Goal: Task Accomplishment & Management: Use online tool/utility

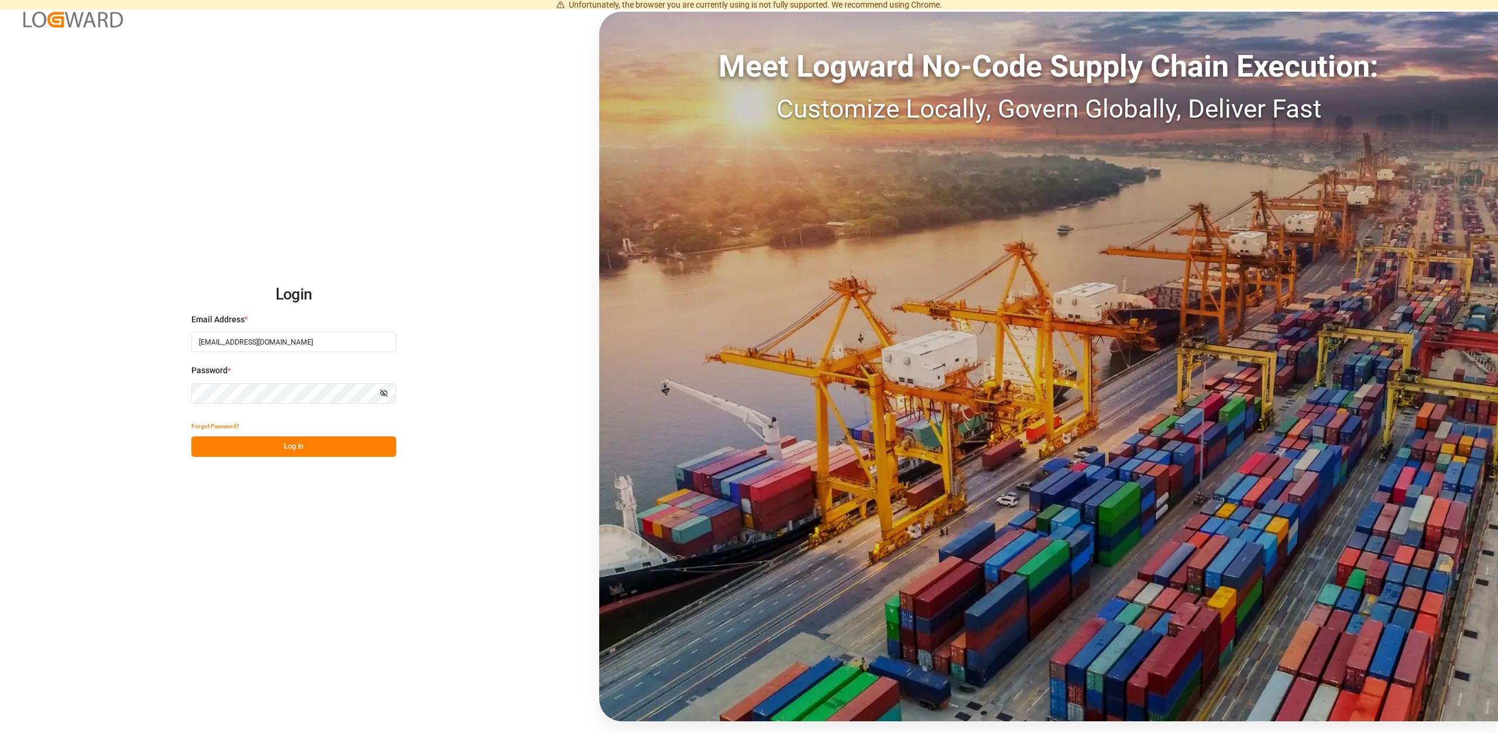
click at [280, 456] on button "Log In" at bounding box center [293, 447] width 205 height 20
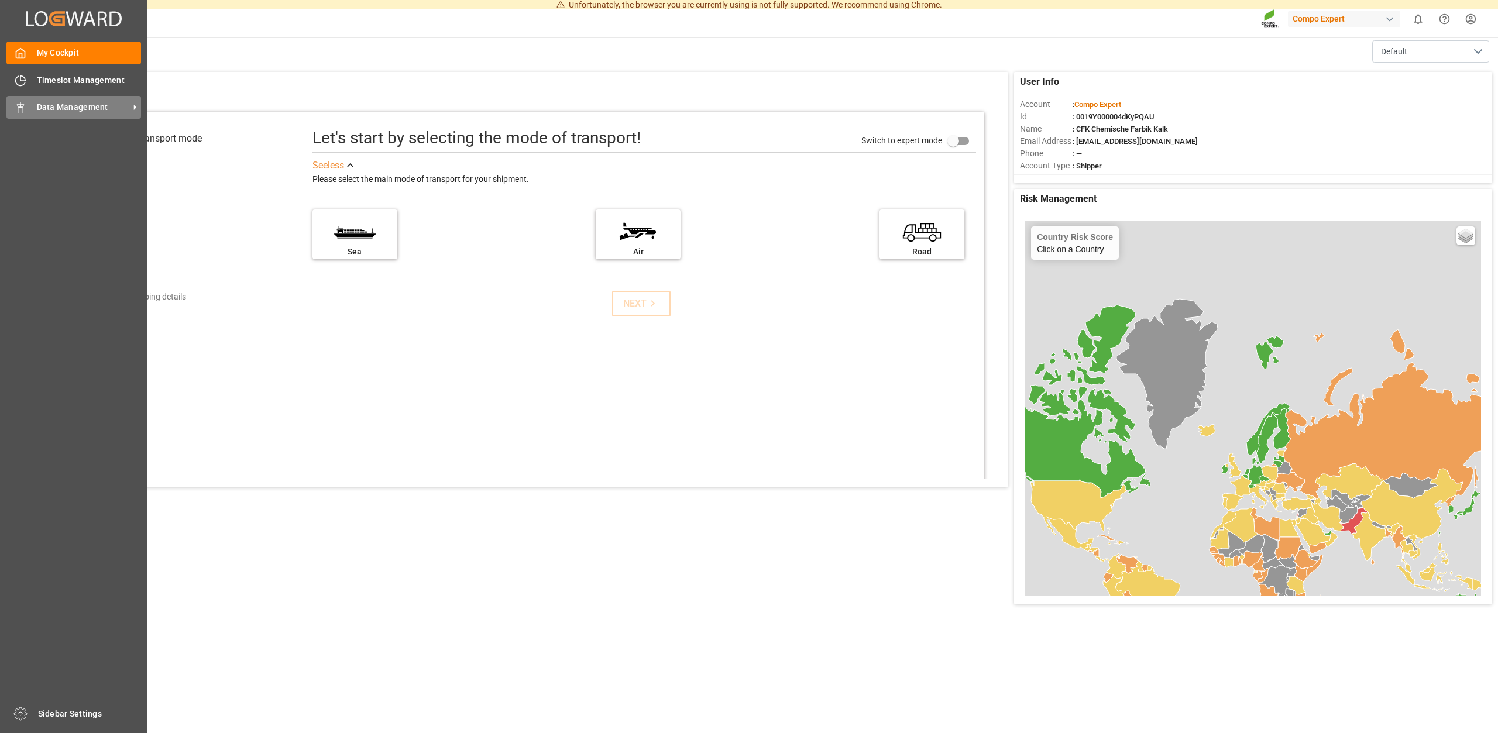
click at [77, 105] on span "Data Management" at bounding box center [83, 107] width 92 height 12
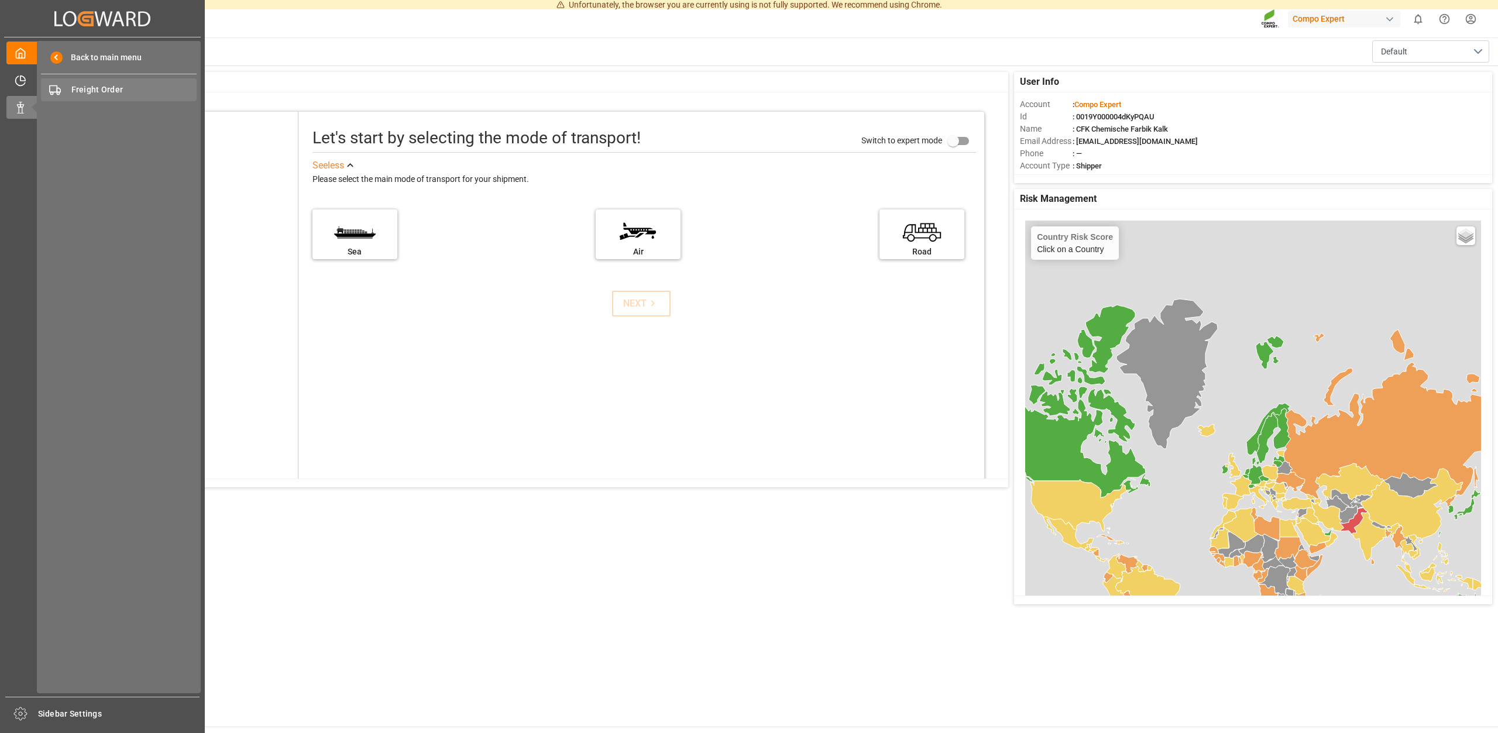
click at [102, 90] on span "Freight Order" at bounding box center [134, 90] width 126 height 12
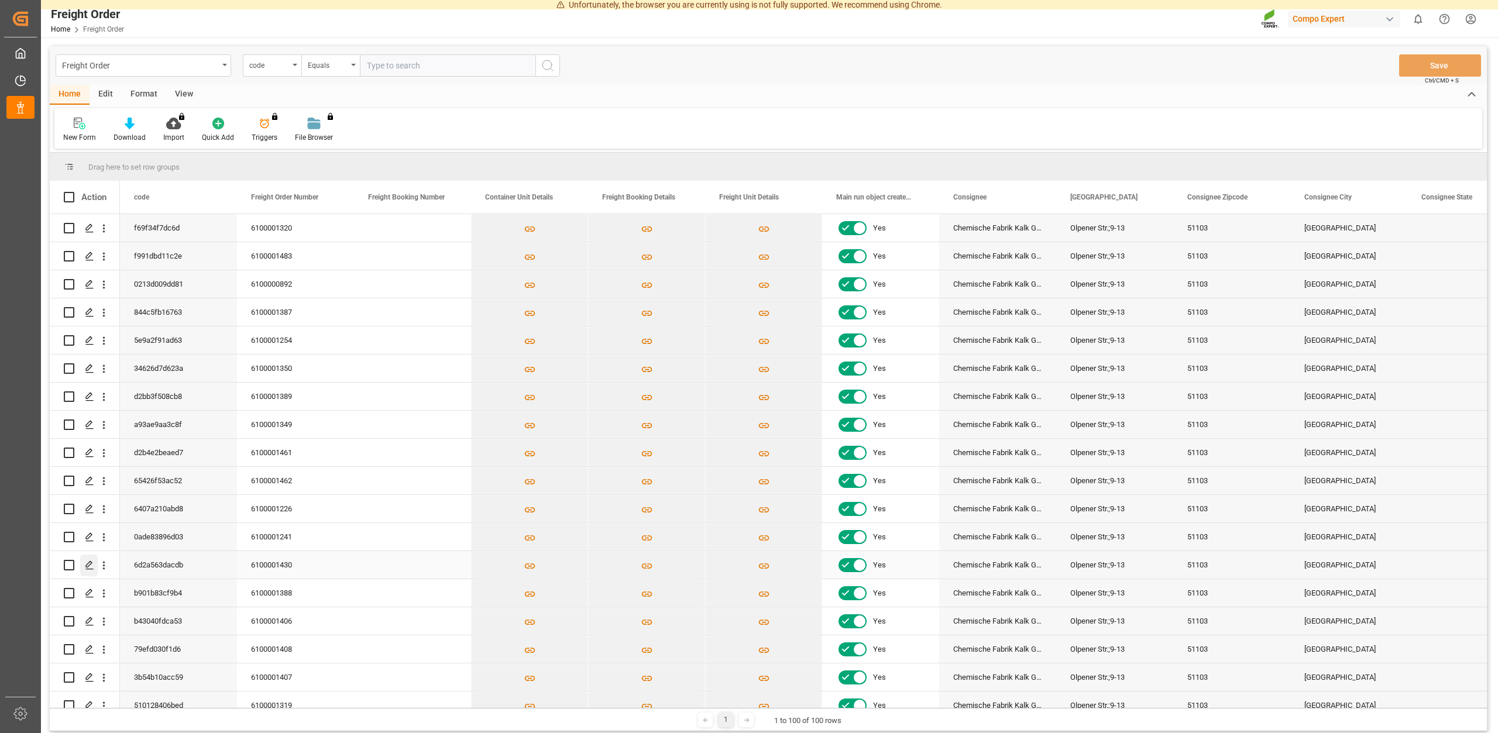
click at [88, 562] on icon "Press SPACE to select this row." at bounding box center [89, 565] width 9 height 9
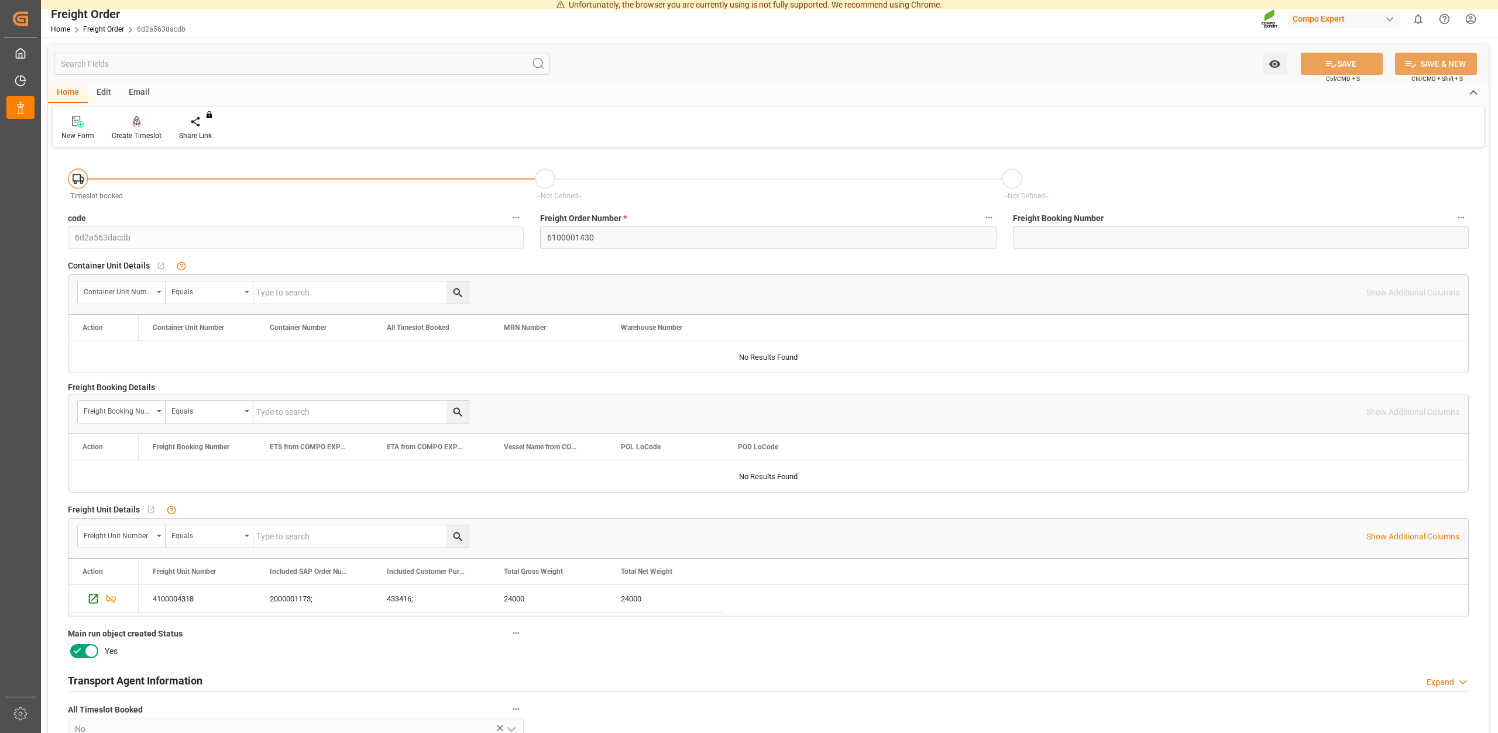
click at [136, 132] on div "Create Timeslot" at bounding box center [137, 136] width 50 height 11
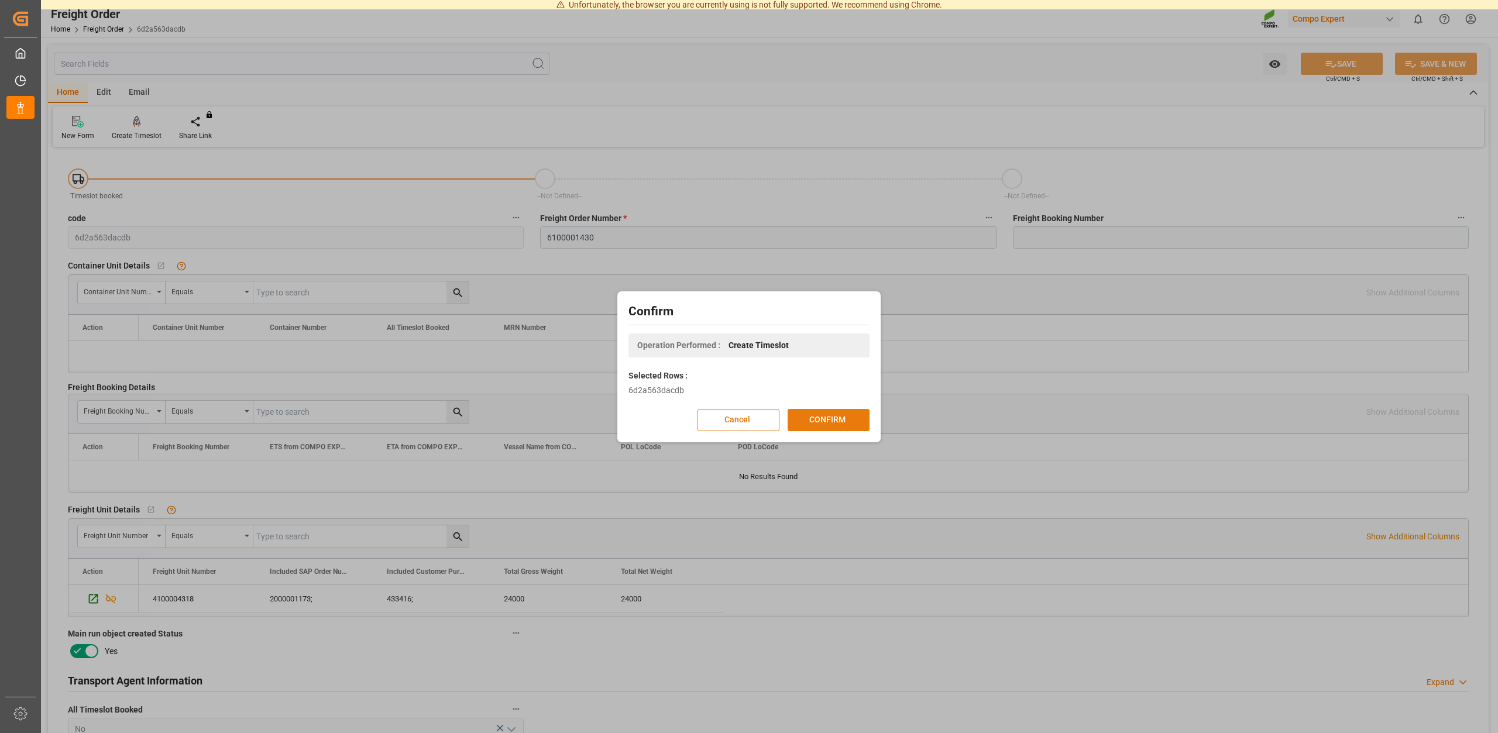
click at [814, 421] on button "CONFIRM" at bounding box center [829, 420] width 82 height 22
click at [775, 187] on div "Confirm Operation Performed : Create Timeslot Selected Rows : 6d2a563dacdb Canc…" at bounding box center [749, 366] width 1498 height 733
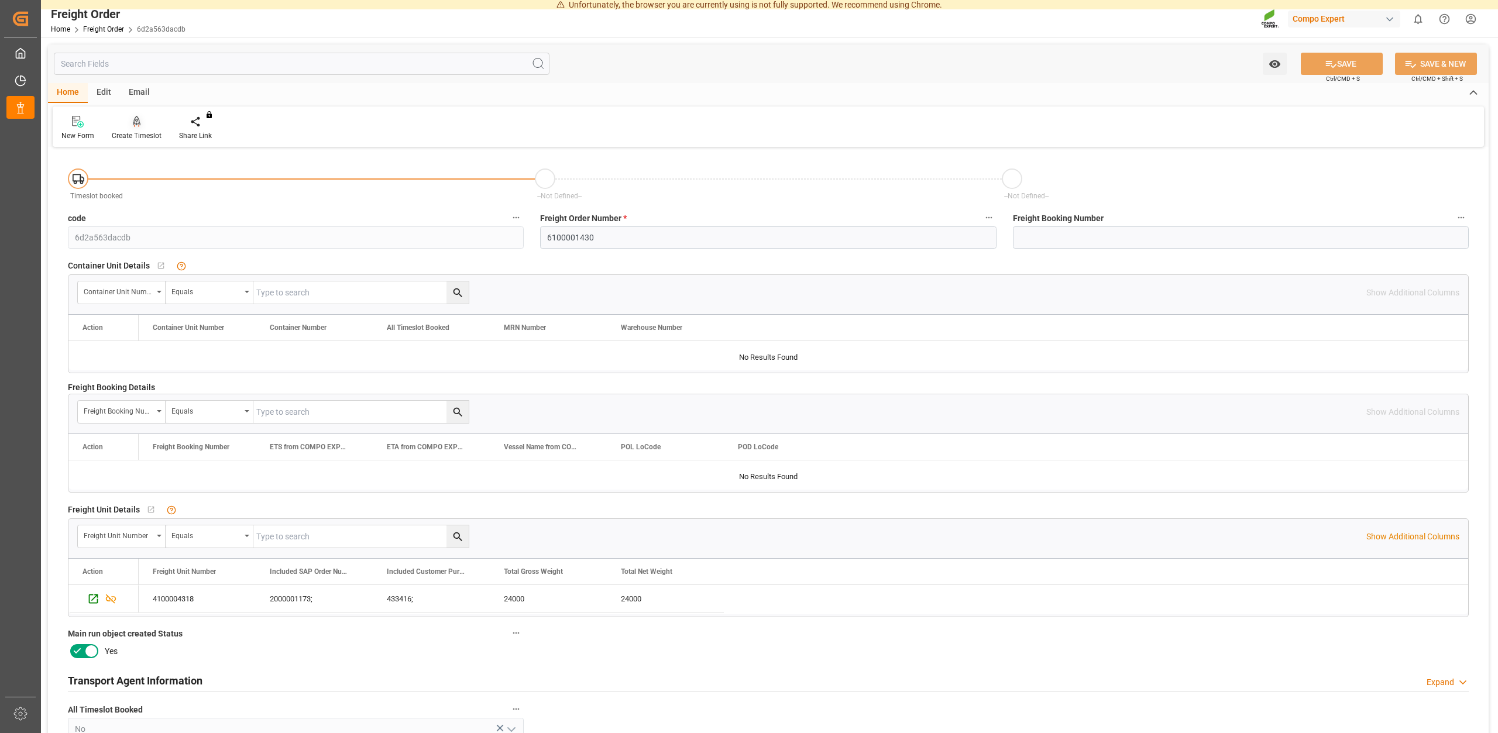
click at [149, 140] on div "Create Timeslot" at bounding box center [137, 136] width 50 height 11
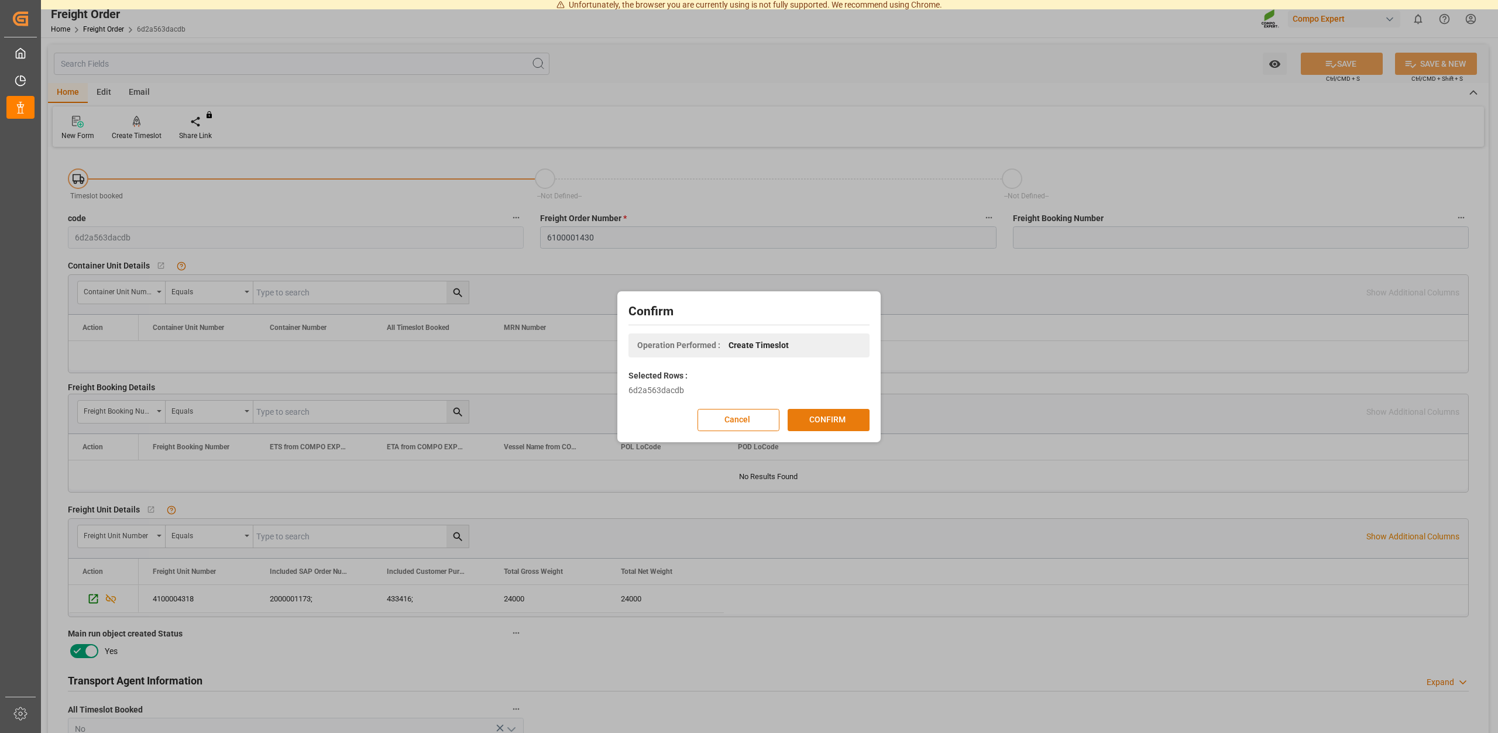
click at [809, 422] on button "CONFIRM" at bounding box center [829, 420] width 82 height 22
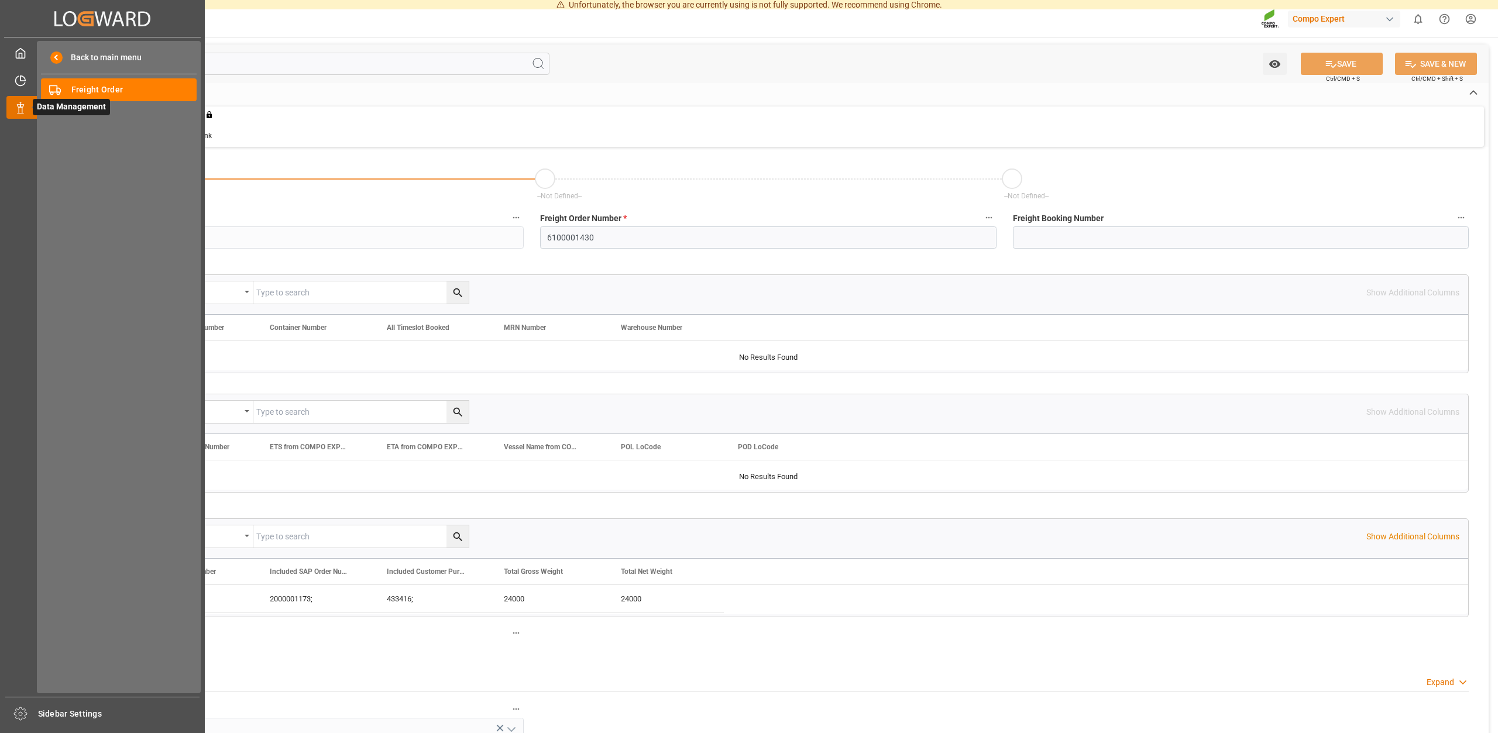
click at [27, 112] on icon at bounding box center [34, 107] width 25 height 25
click at [137, 101] on div "Back to main menu Freight Order Freight Order" at bounding box center [119, 367] width 164 height 653
click at [137, 91] on span "Freight Order" at bounding box center [134, 90] width 126 height 12
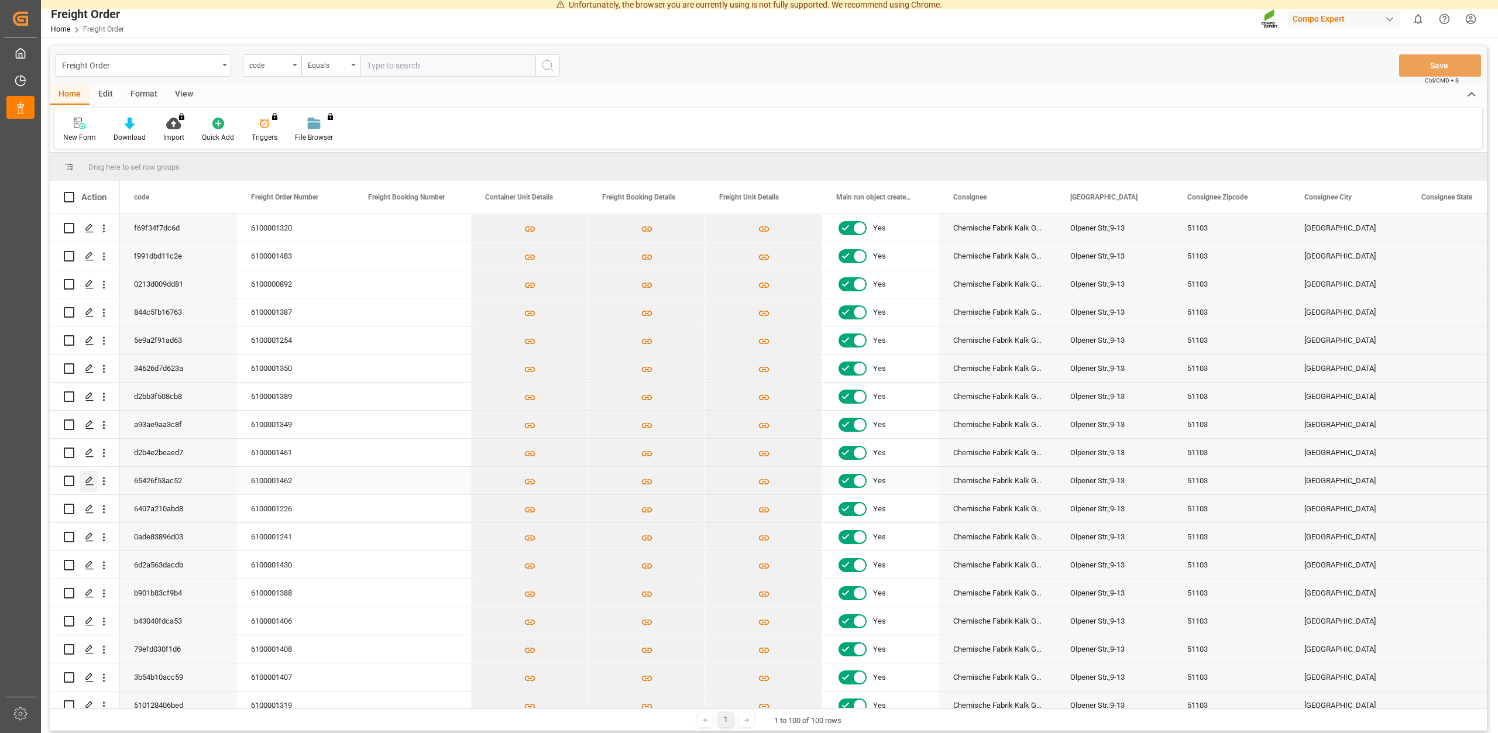
click at [92, 482] on icon "Press SPACE to select this row." at bounding box center [89, 480] width 9 height 9
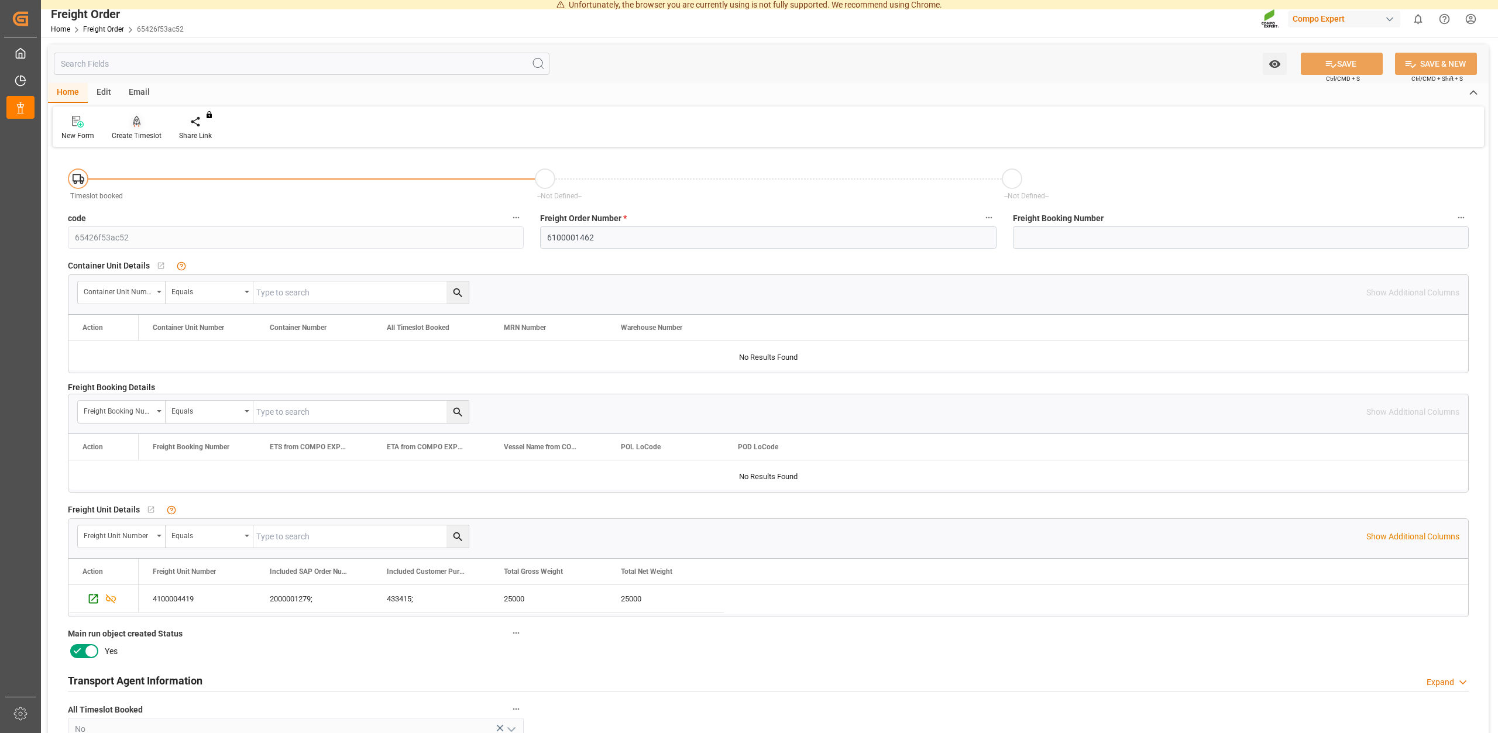
click at [135, 135] on div "Create Timeslot" at bounding box center [137, 136] width 50 height 11
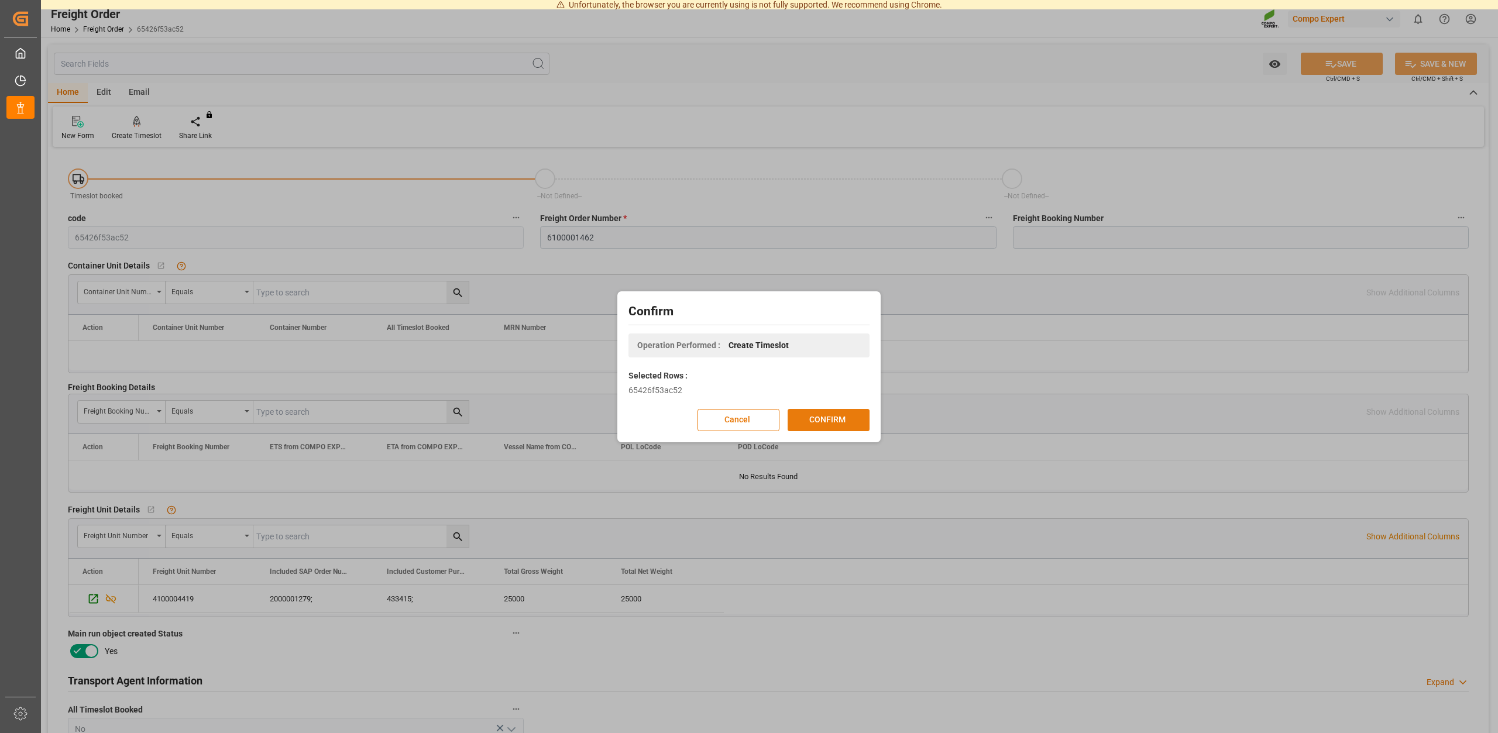
click at [811, 420] on button "CONFIRM" at bounding box center [829, 420] width 82 height 22
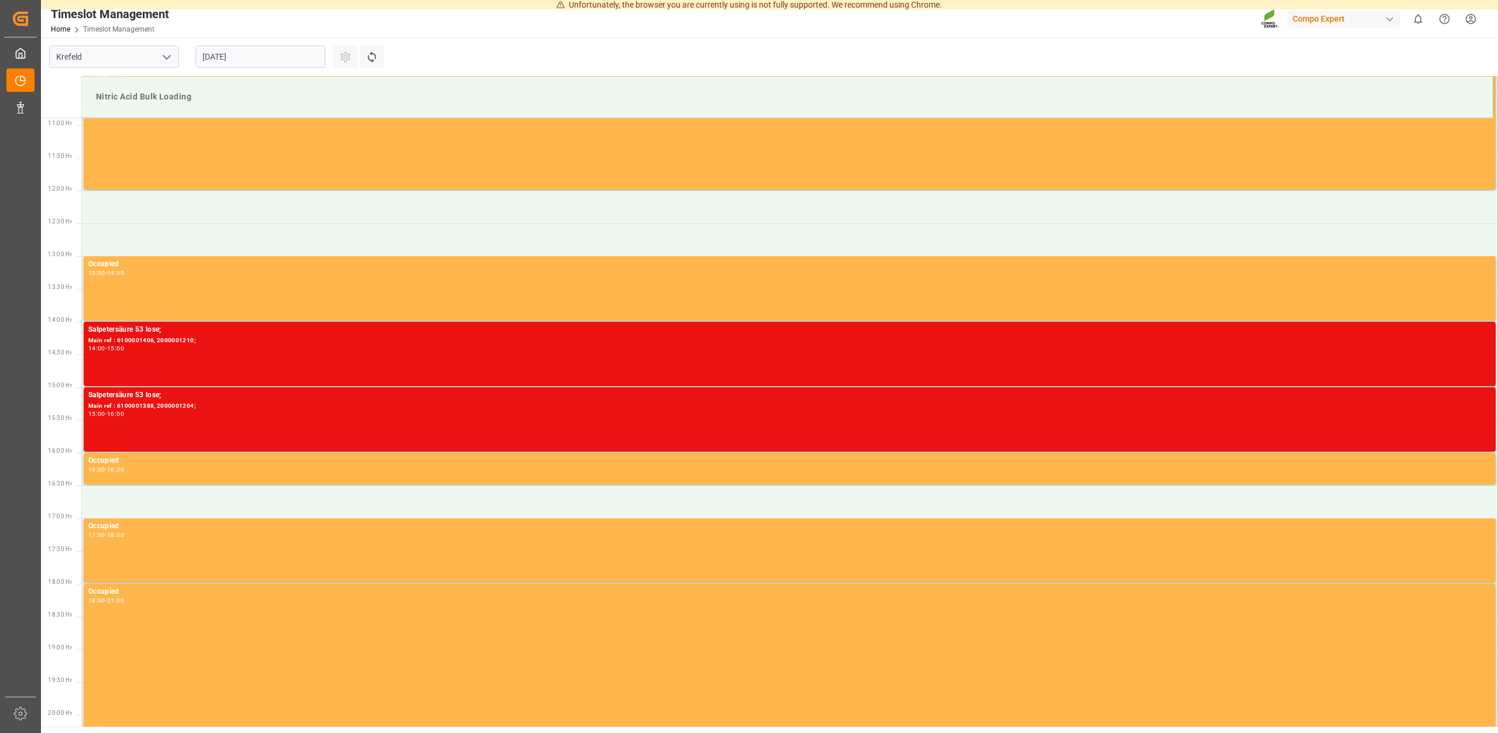
scroll to position [534, 0]
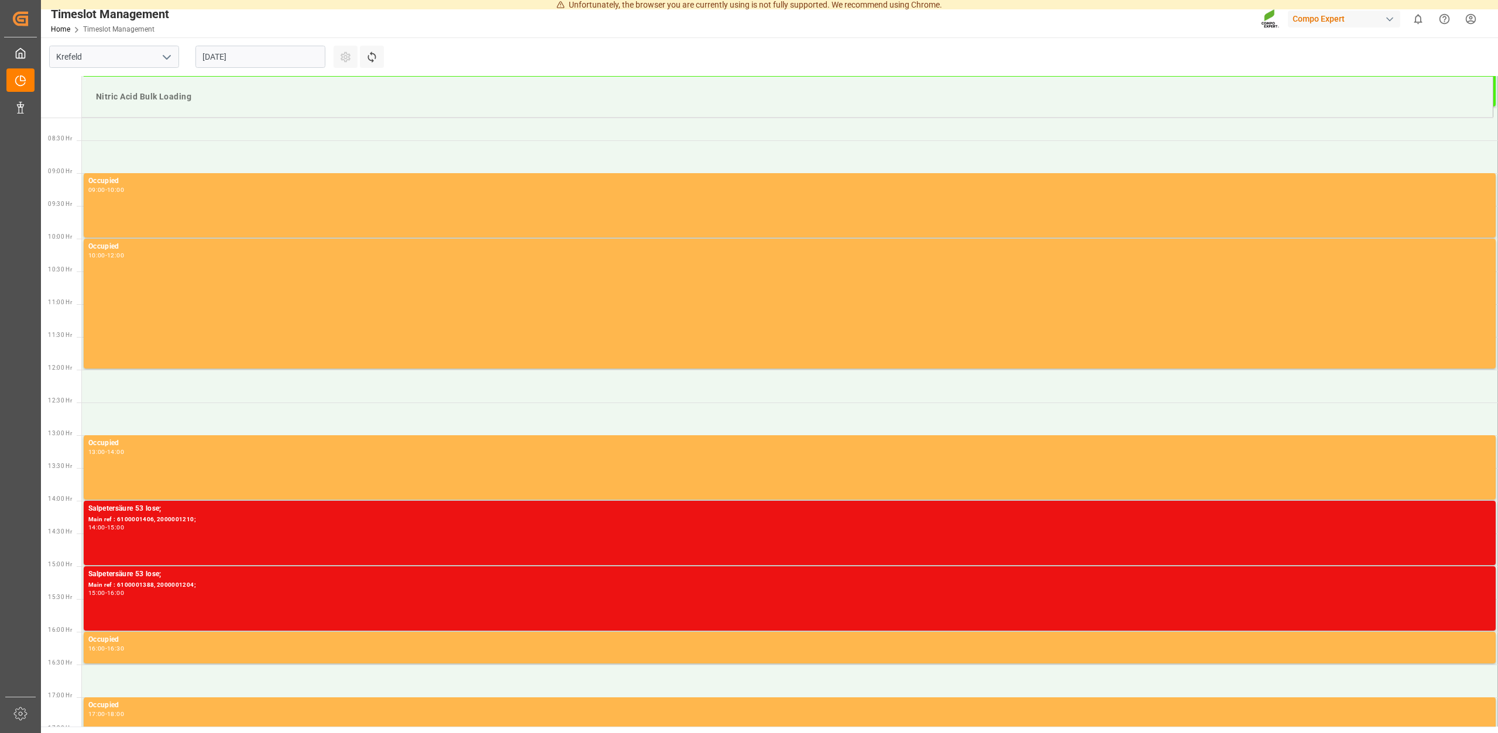
click at [260, 62] on input "[DATE]" at bounding box center [260, 57] width 130 height 22
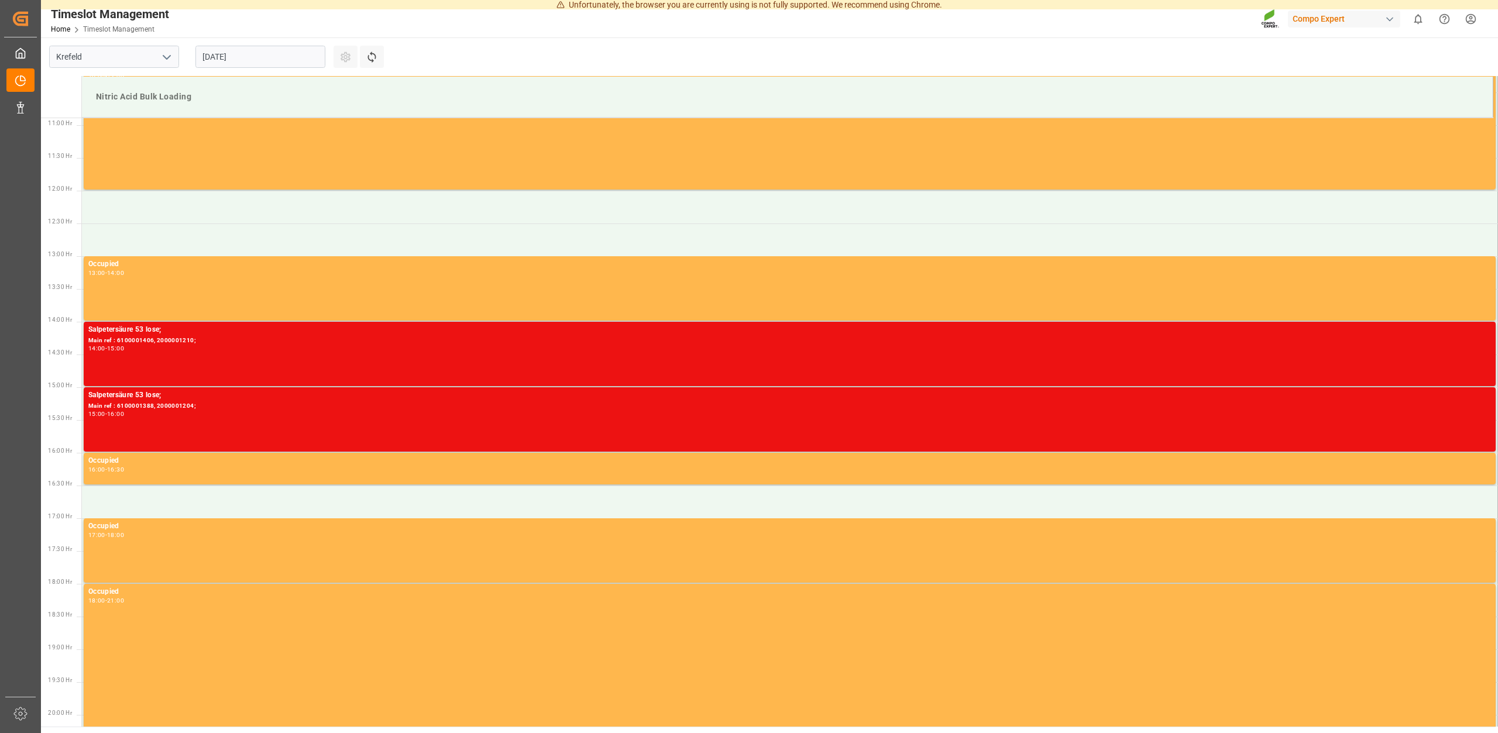
scroll to position [475, 0]
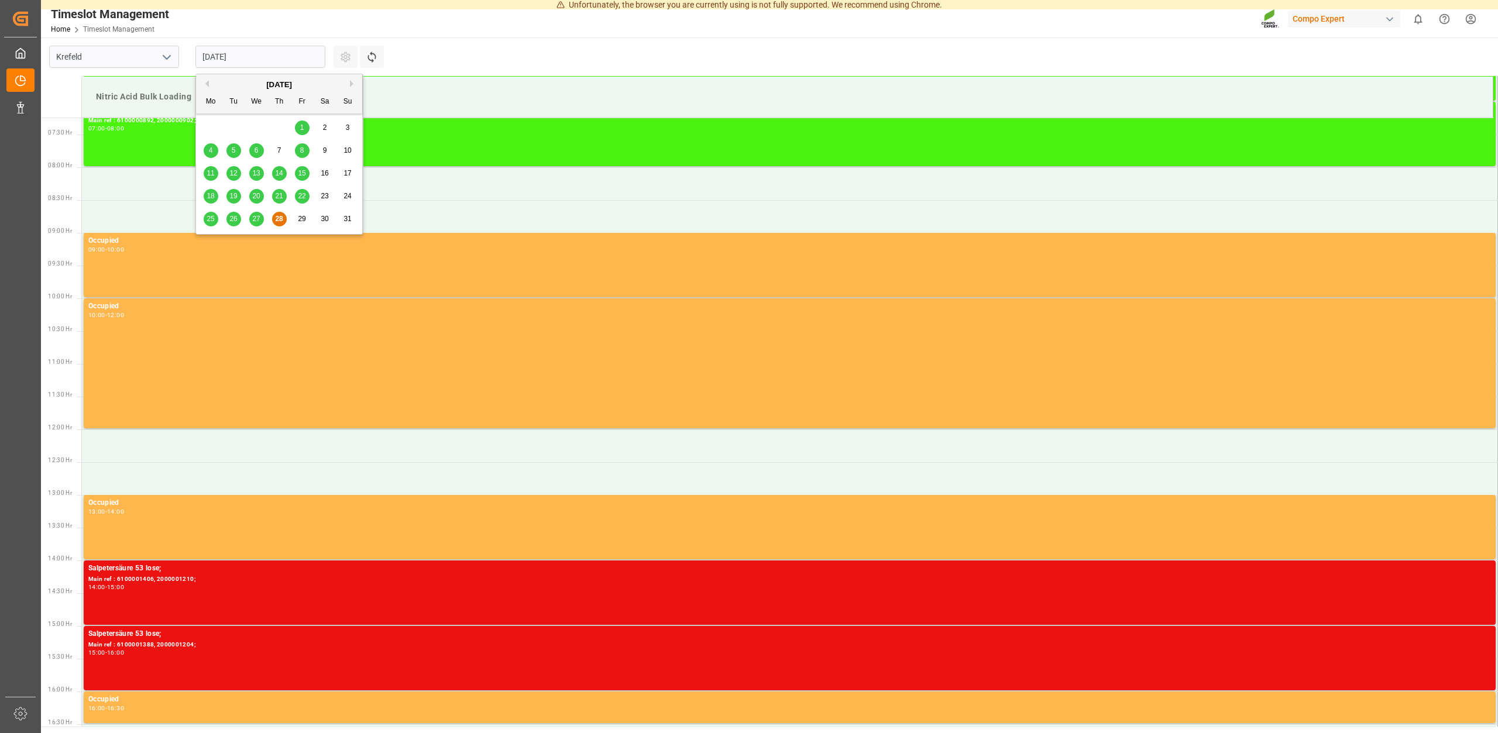
click at [247, 64] on input "28.08.2025" at bounding box center [260, 57] width 130 height 22
click at [303, 225] on div "29" at bounding box center [302, 219] width 15 height 14
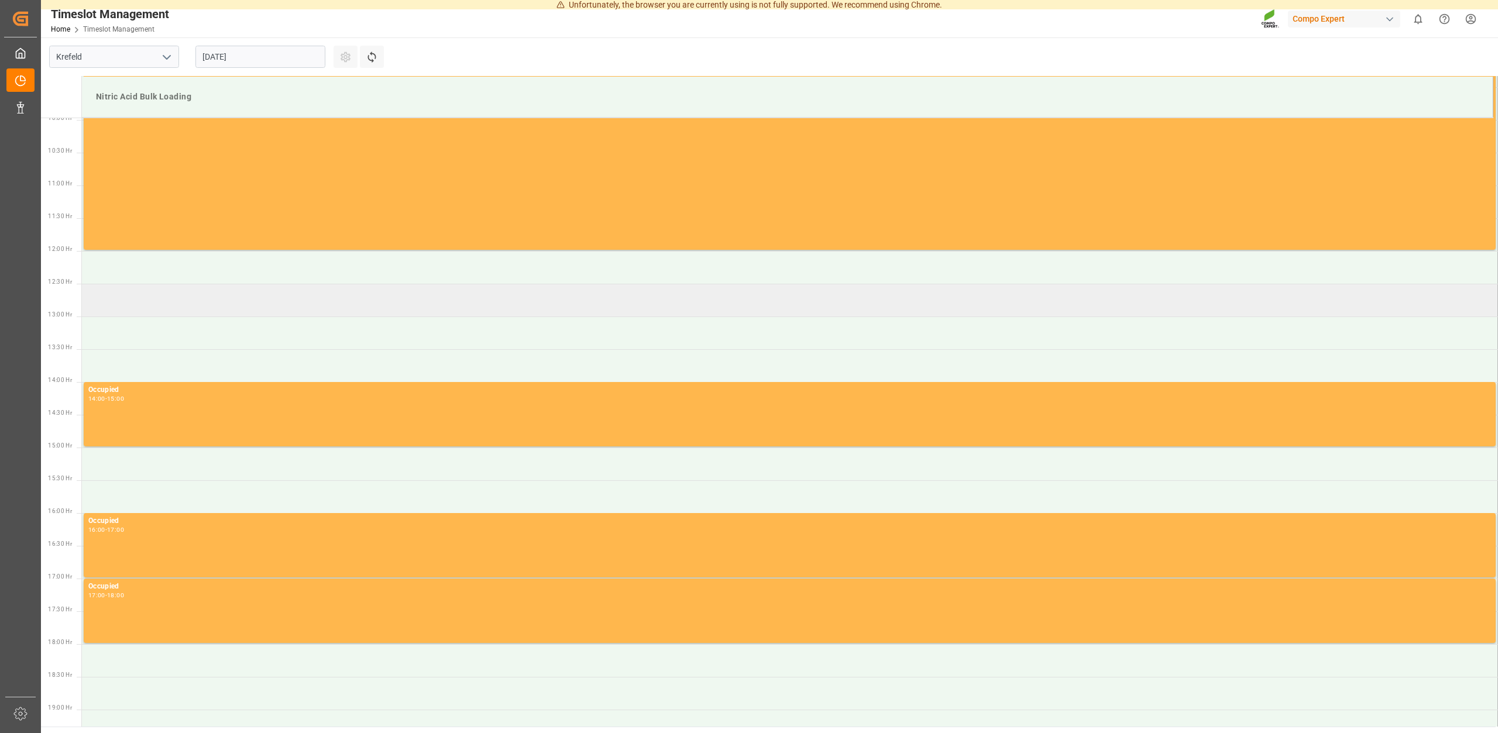
scroll to position [654, 0]
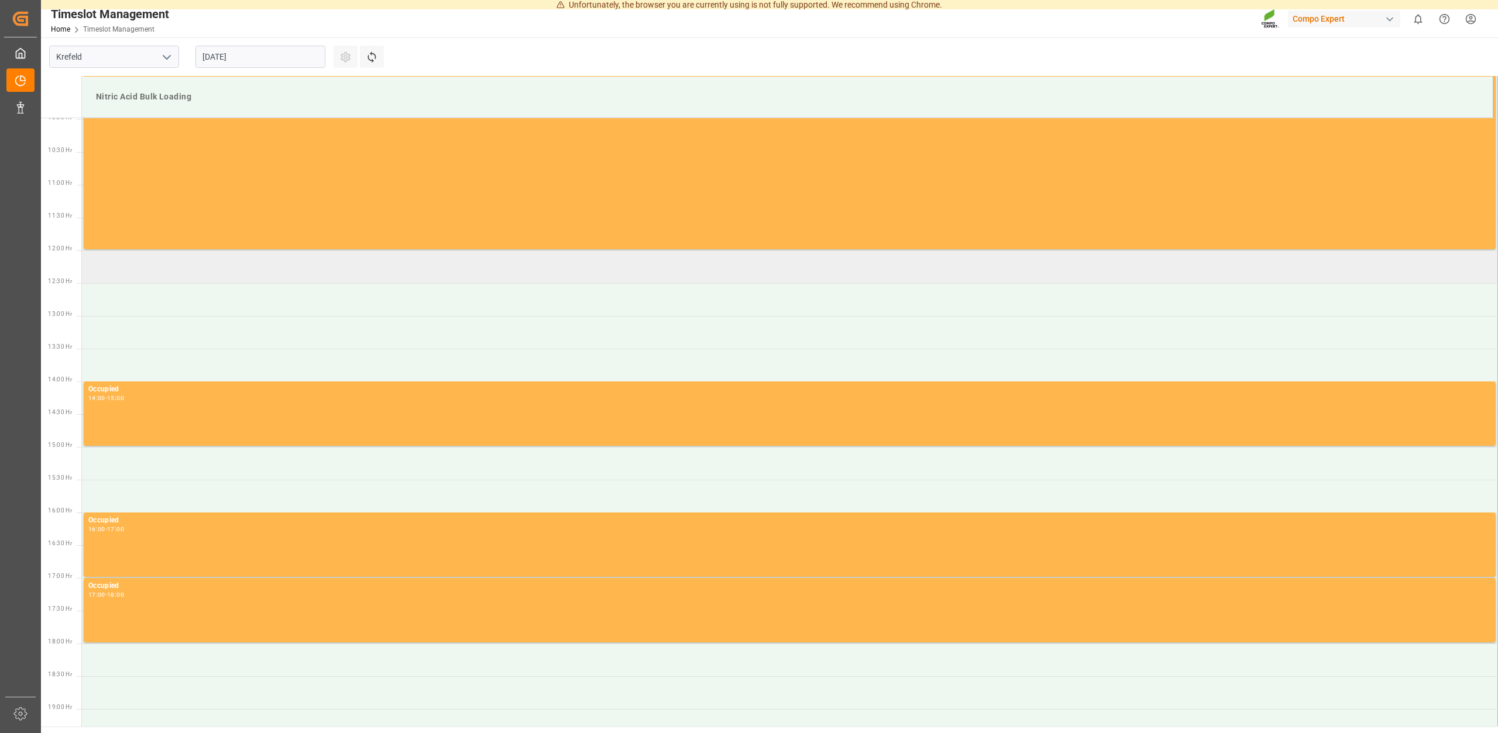
click at [166, 272] on td at bounding box center [790, 266] width 1416 height 33
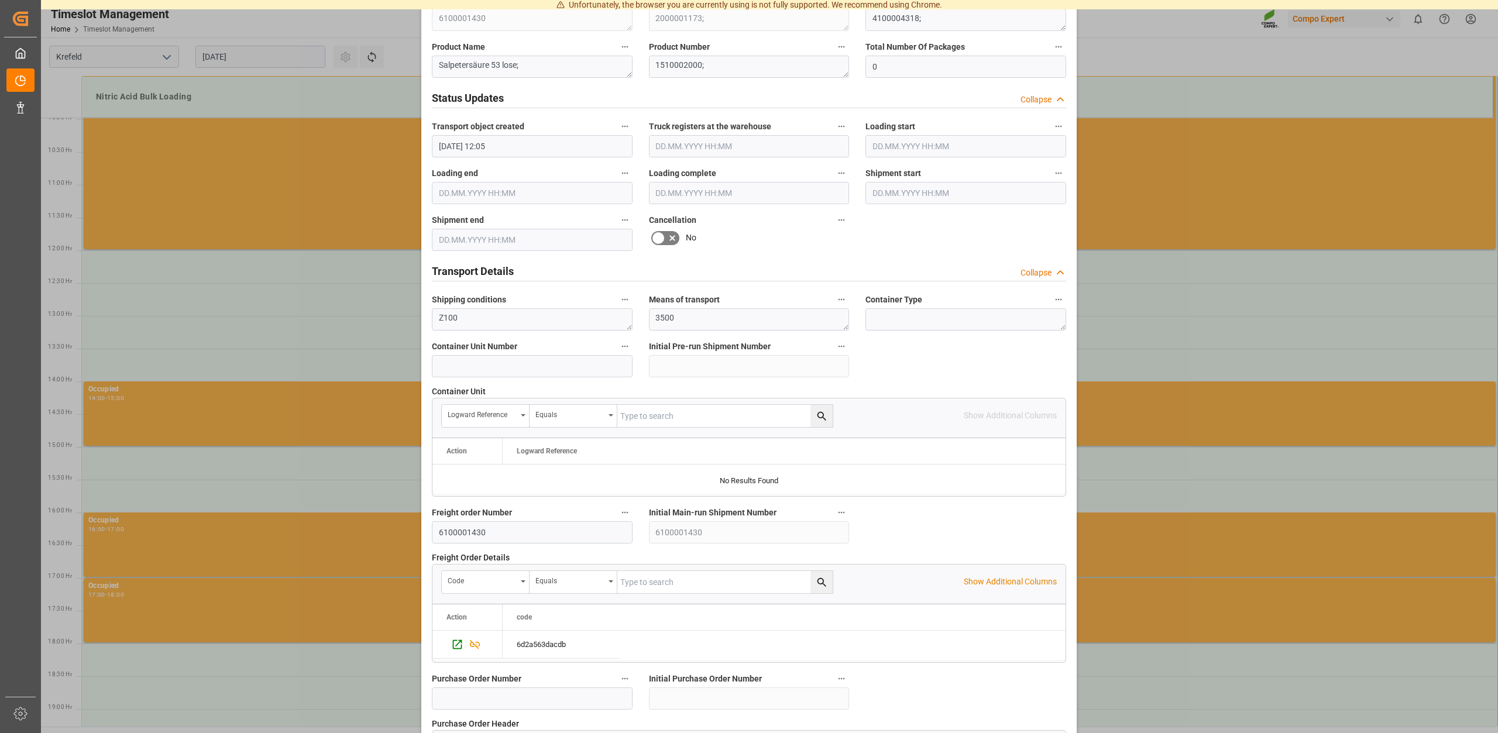
scroll to position [891, 0]
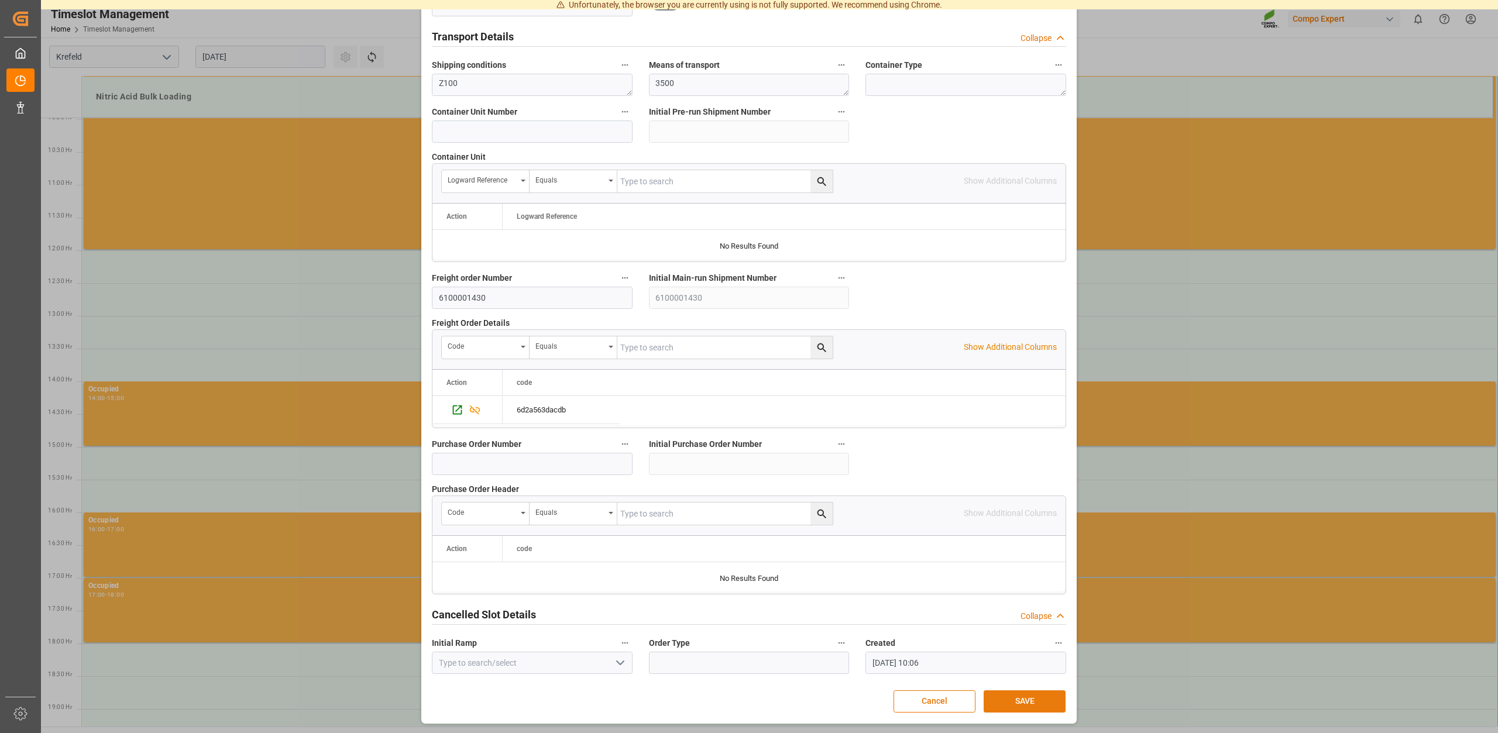
click at [1023, 696] on button "SAVE" at bounding box center [1025, 702] width 82 height 22
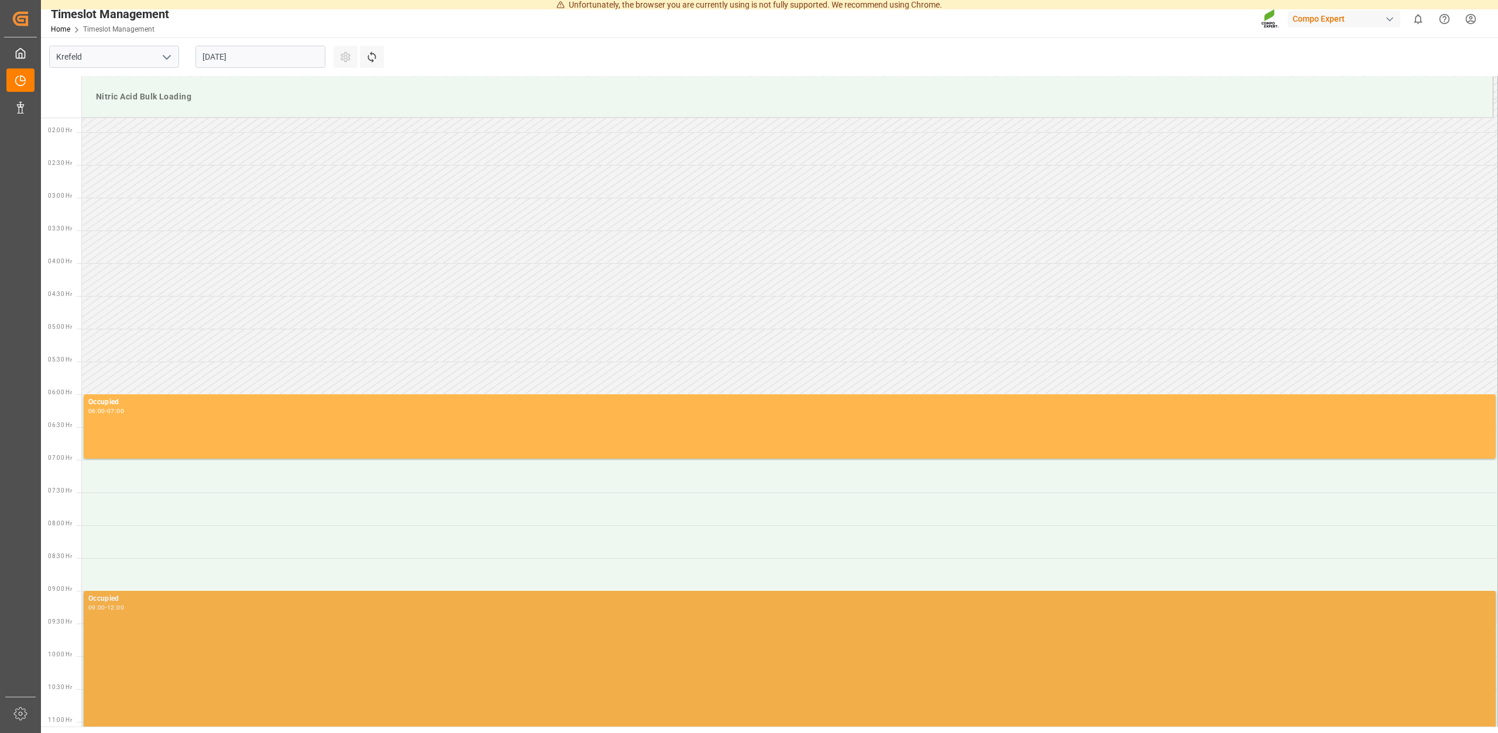
scroll to position [355, 0]
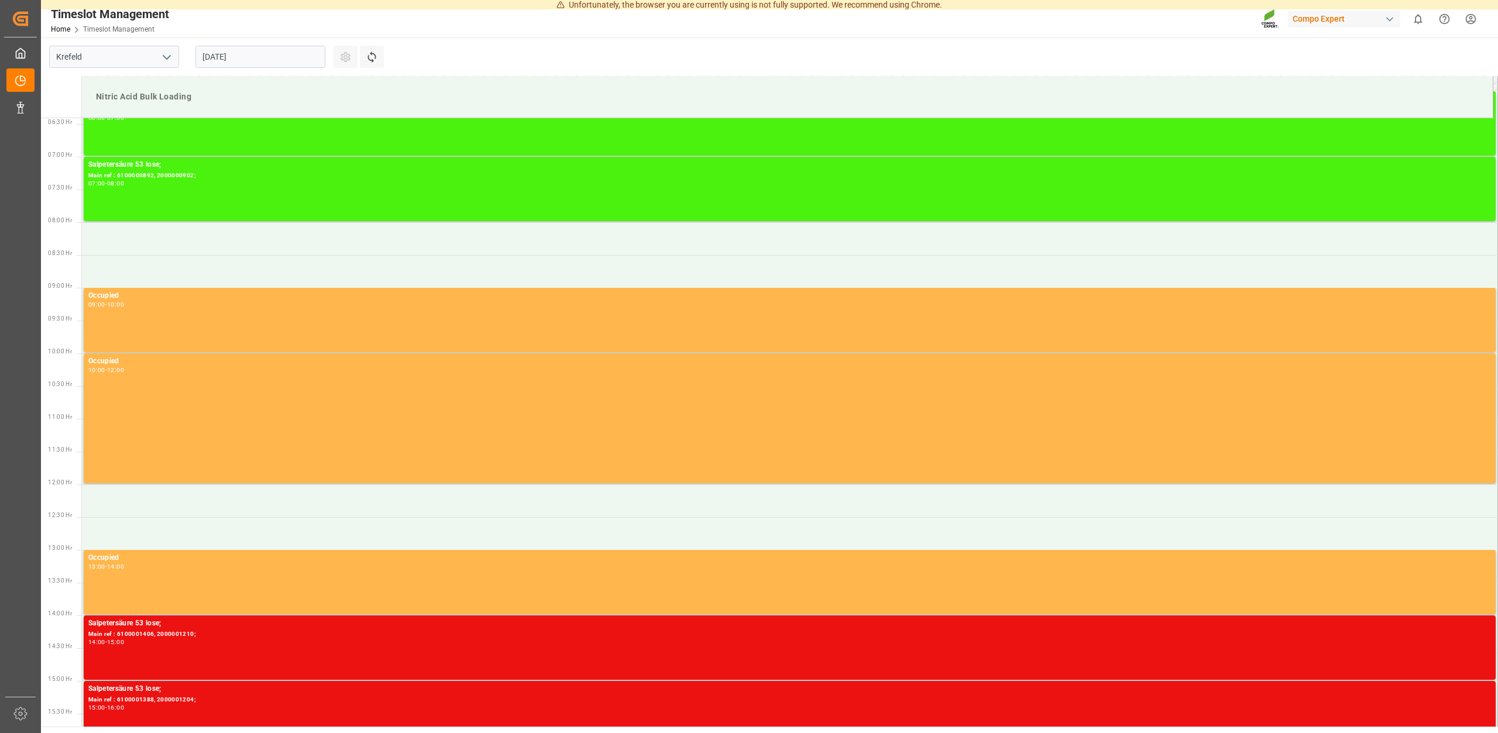
scroll to position [415, 0]
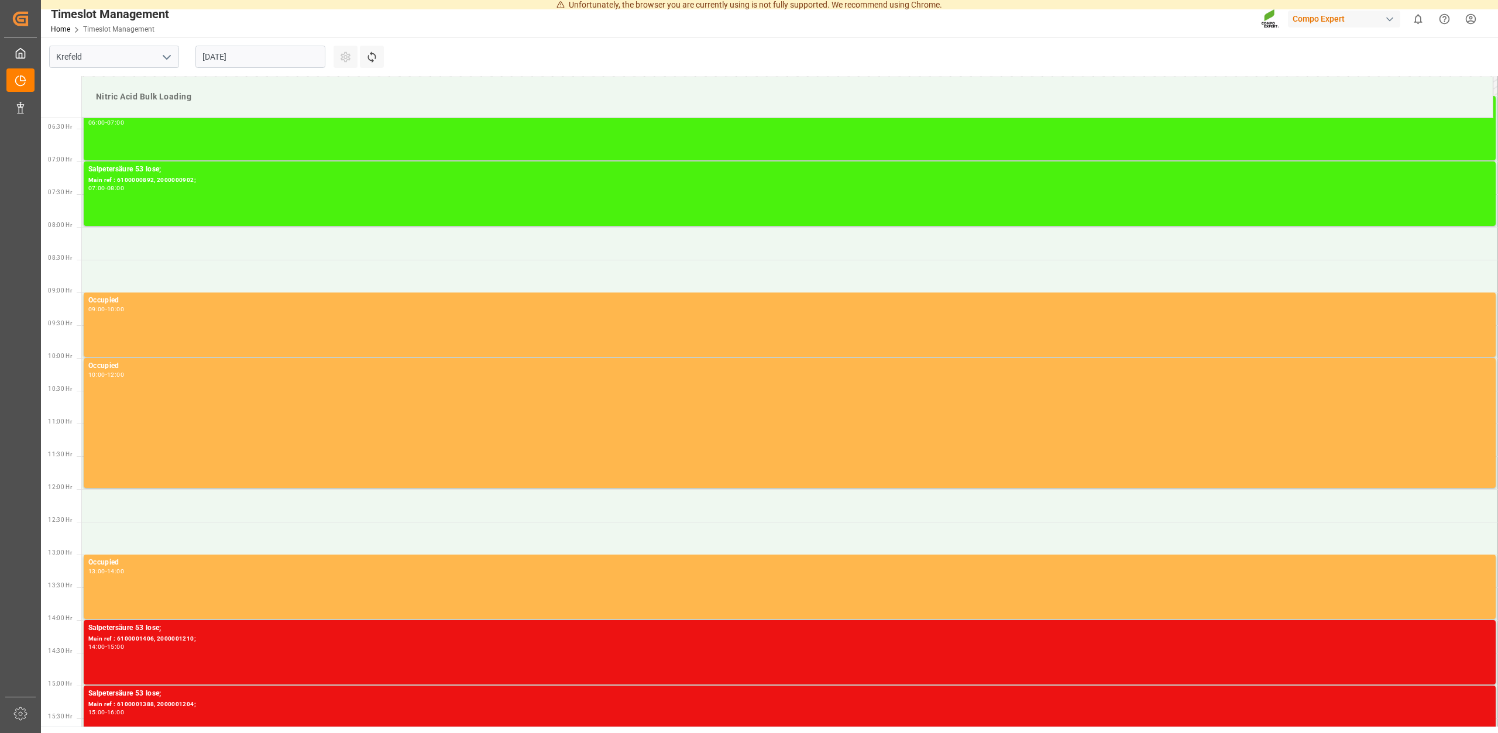
click at [264, 59] on input "[DATE]" at bounding box center [260, 57] width 130 height 22
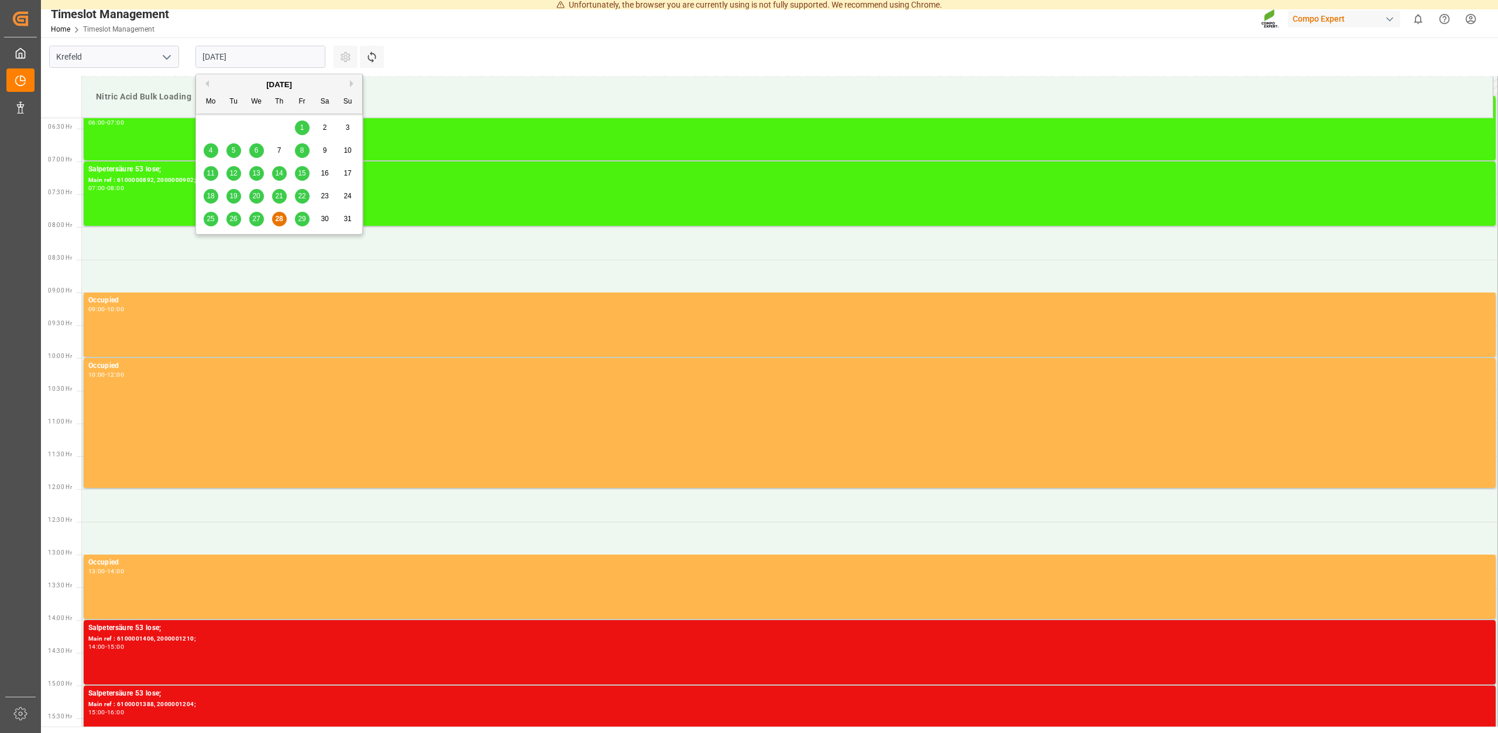
click at [303, 217] on span "29" at bounding box center [302, 219] width 8 height 8
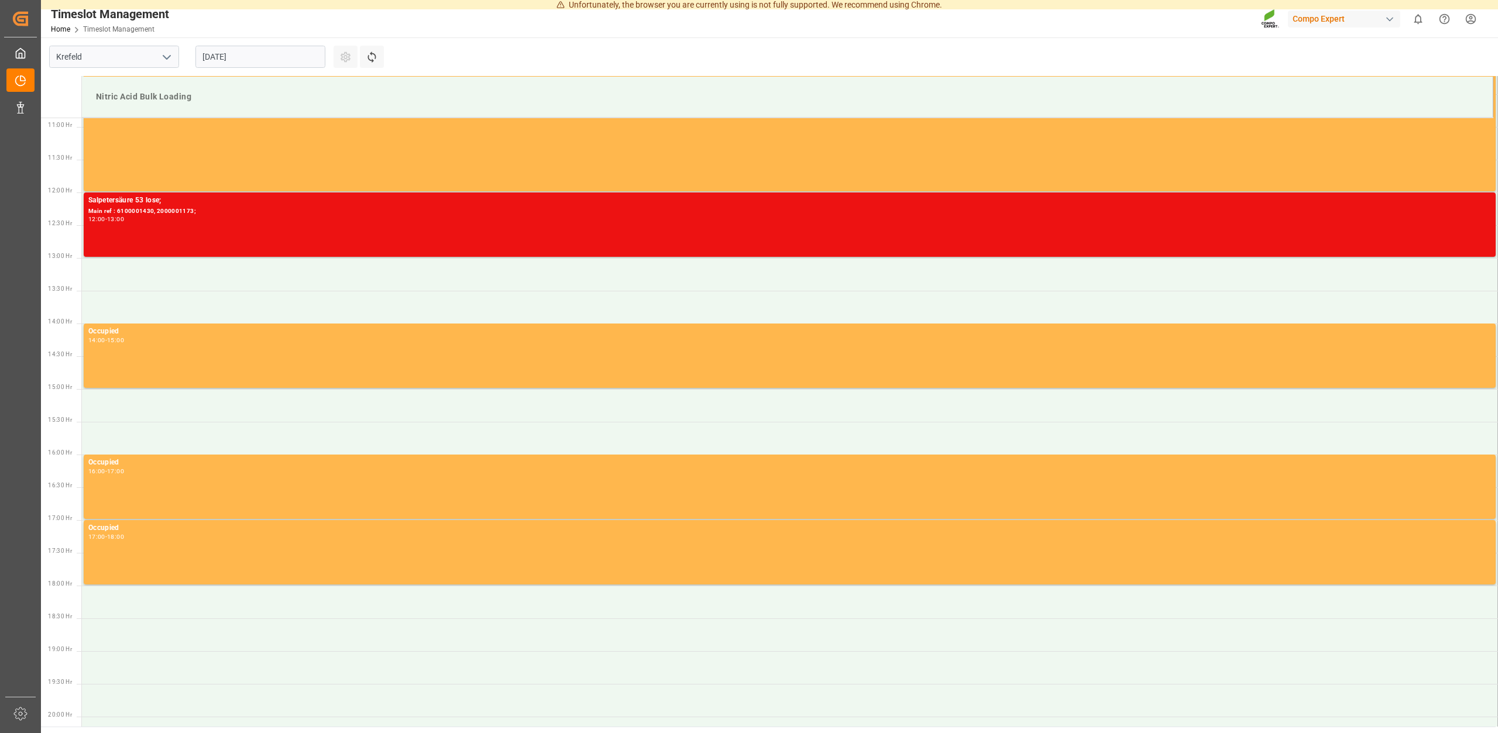
scroll to position [176, 0]
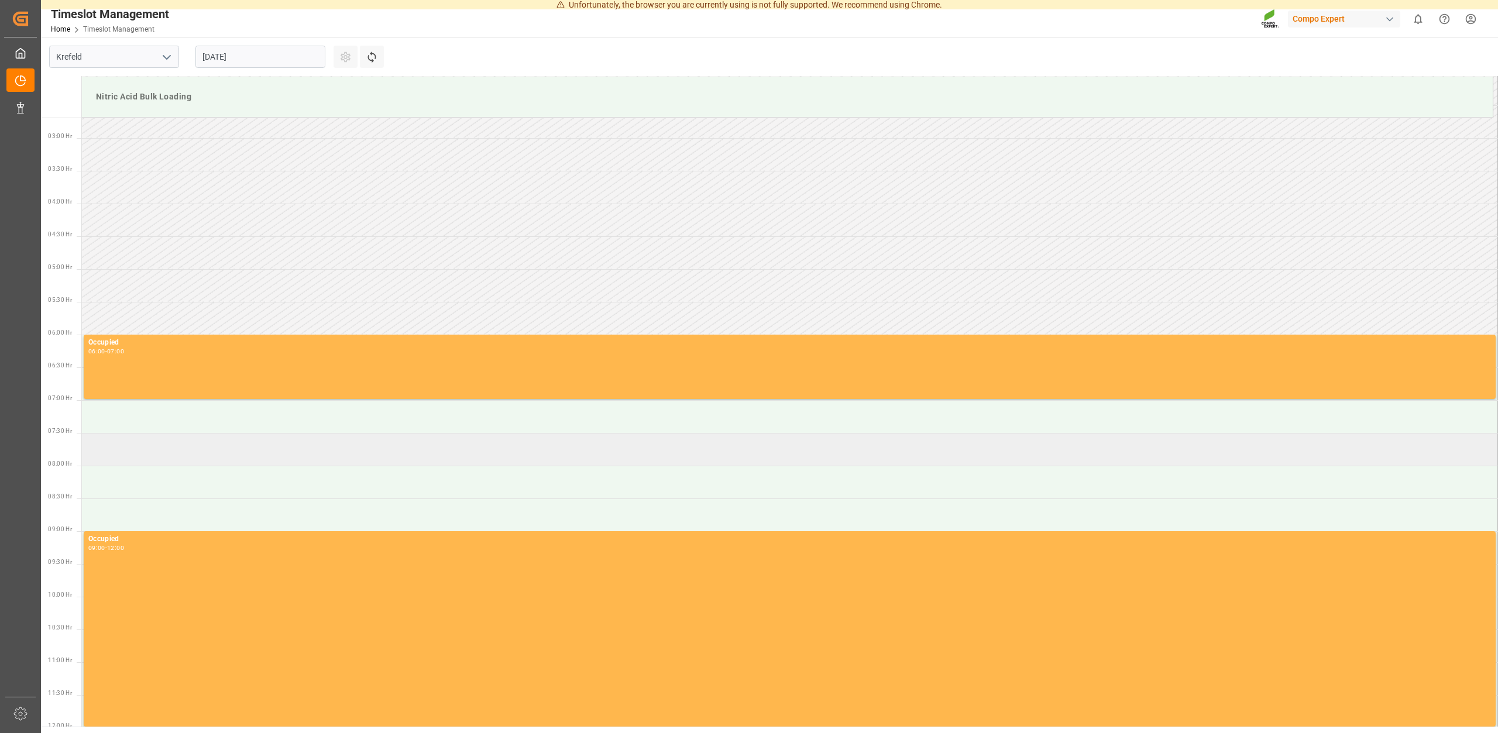
click at [125, 452] on td at bounding box center [790, 449] width 1416 height 33
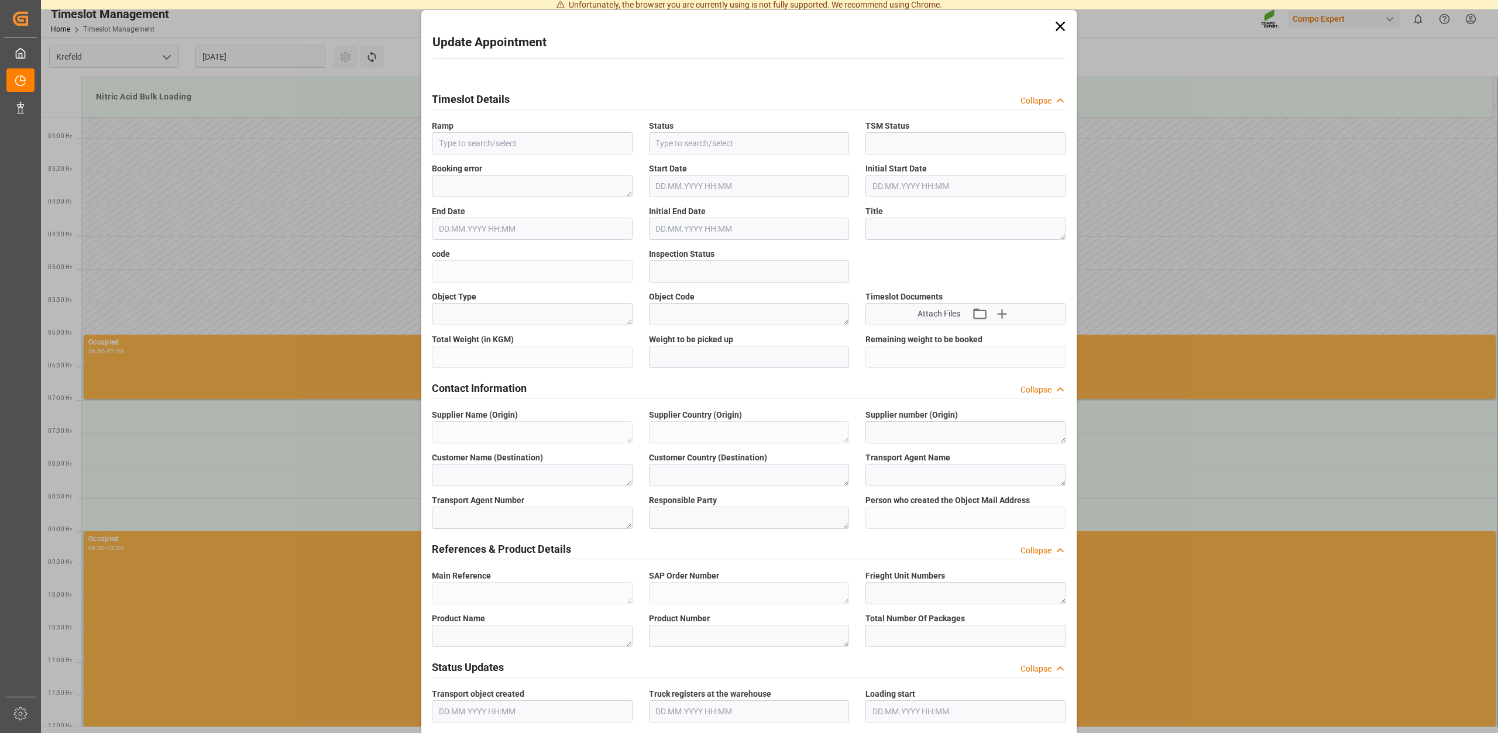
type input "Nitric Acid Bulk Loading"
type input "Transport object created"
type input "Booked"
type input "b87ec880eae0"
type input "Open"
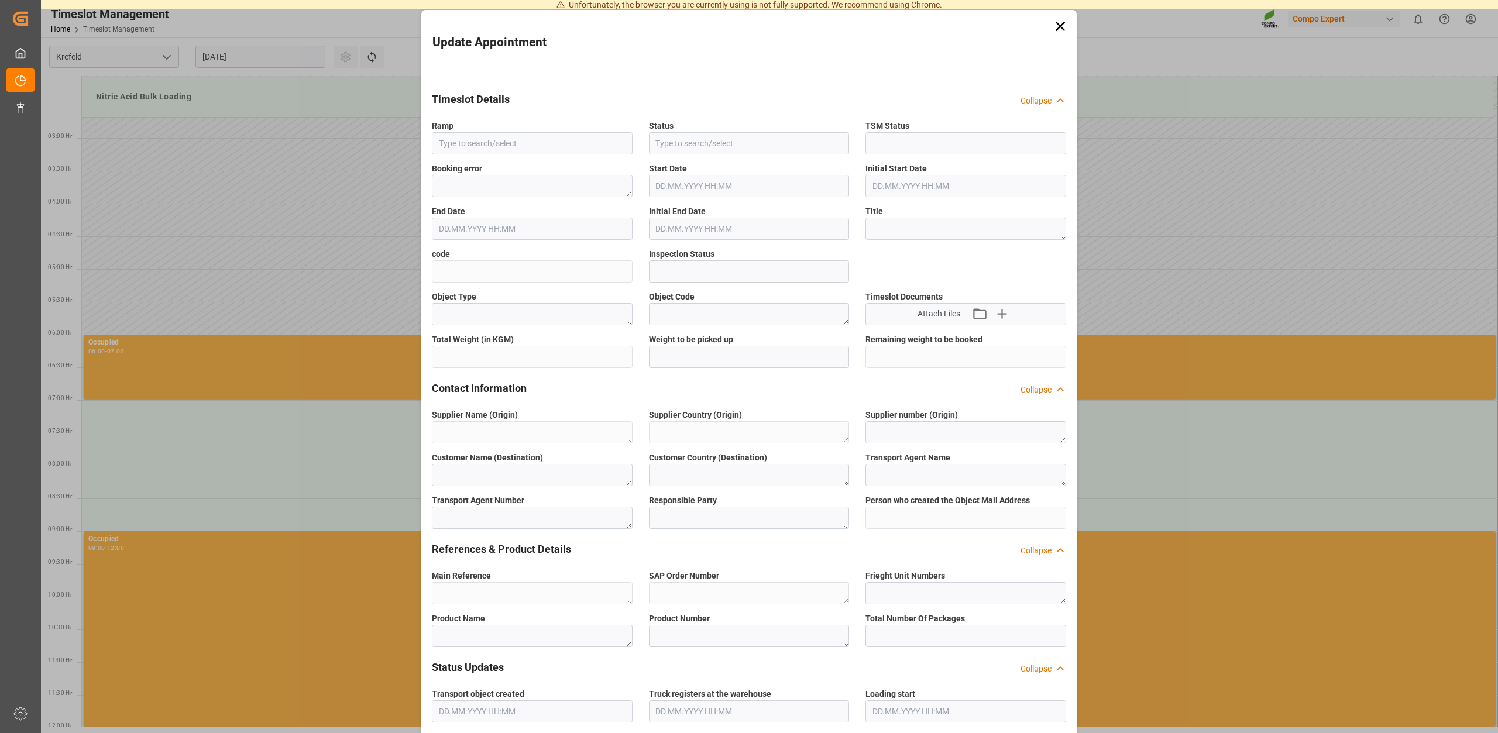
type textarea "Main-Run"
type input "25000"
type textarea "SP_EWM"
type textarea "Chemische Fabrik Kalk GmbH"
type textarea "DE"
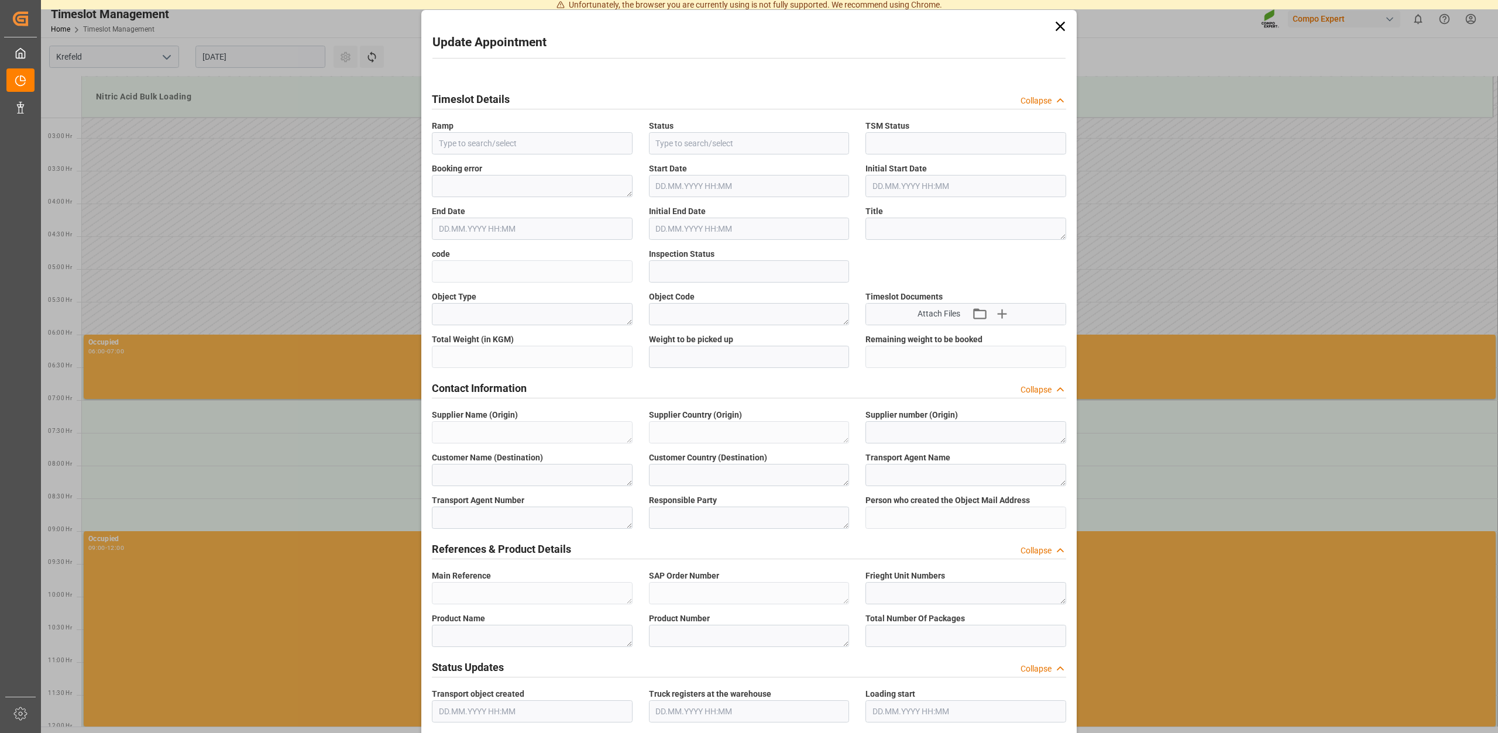
type textarea "Chemische Fabrik Kalk GmbH, (CFK)"
type textarea "5355955"
type textarea "Compo Expert"
type input "Thorsten.Meier@compo-expert.com"
type textarea "6100001462"
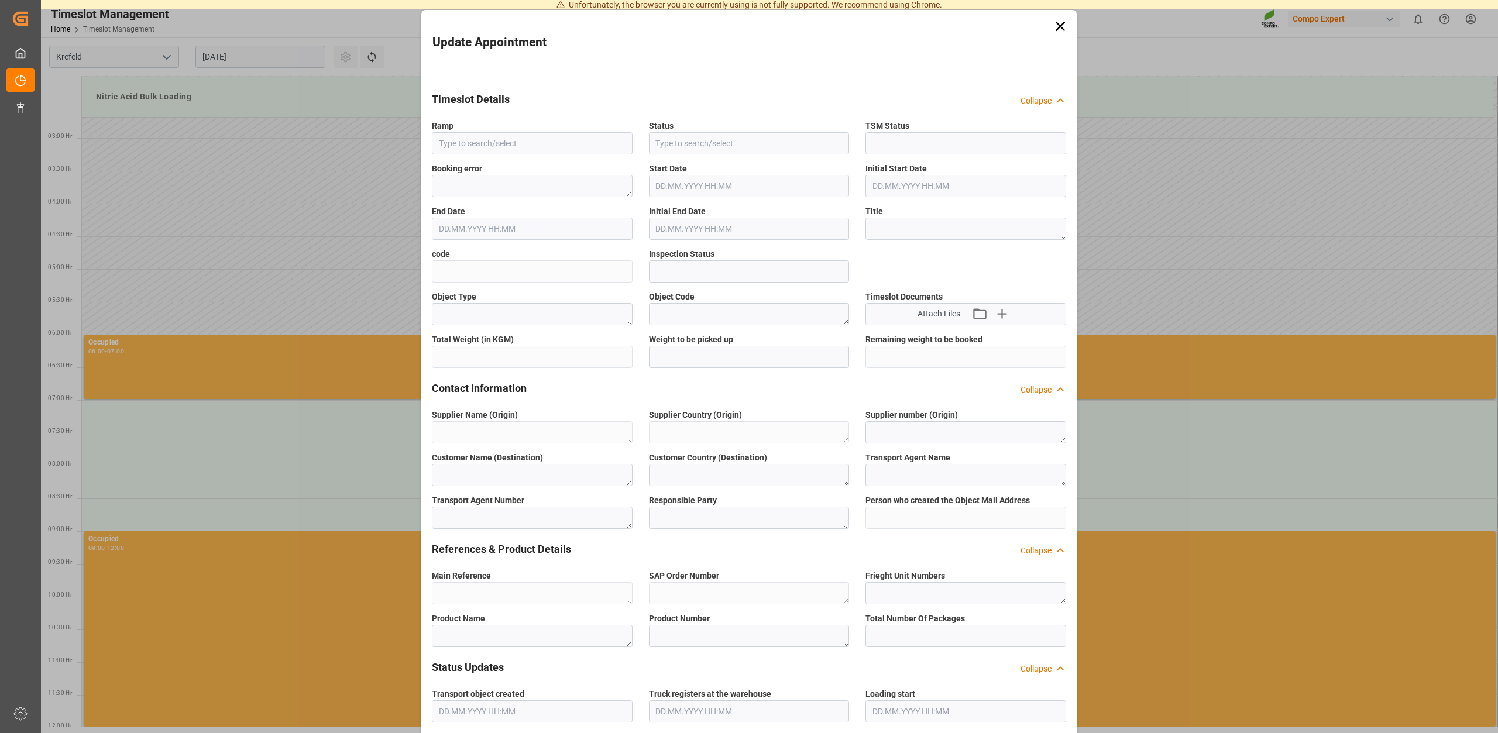
type textarea "2000001279;"
type textarea "4100004419;"
type textarea "Salpetersäure 60 lose;"
type textarea "1510102000;"
type input "0"
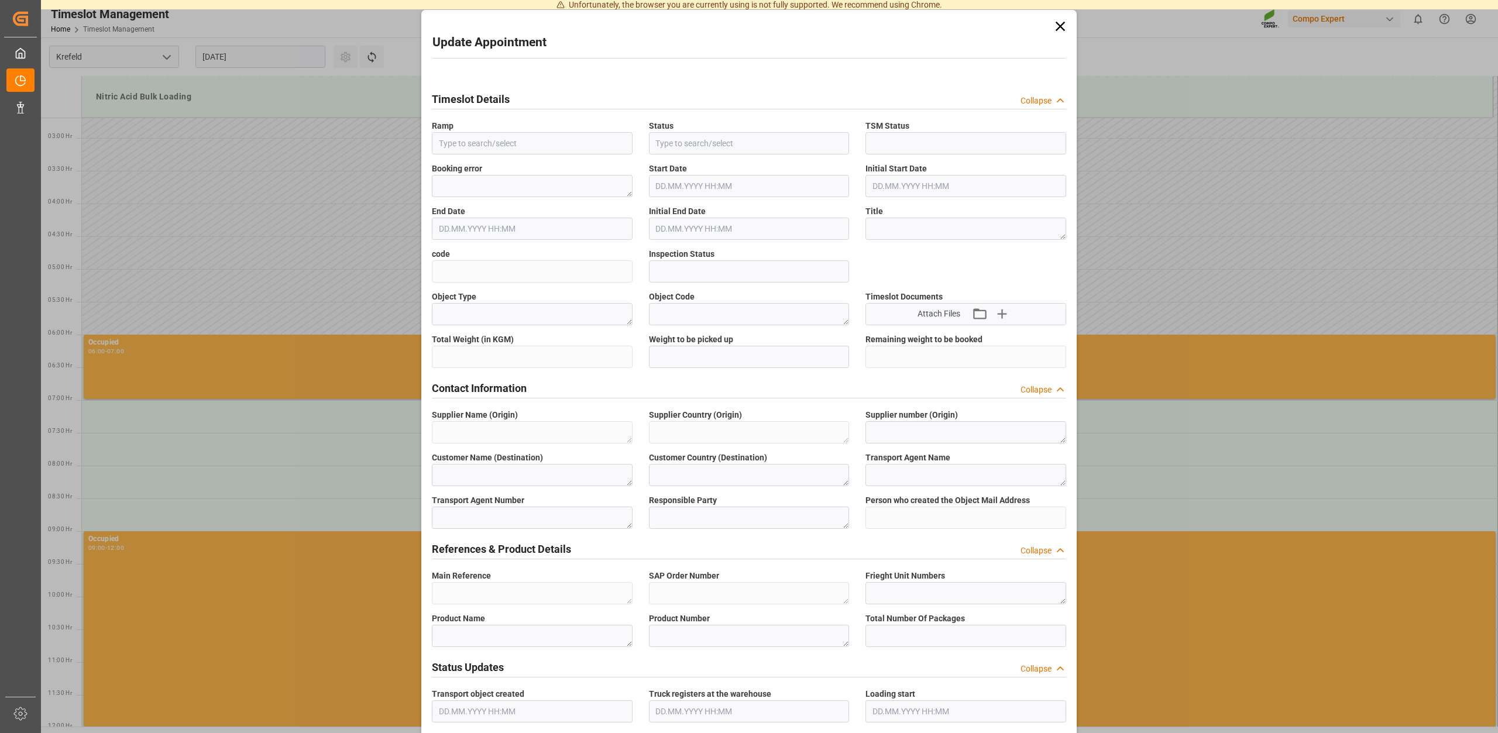
type textarea "Z100"
type textarea "3500"
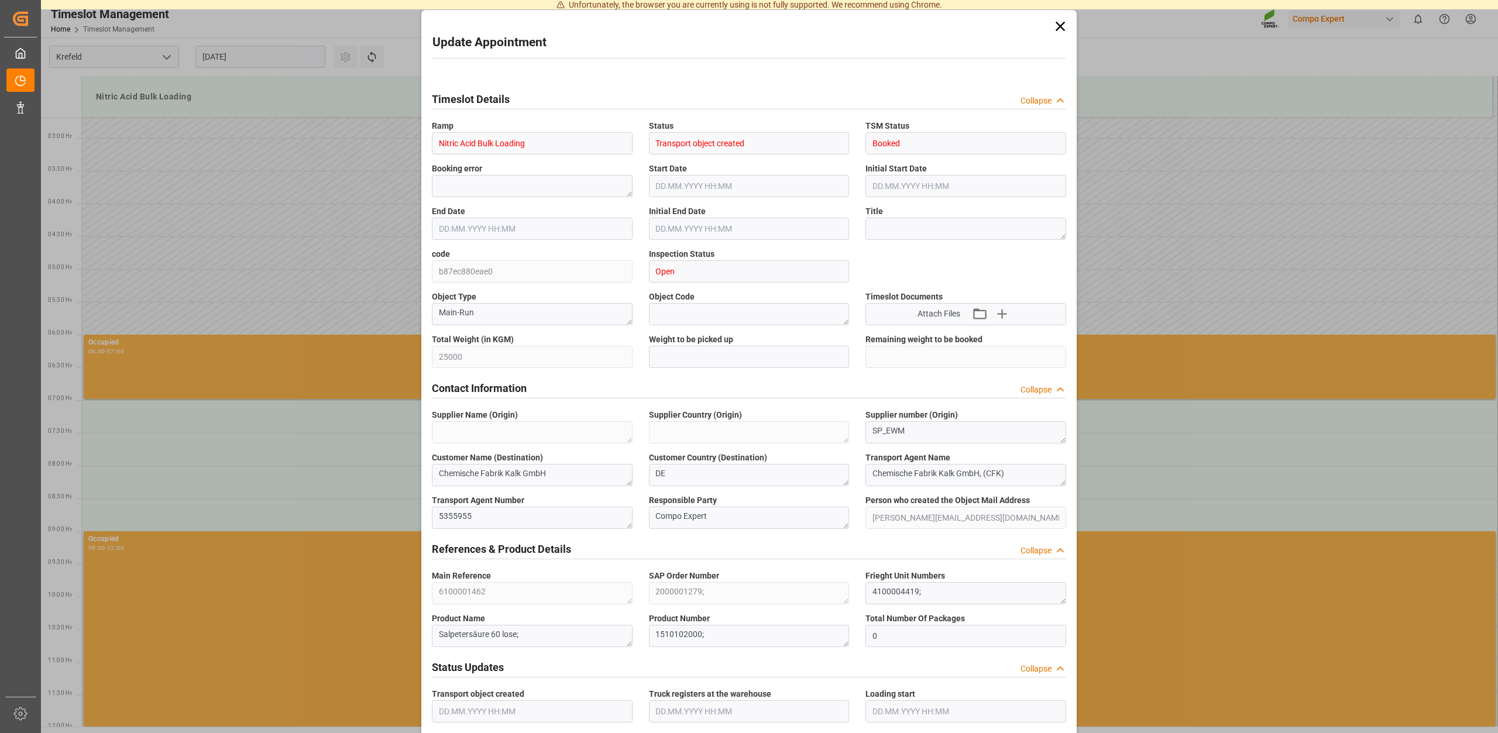
type input "6100001462"
type input "29.08.2025 07:30"
type input "29.08.2025 08:00"
type input "27.08.2025 12:06"
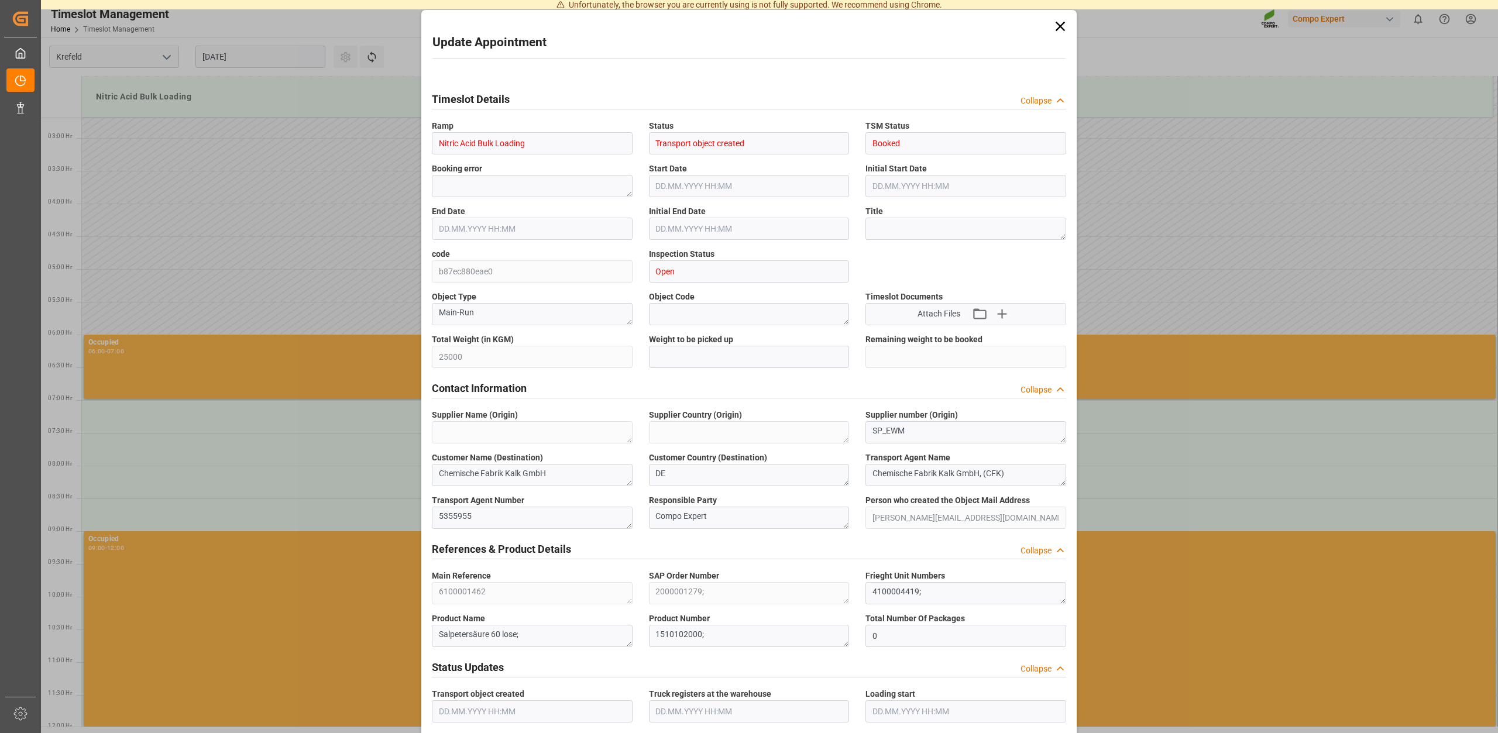
type input "28.08.2025 10:11"
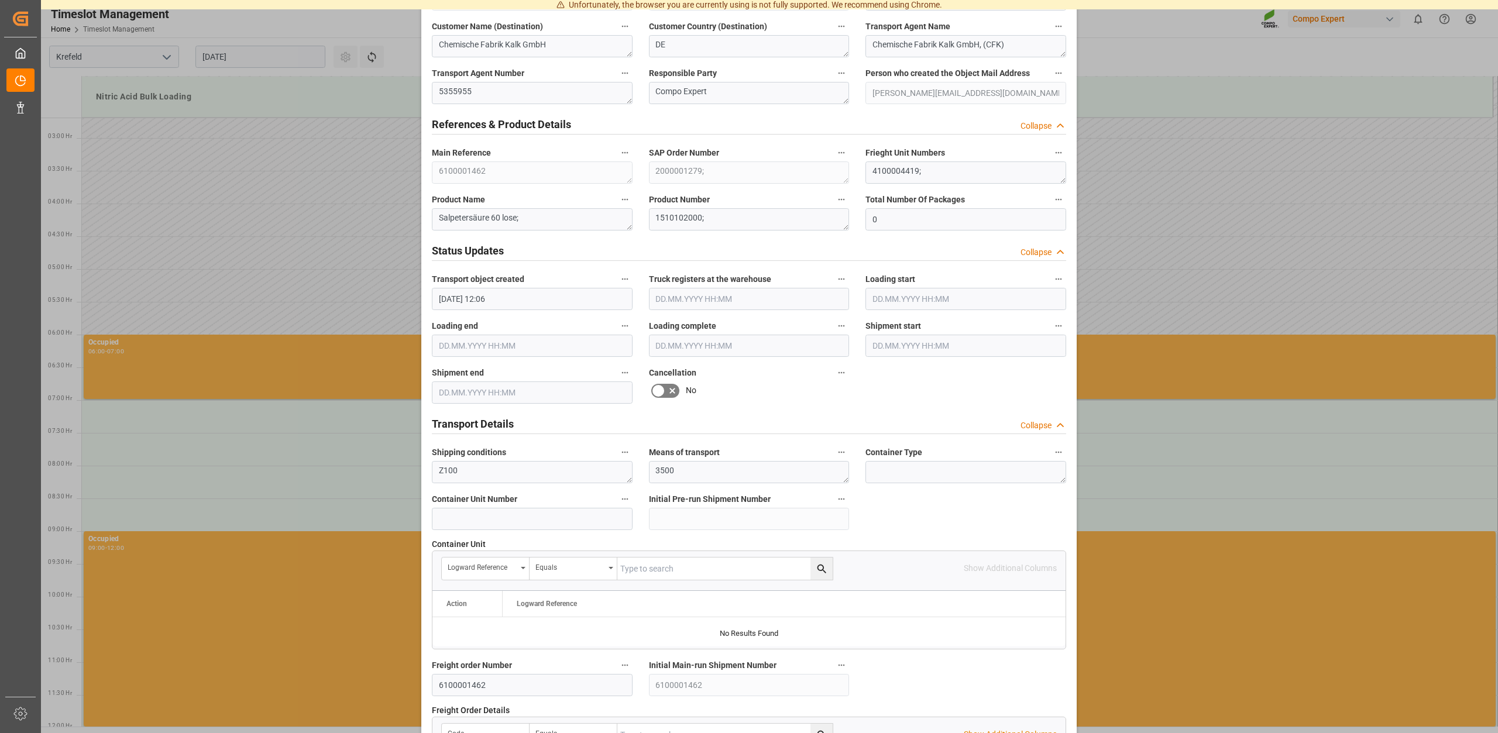
scroll to position [891, 0]
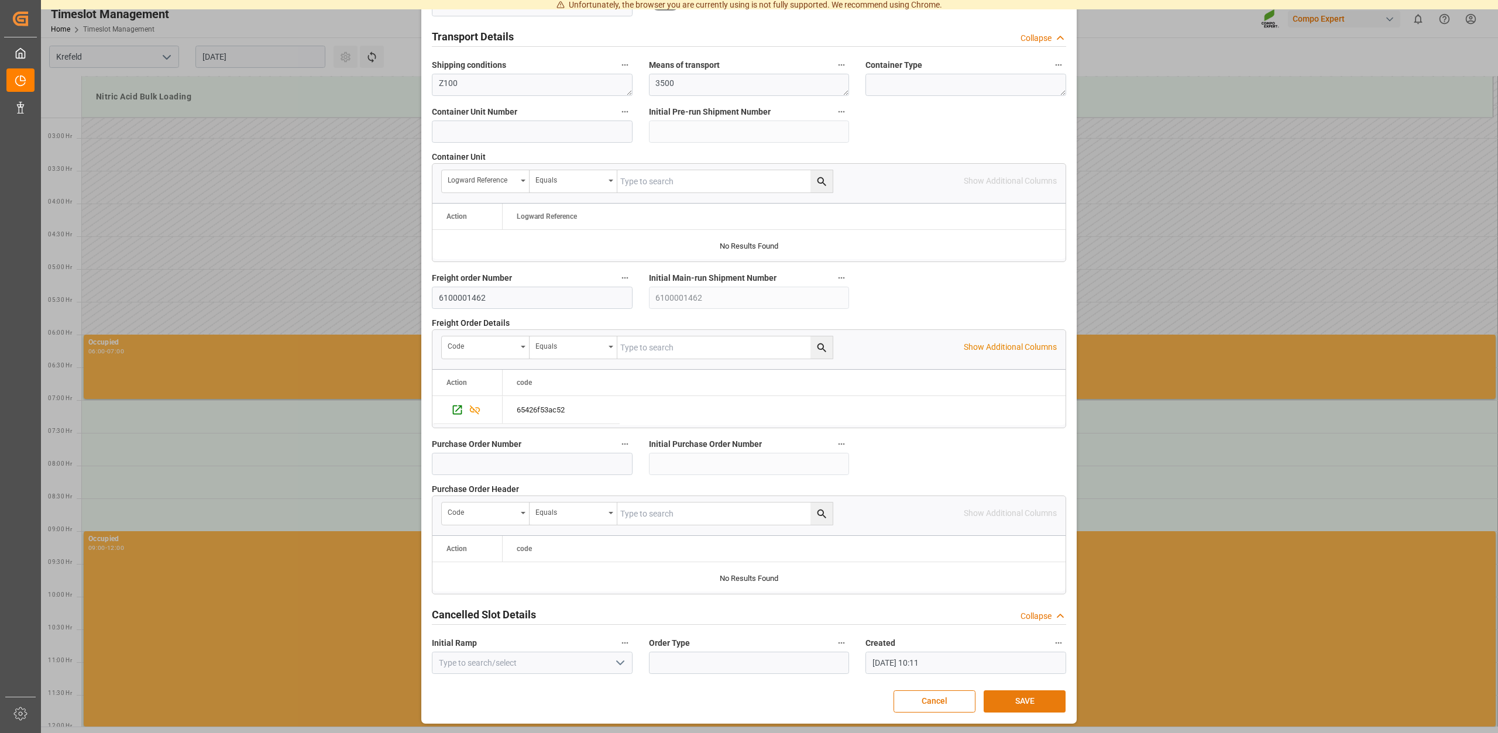
click at [1022, 699] on button "SAVE" at bounding box center [1025, 702] width 82 height 22
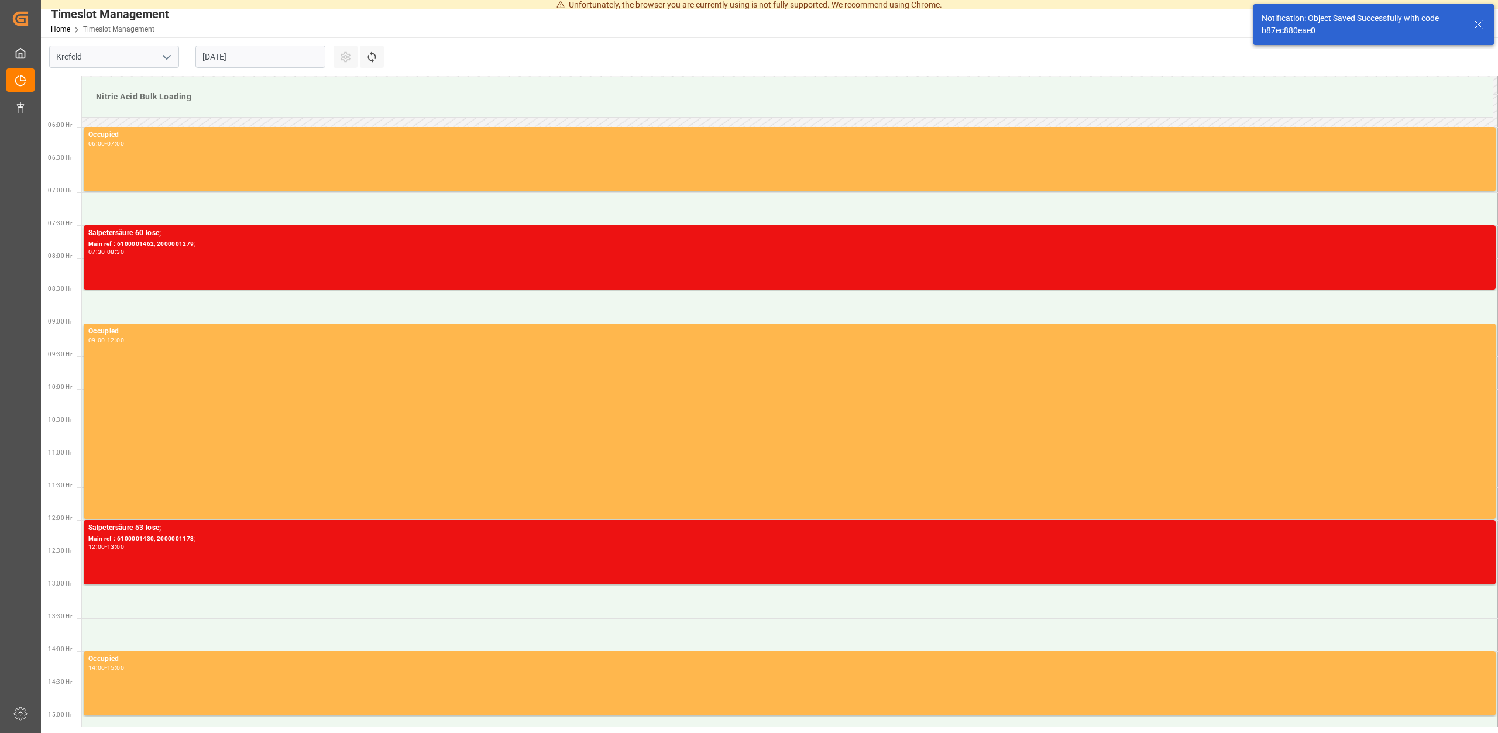
scroll to position [386, 0]
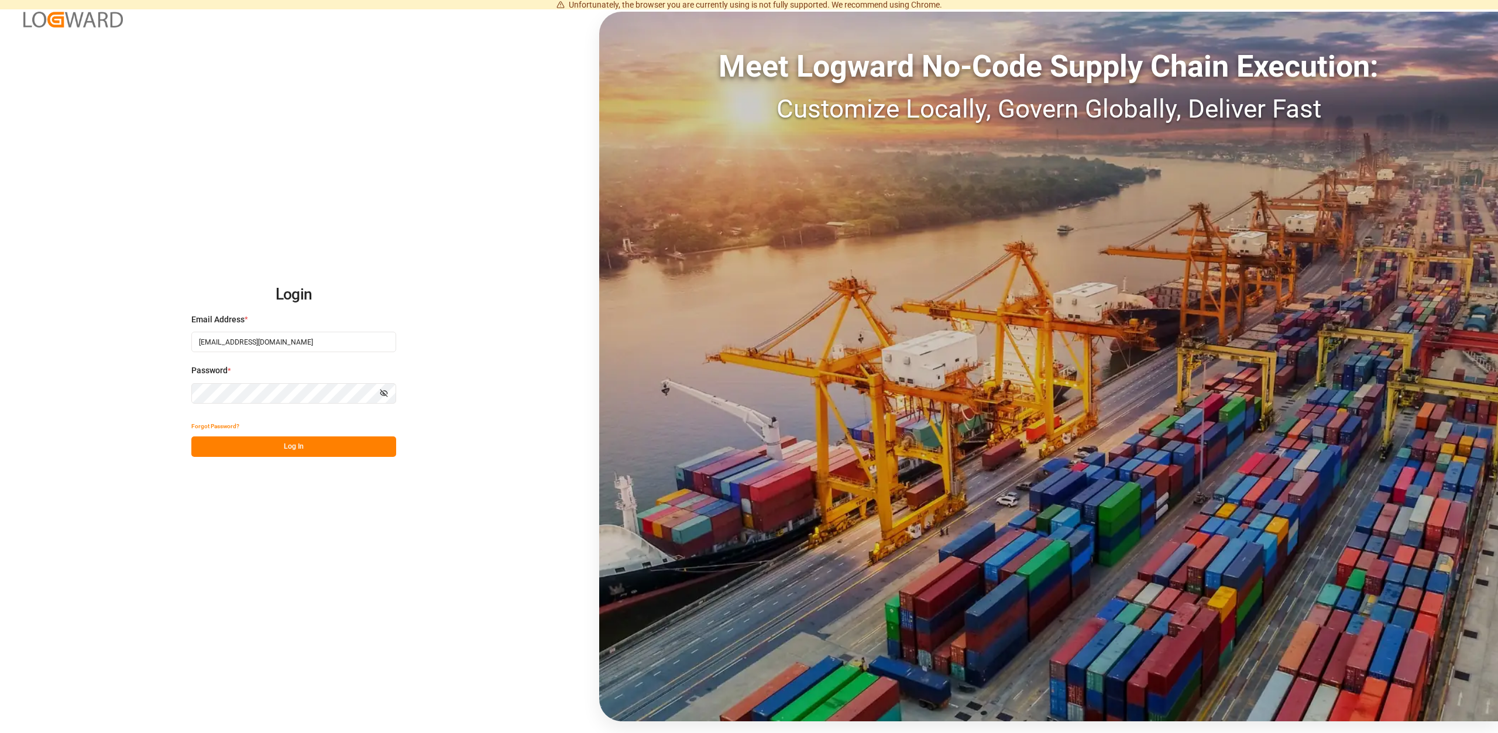
click at [285, 451] on button "Log In" at bounding box center [293, 447] width 205 height 20
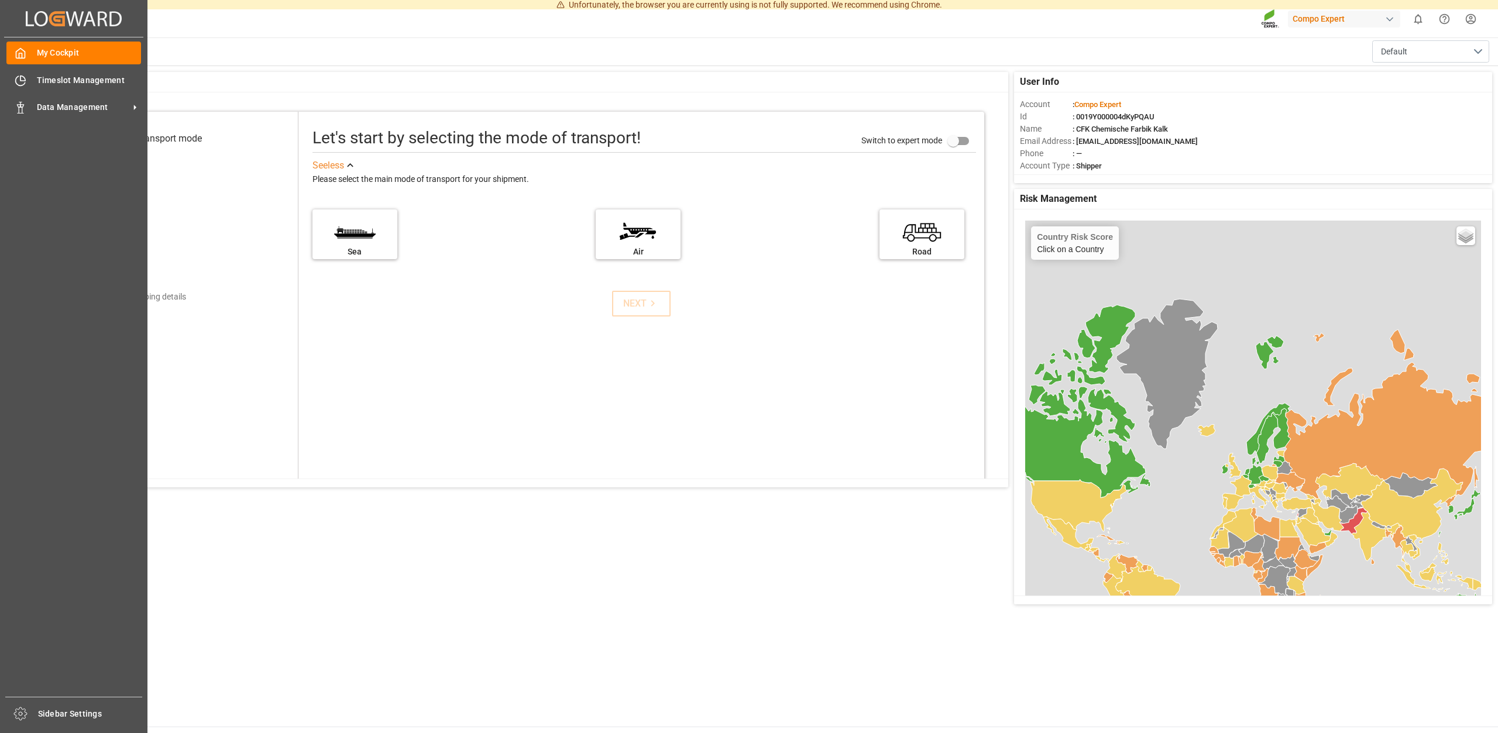
click at [58, 95] on div "My Cockpit My Cockpit Timeslot Management Timeslot Management Data Management D…" at bounding box center [73, 367] width 139 height 660
click at [60, 104] on span "Data Management" at bounding box center [83, 107] width 92 height 12
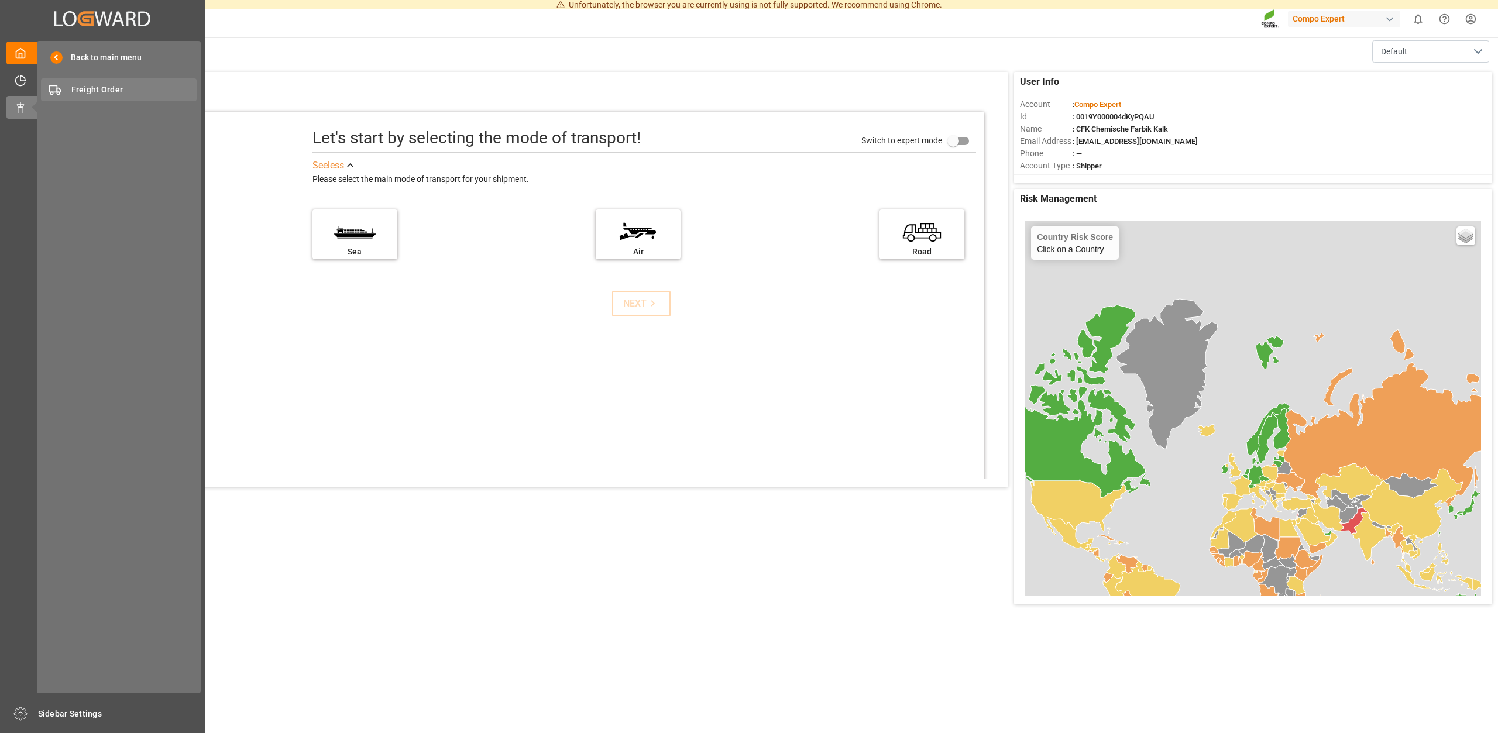
click at [89, 91] on span "Freight Order" at bounding box center [134, 90] width 126 height 12
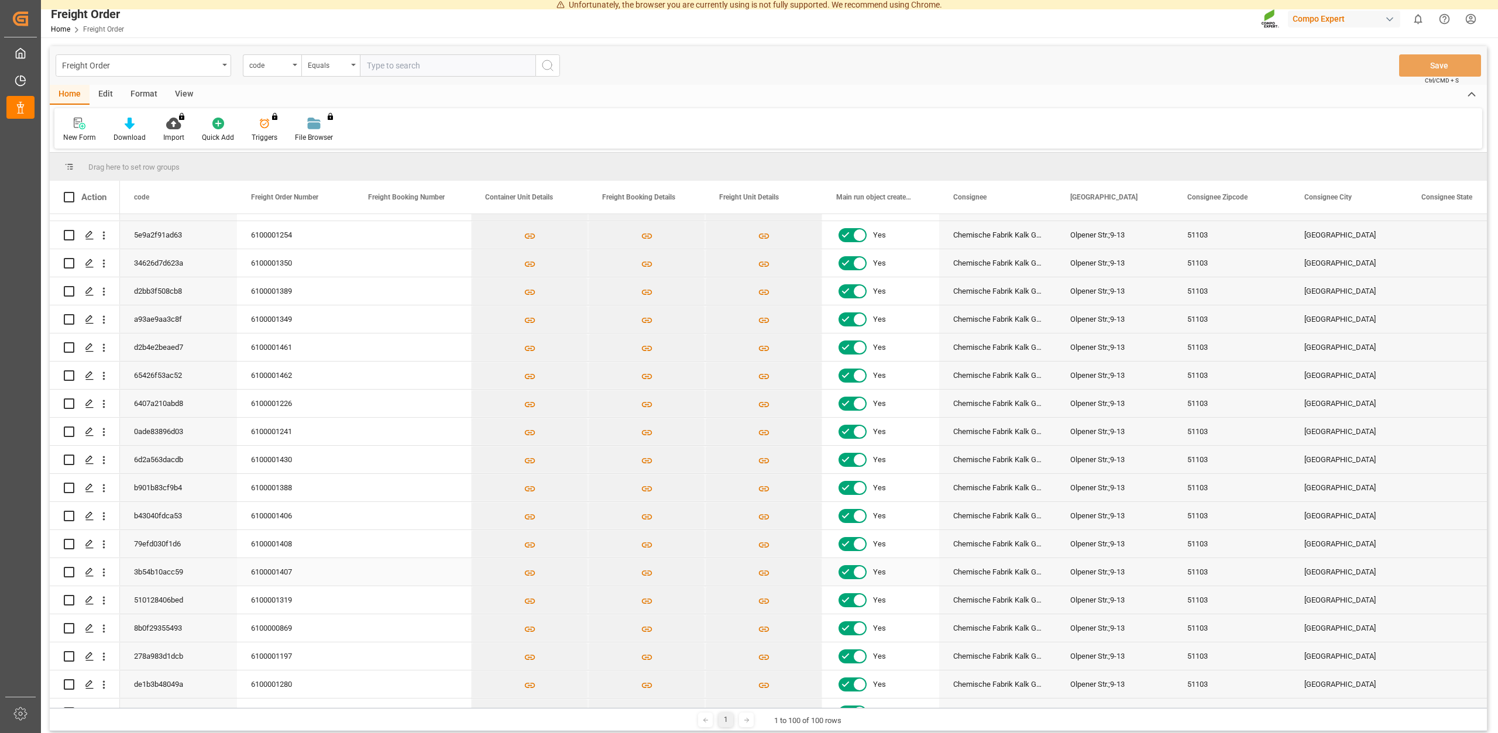
scroll to position [211, 0]
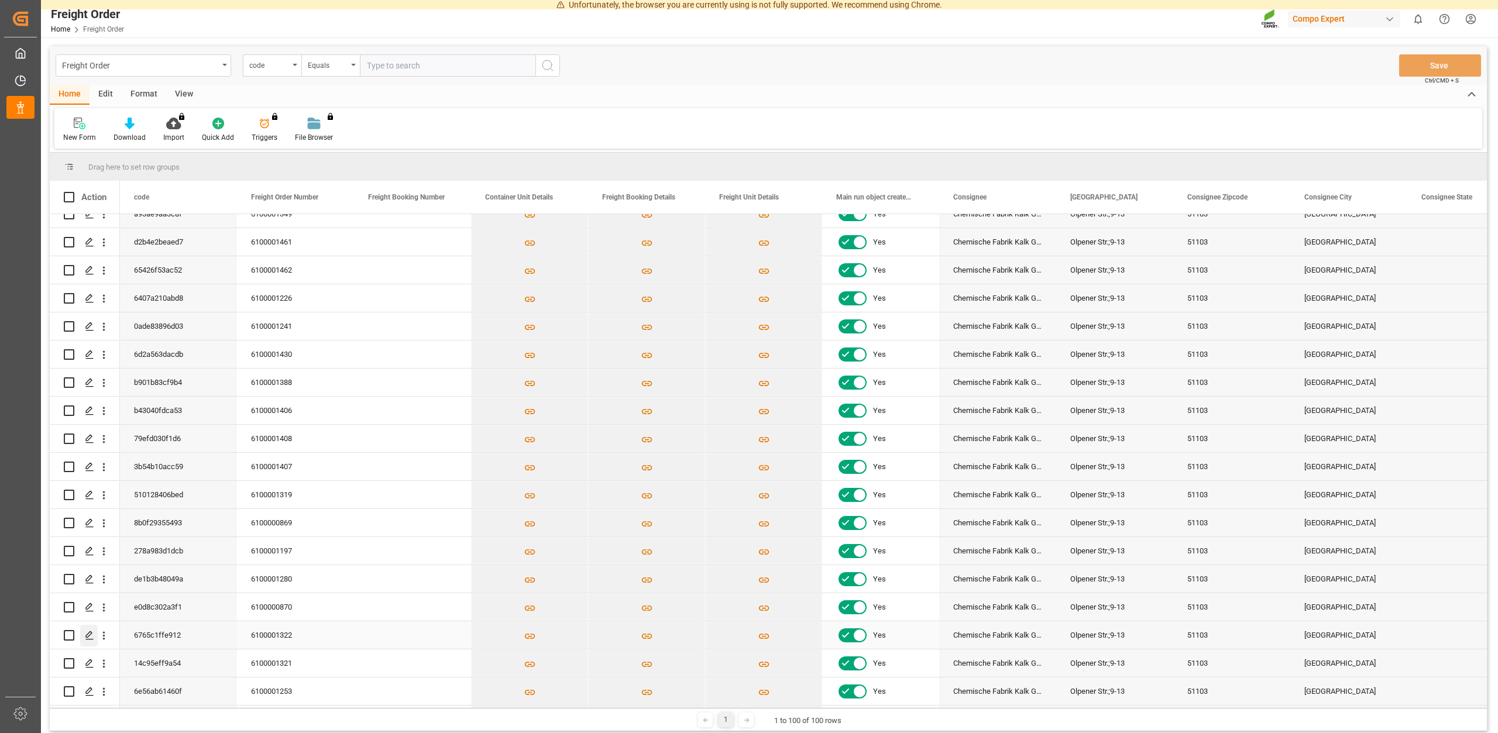
click at [90, 632] on polygon "Press SPACE to select this row." at bounding box center [89, 635] width 6 height 6
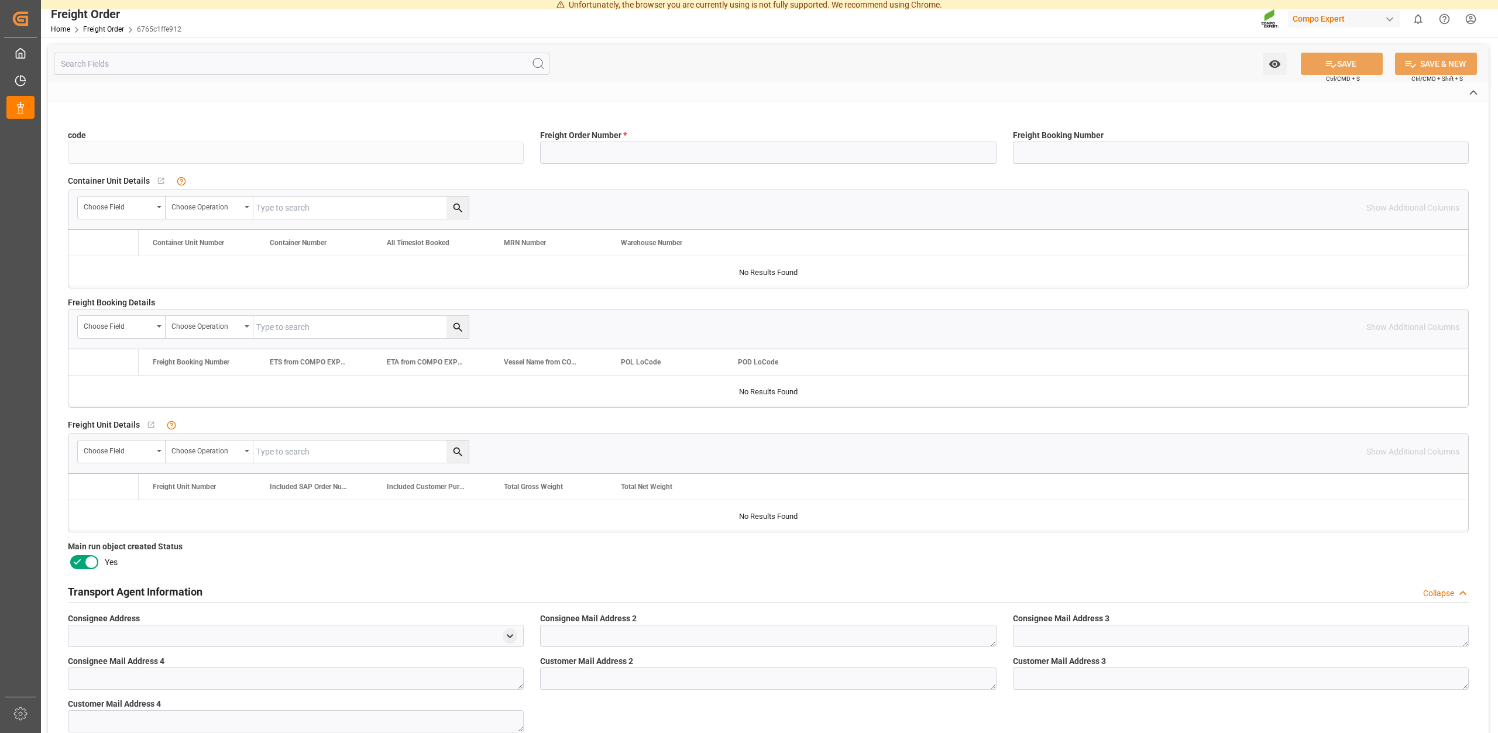
type input "6765c1ffe912"
type input "6100001322"
type input "No"
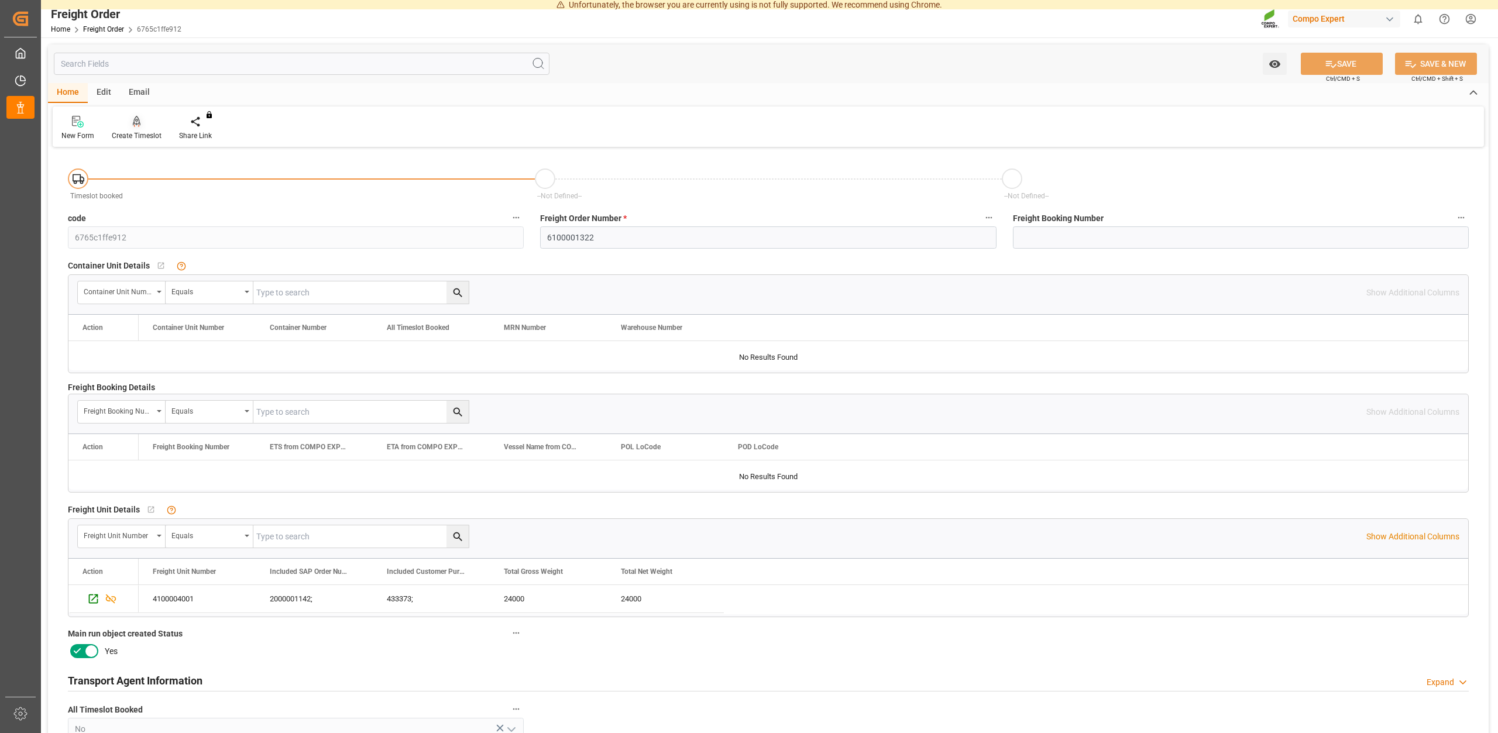
click at [147, 134] on div "Create Timeslot" at bounding box center [137, 136] width 50 height 11
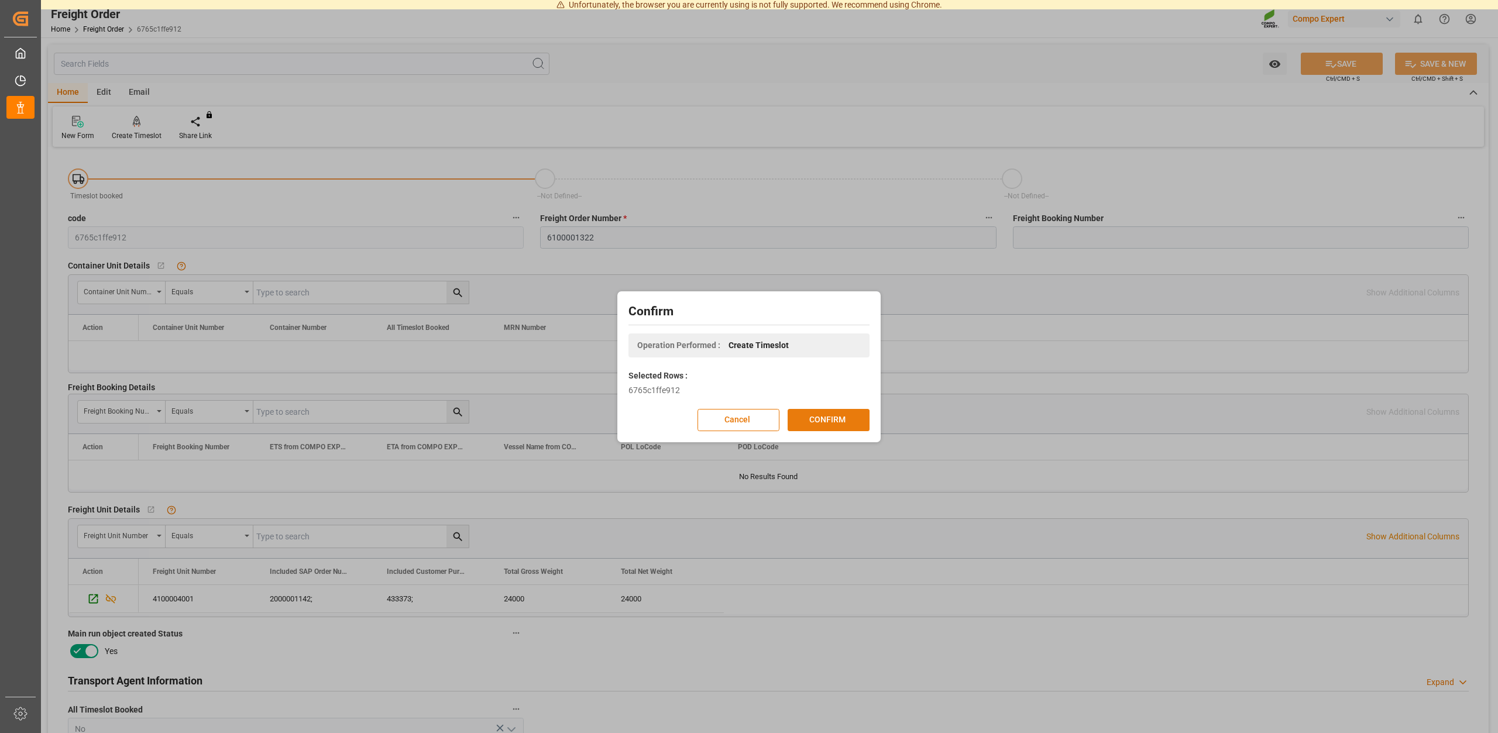
click at [823, 418] on button "CONFIRM" at bounding box center [829, 420] width 82 height 22
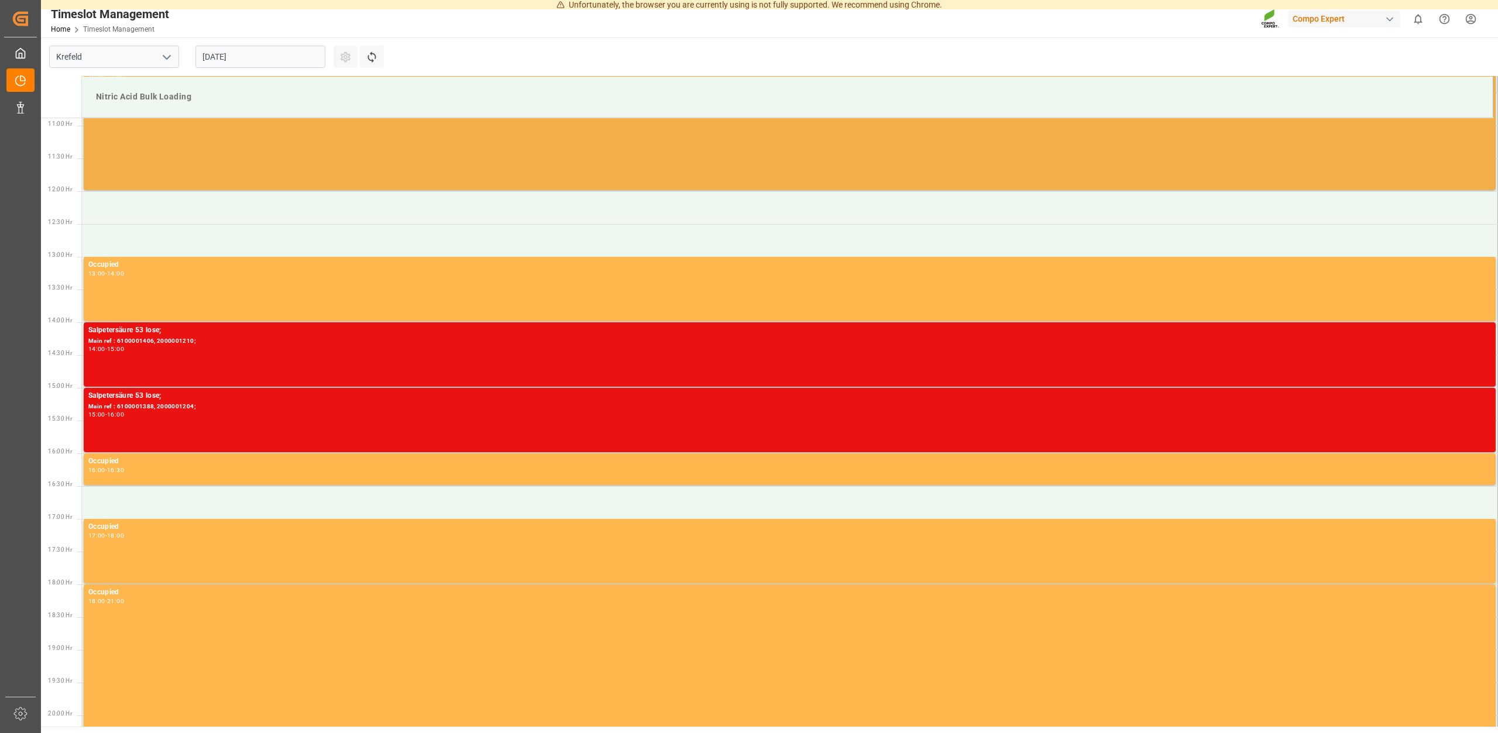
scroll to position [713, 0]
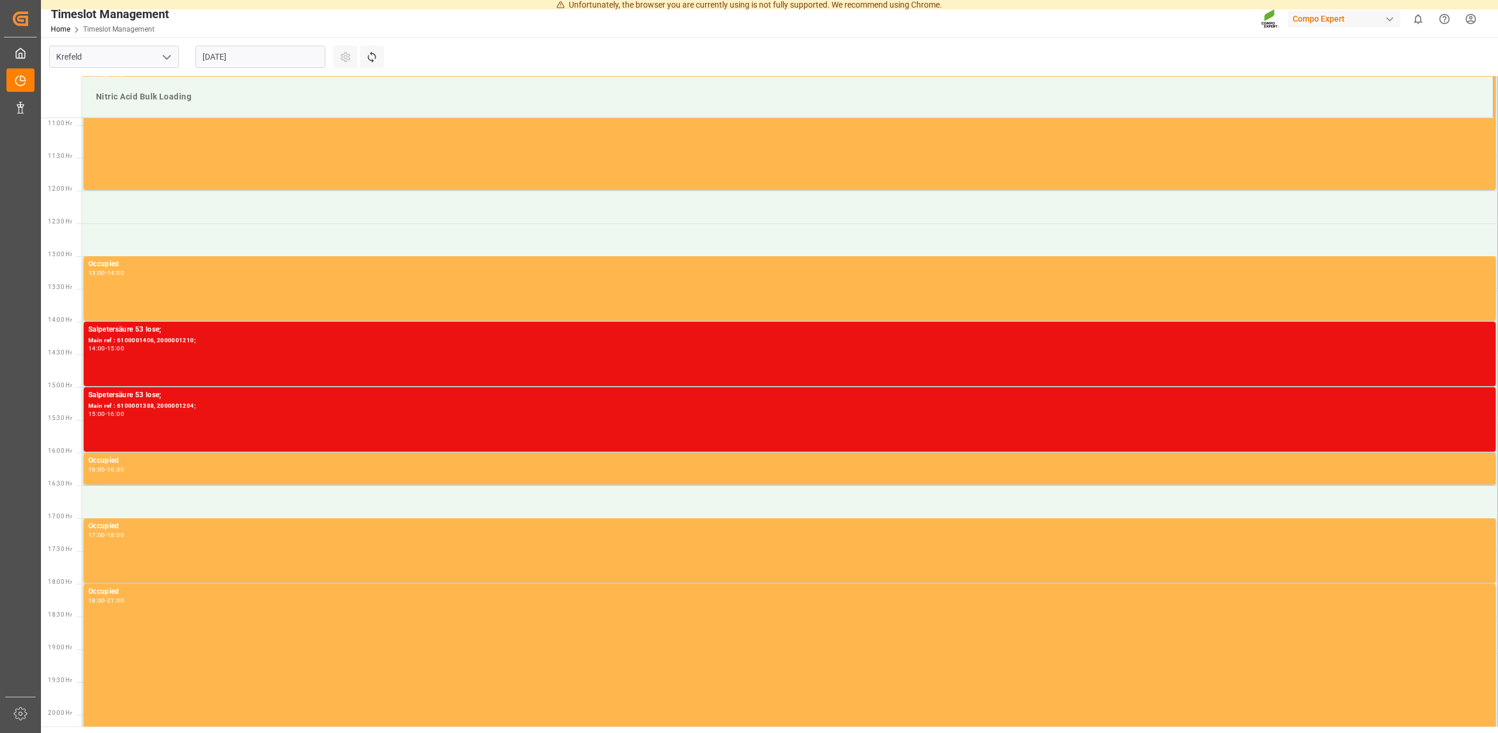
click at [269, 53] on input "[DATE]" at bounding box center [260, 57] width 130 height 22
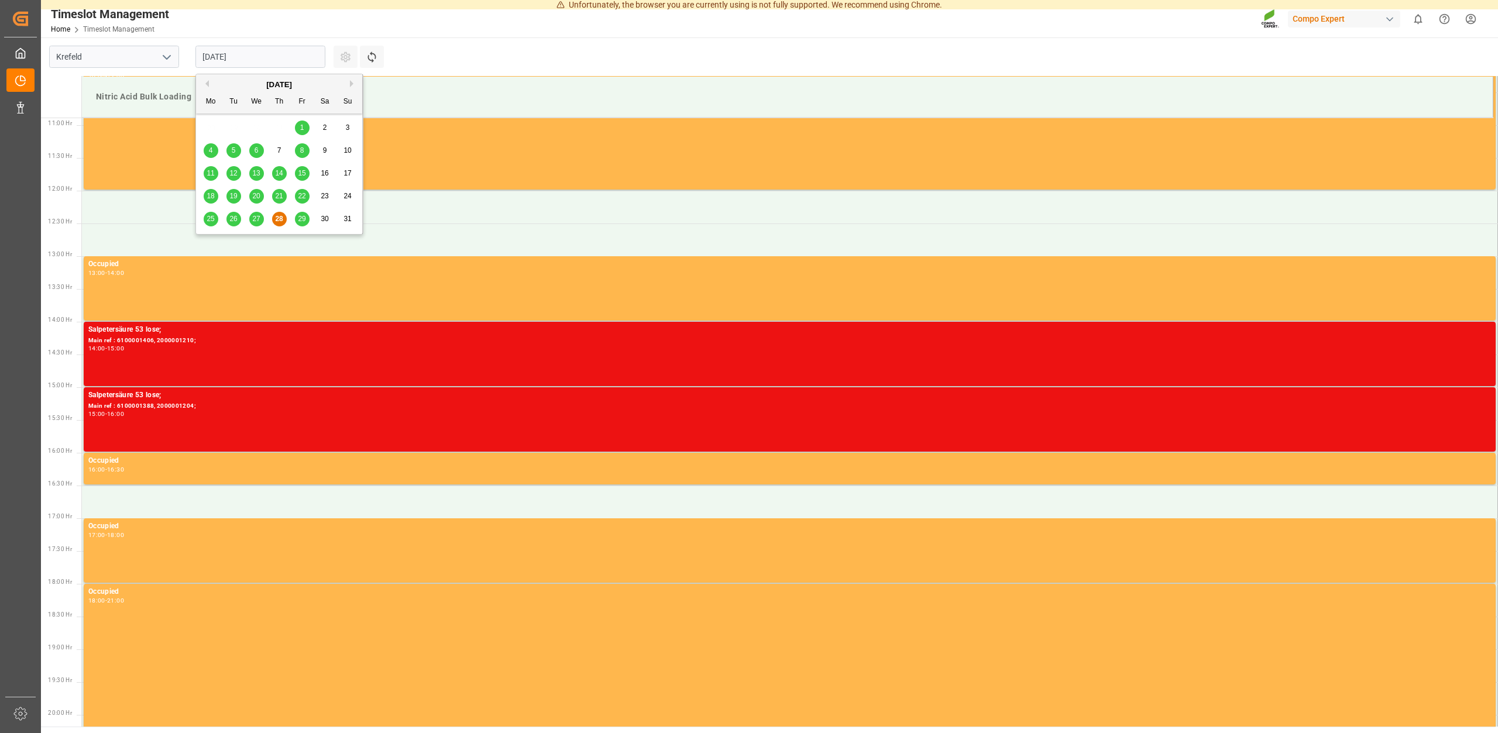
click at [298, 219] on div "29" at bounding box center [302, 219] width 15 height 14
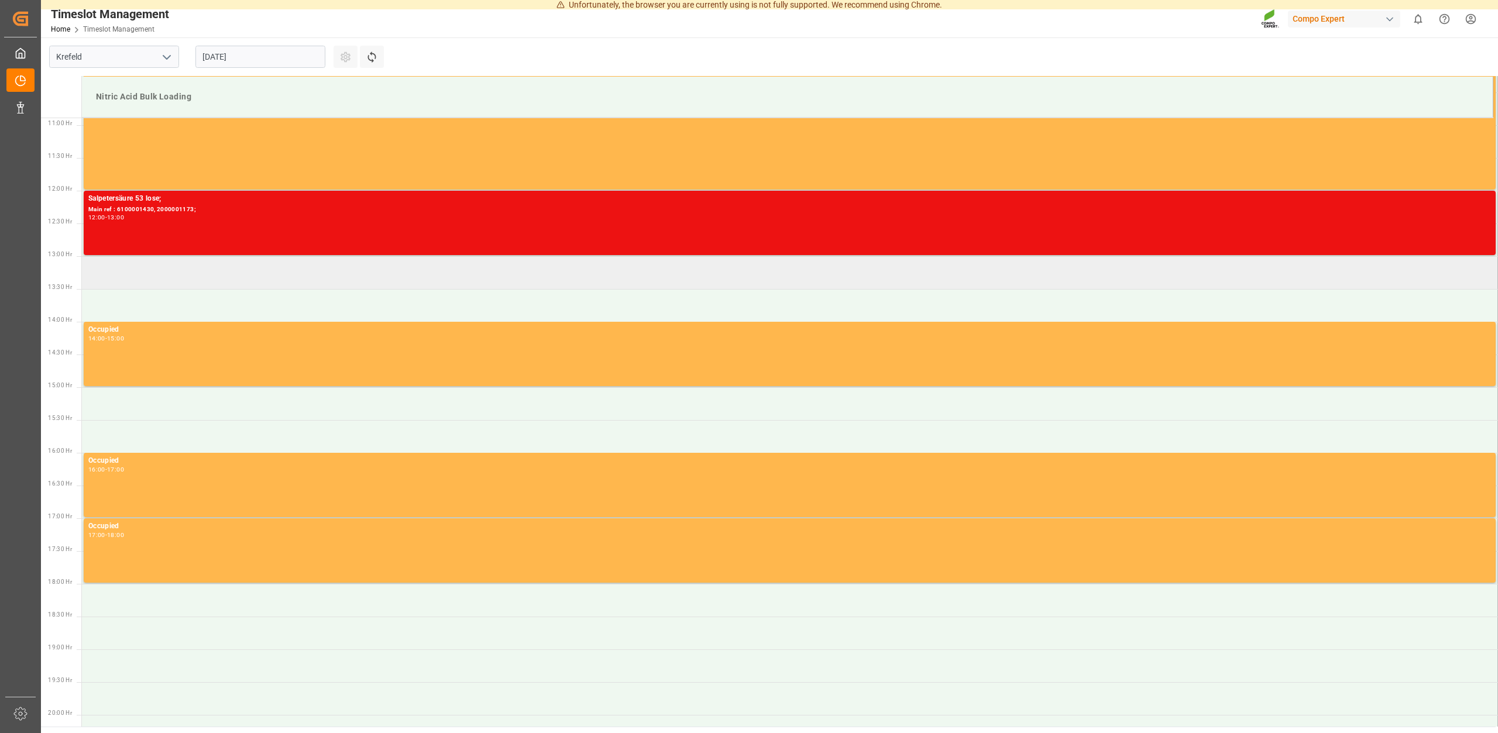
click at [194, 270] on td at bounding box center [790, 272] width 1416 height 33
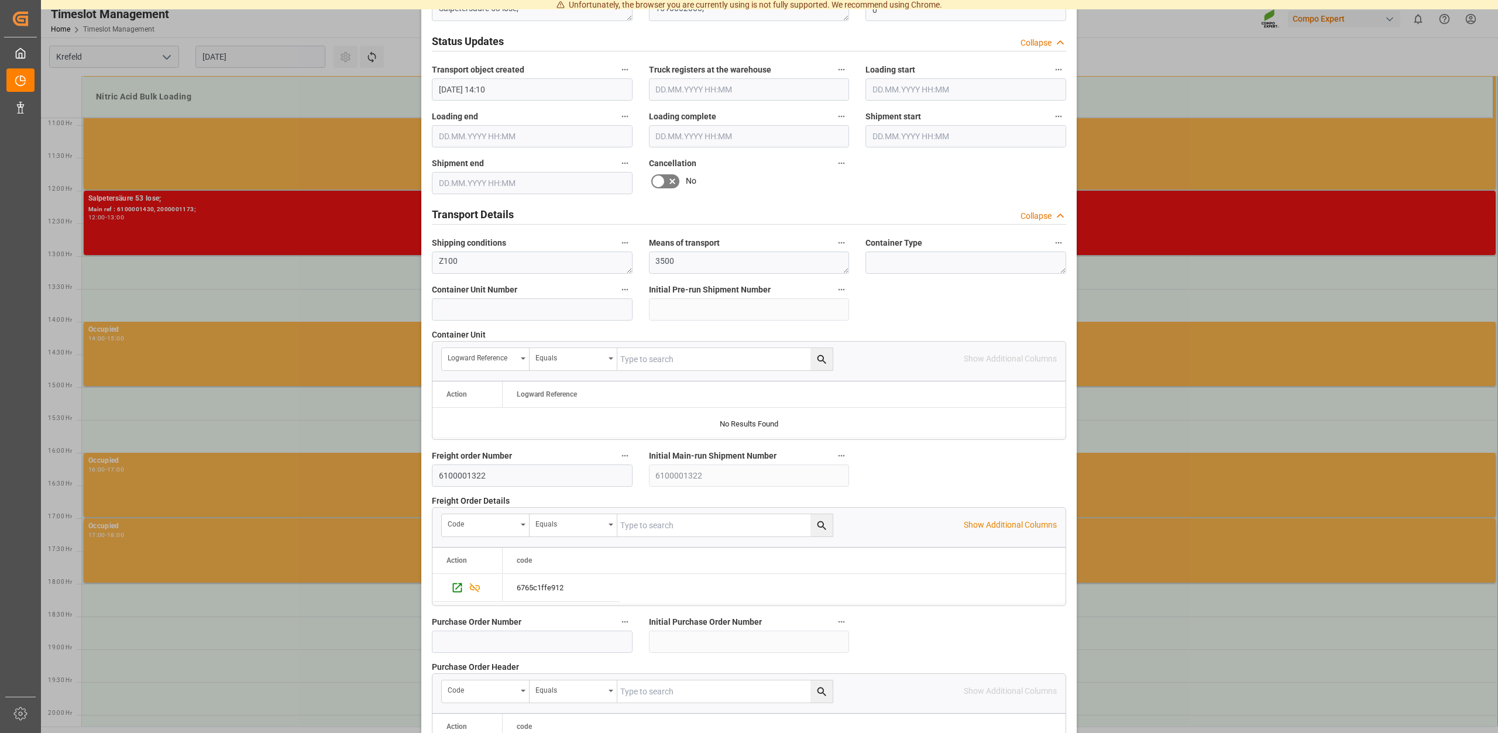
scroll to position [891, 0]
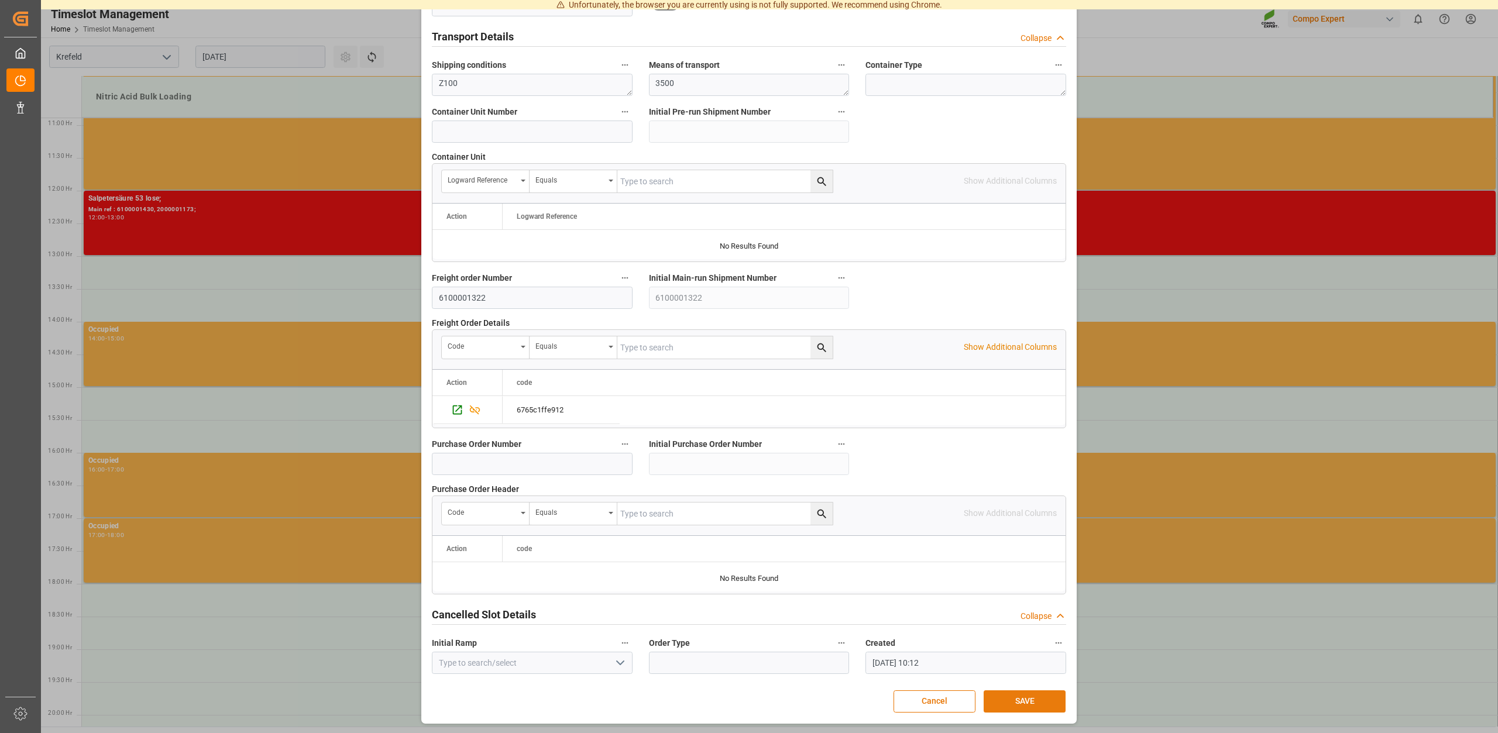
click at [1019, 703] on button "SAVE" at bounding box center [1025, 702] width 82 height 22
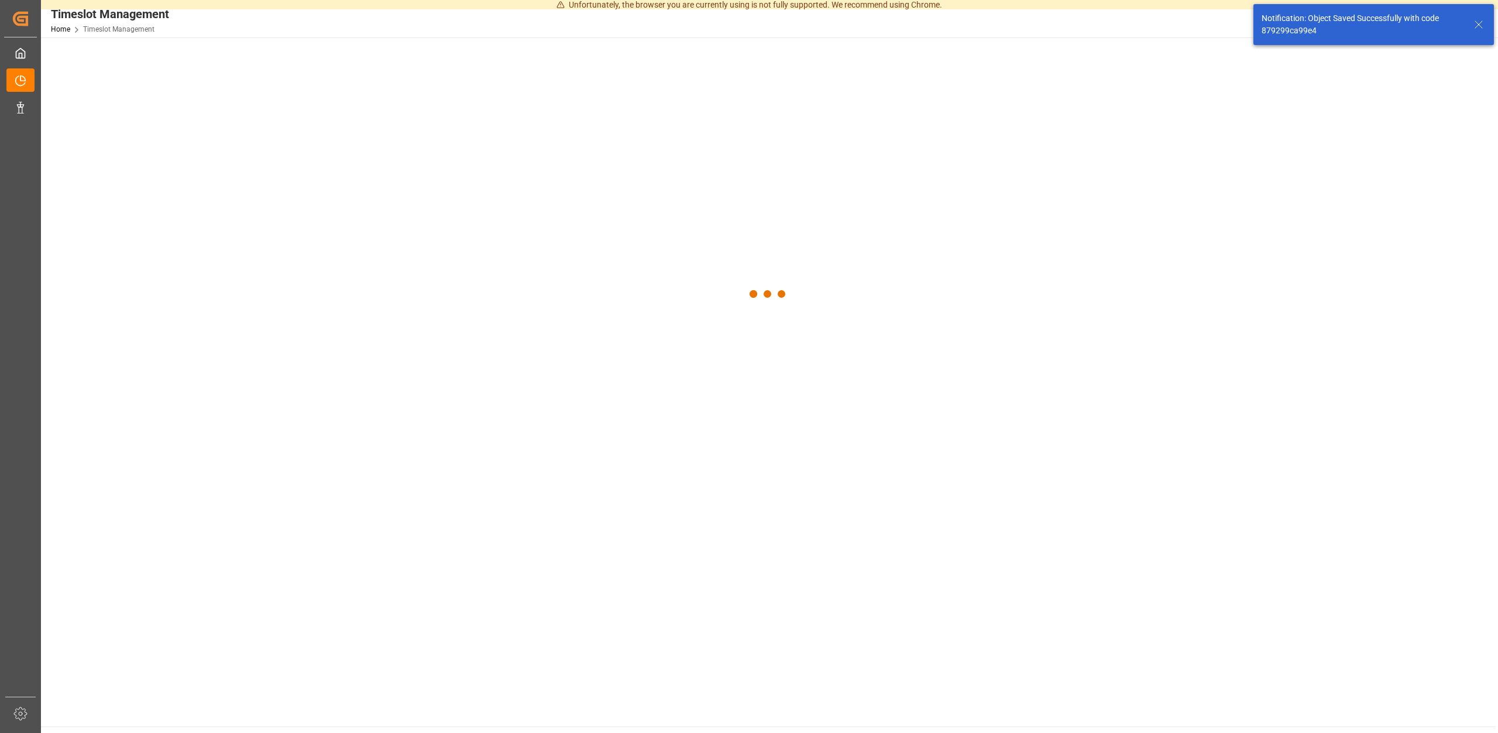
click at [993, 695] on main at bounding box center [768, 381] width 1455 height 689
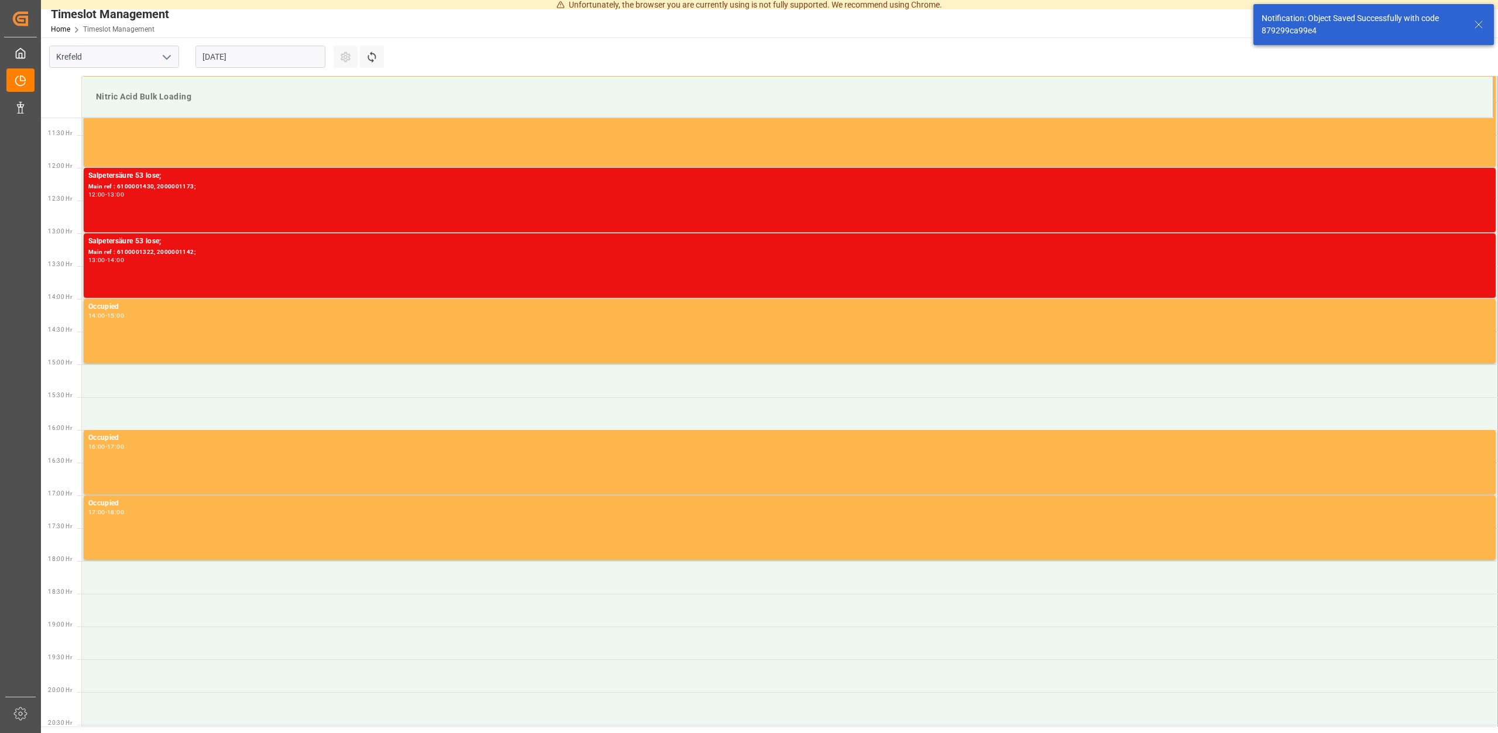
scroll to position [738, 0]
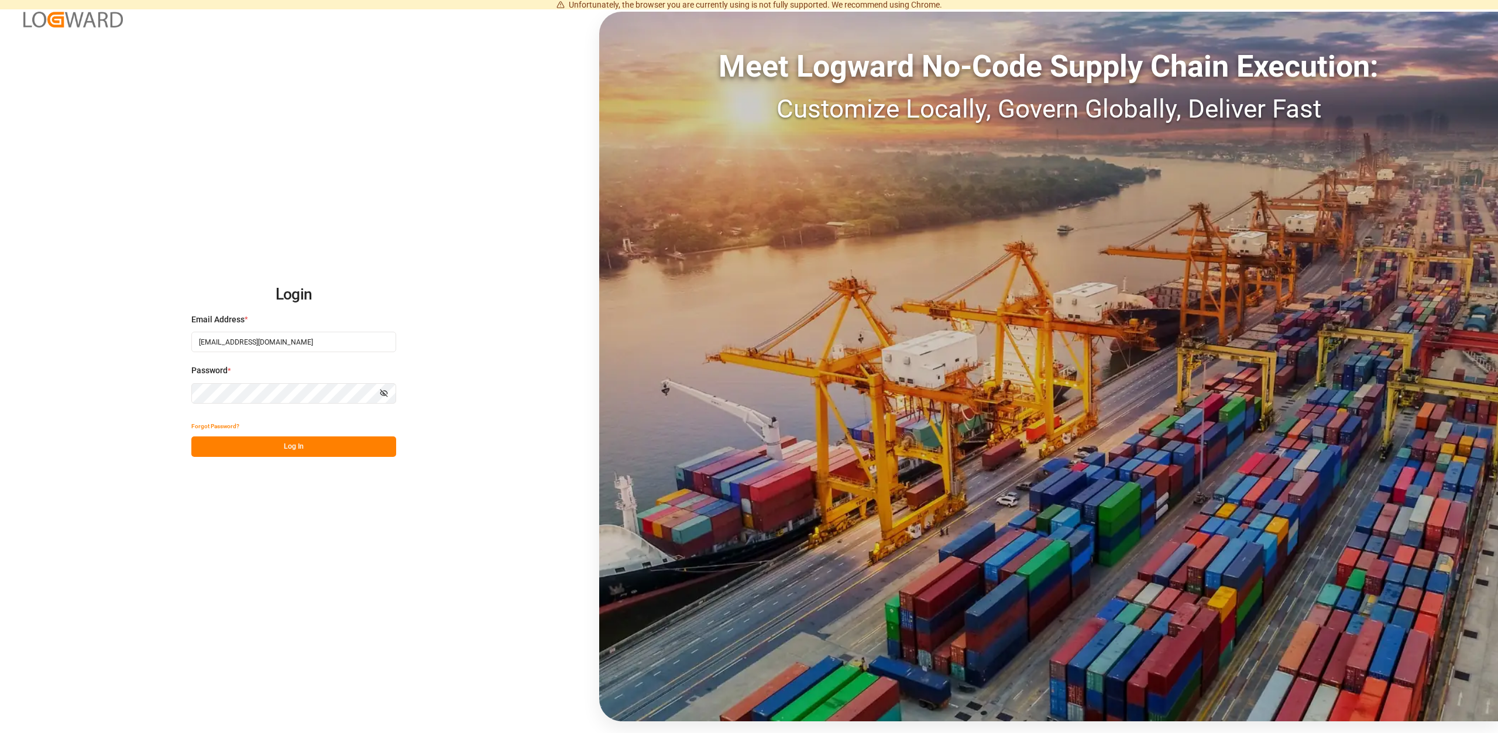
click at [297, 447] on button "Log In" at bounding box center [293, 447] width 205 height 20
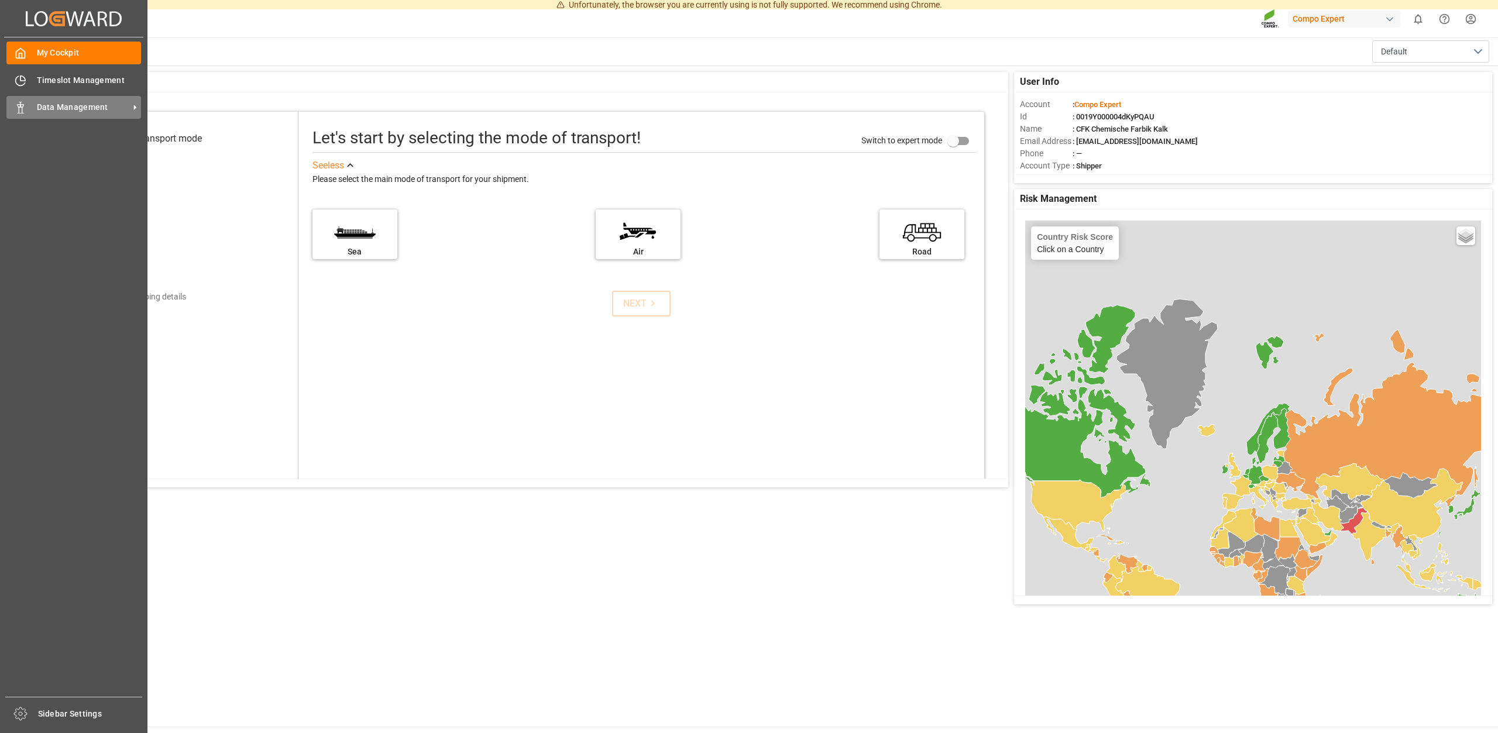
click at [79, 103] on span "Data Management" at bounding box center [83, 107] width 92 height 12
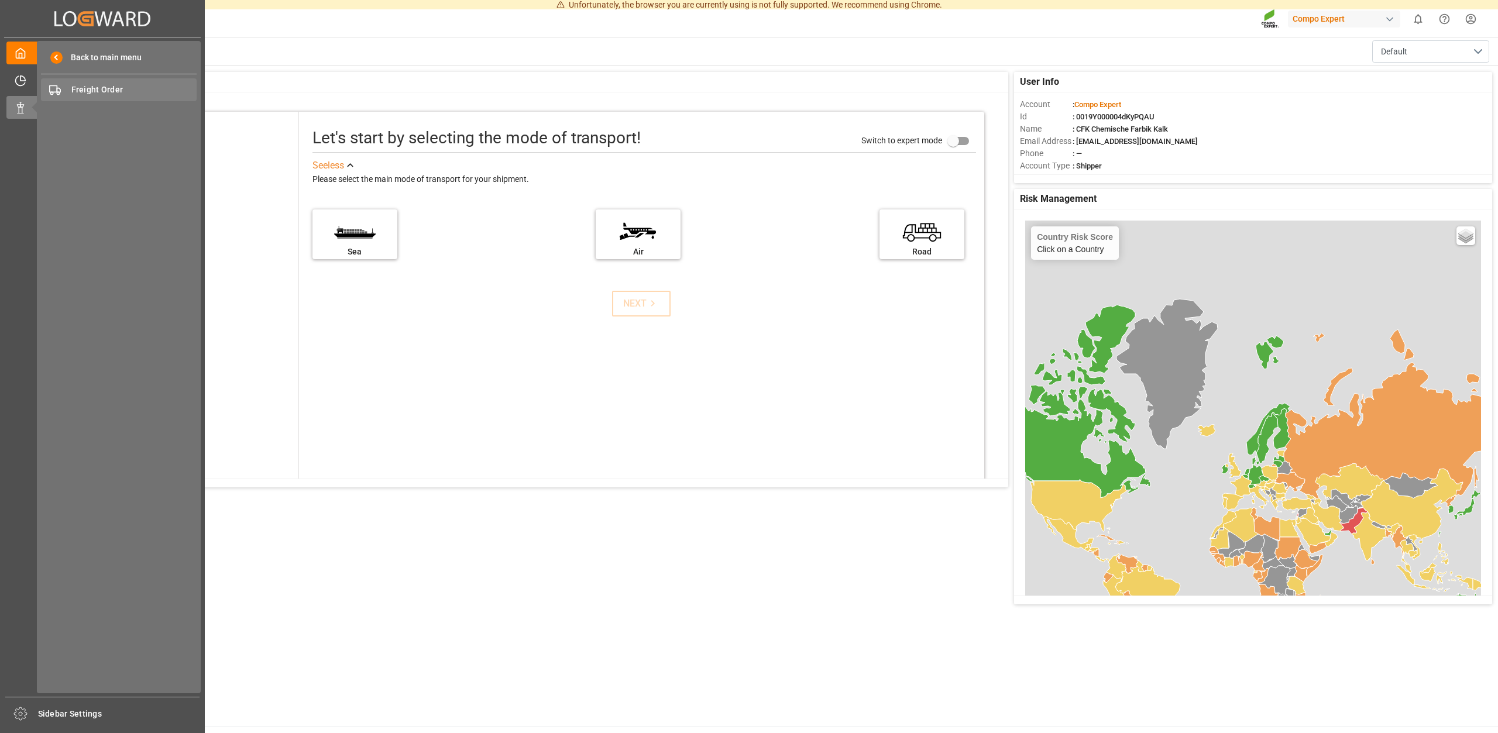
click at [92, 88] on span "Freight Order" at bounding box center [134, 90] width 126 height 12
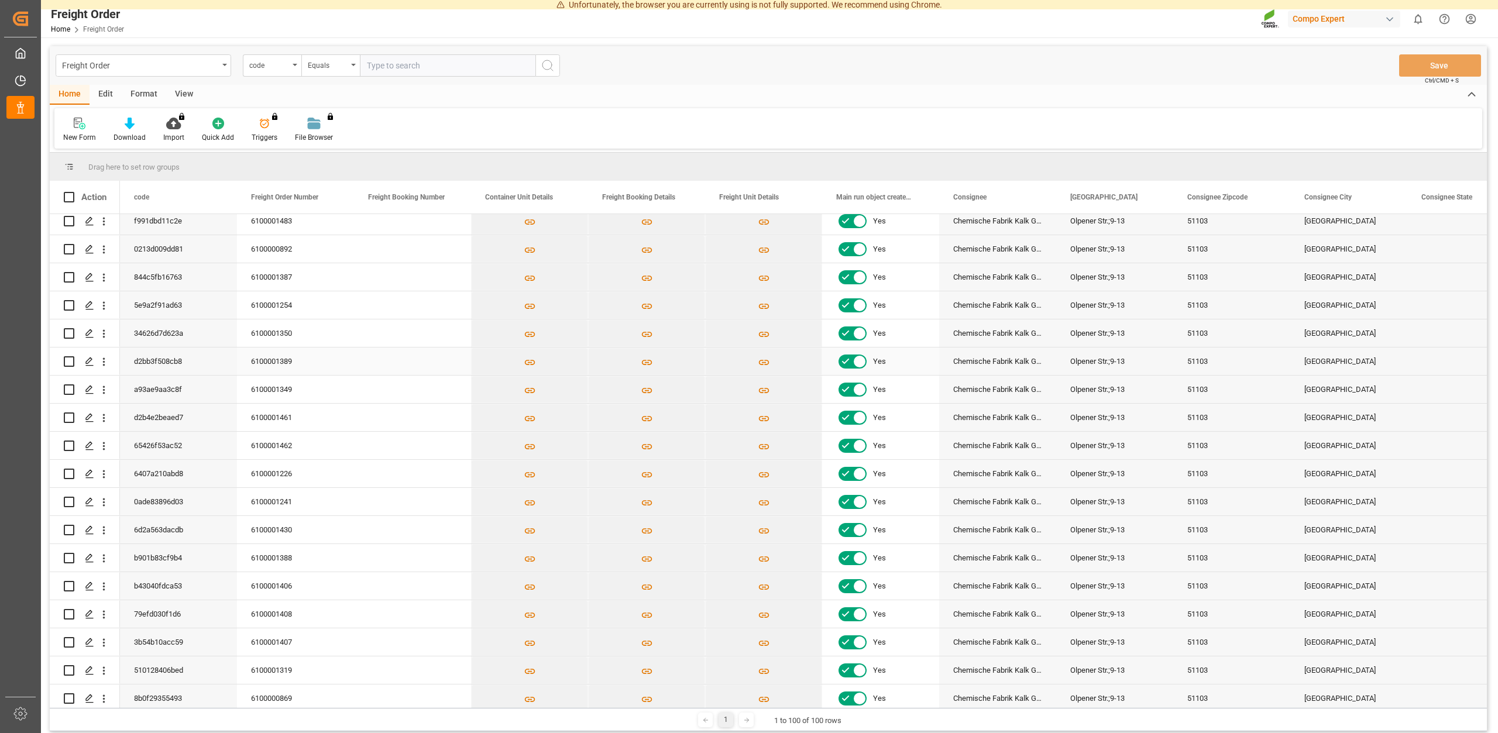
scroll to position [53, 0]
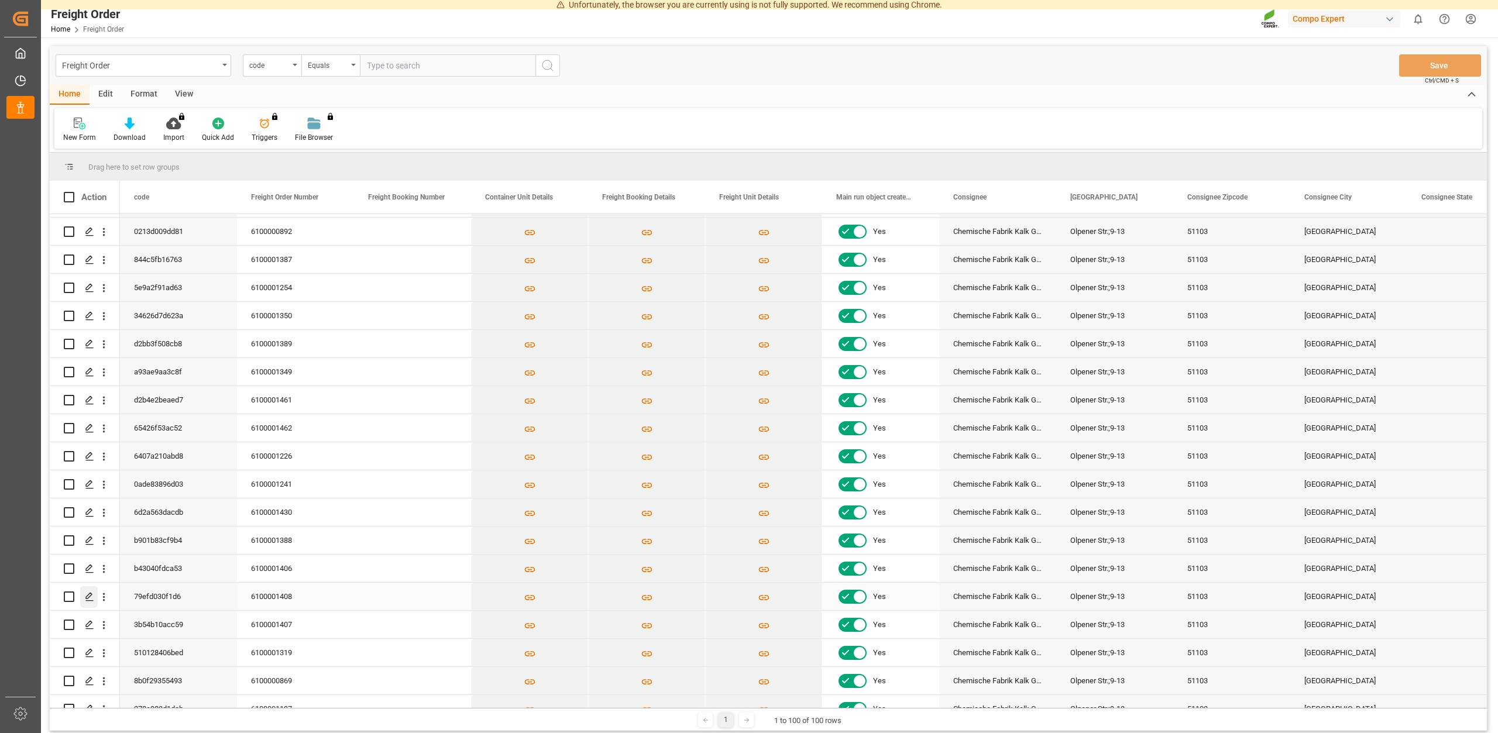
click at [89, 598] on polygon "Press SPACE to select this row." at bounding box center [89, 596] width 6 height 6
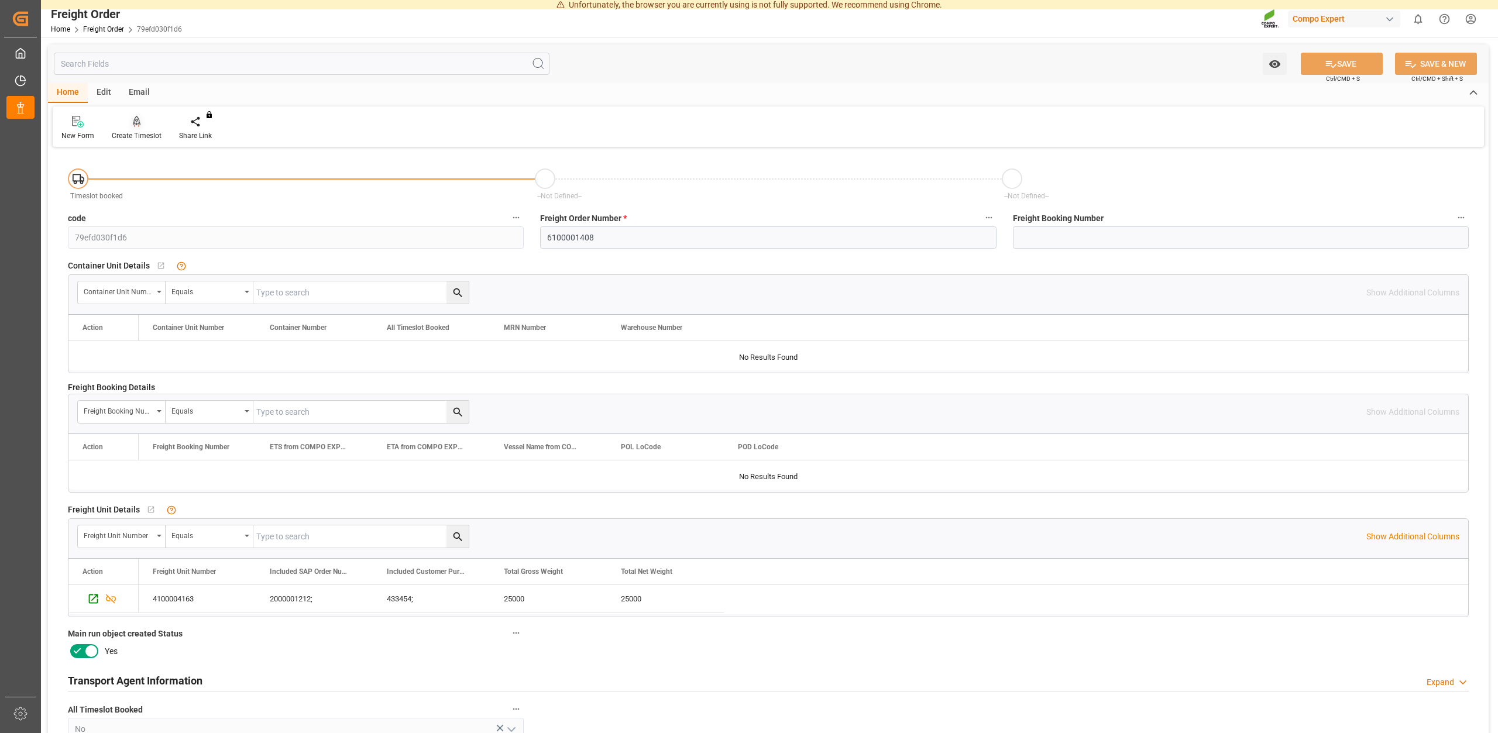
click at [143, 136] on div "Create Timeslot" at bounding box center [137, 136] width 50 height 11
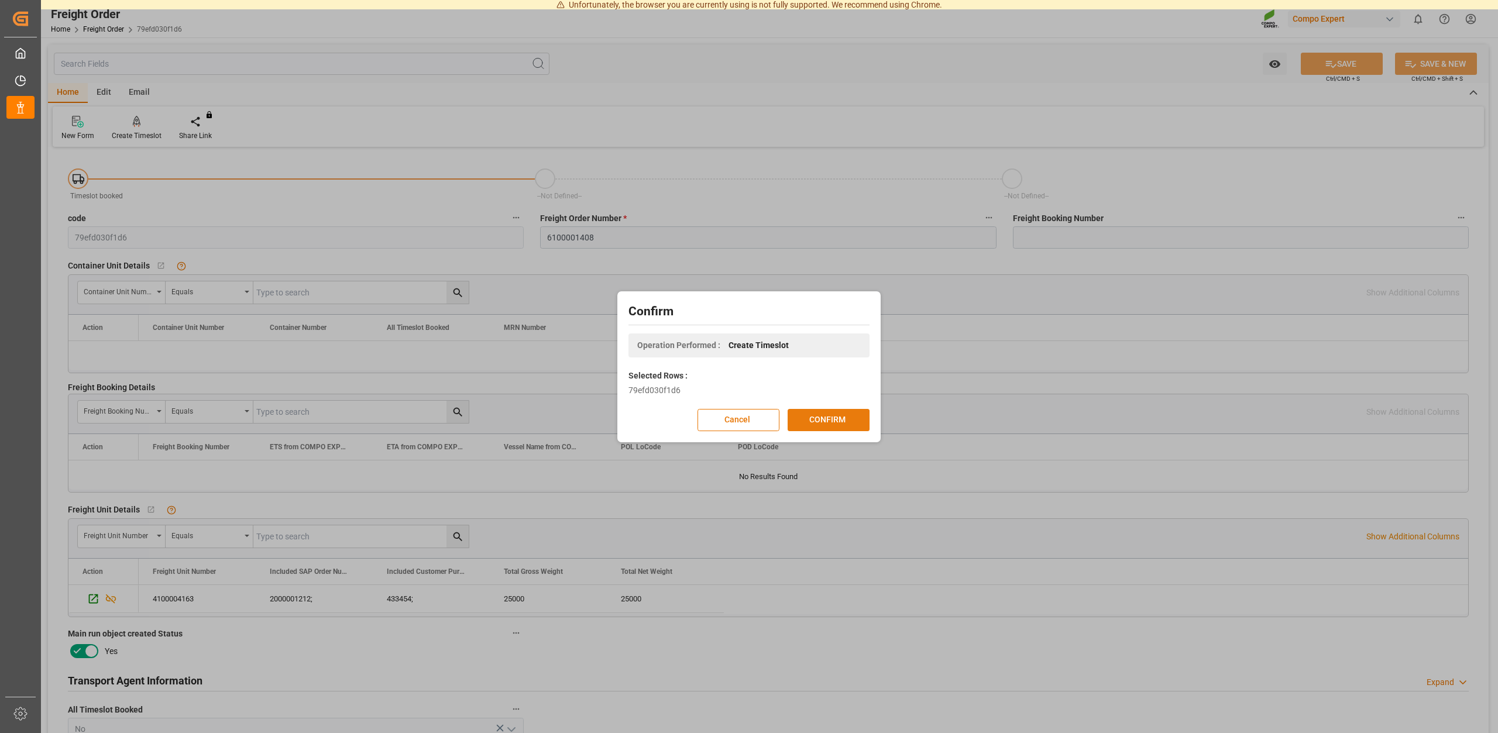
click at [821, 423] on button "CONFIRM" at bounding box center [829, 420] width 82 height 22
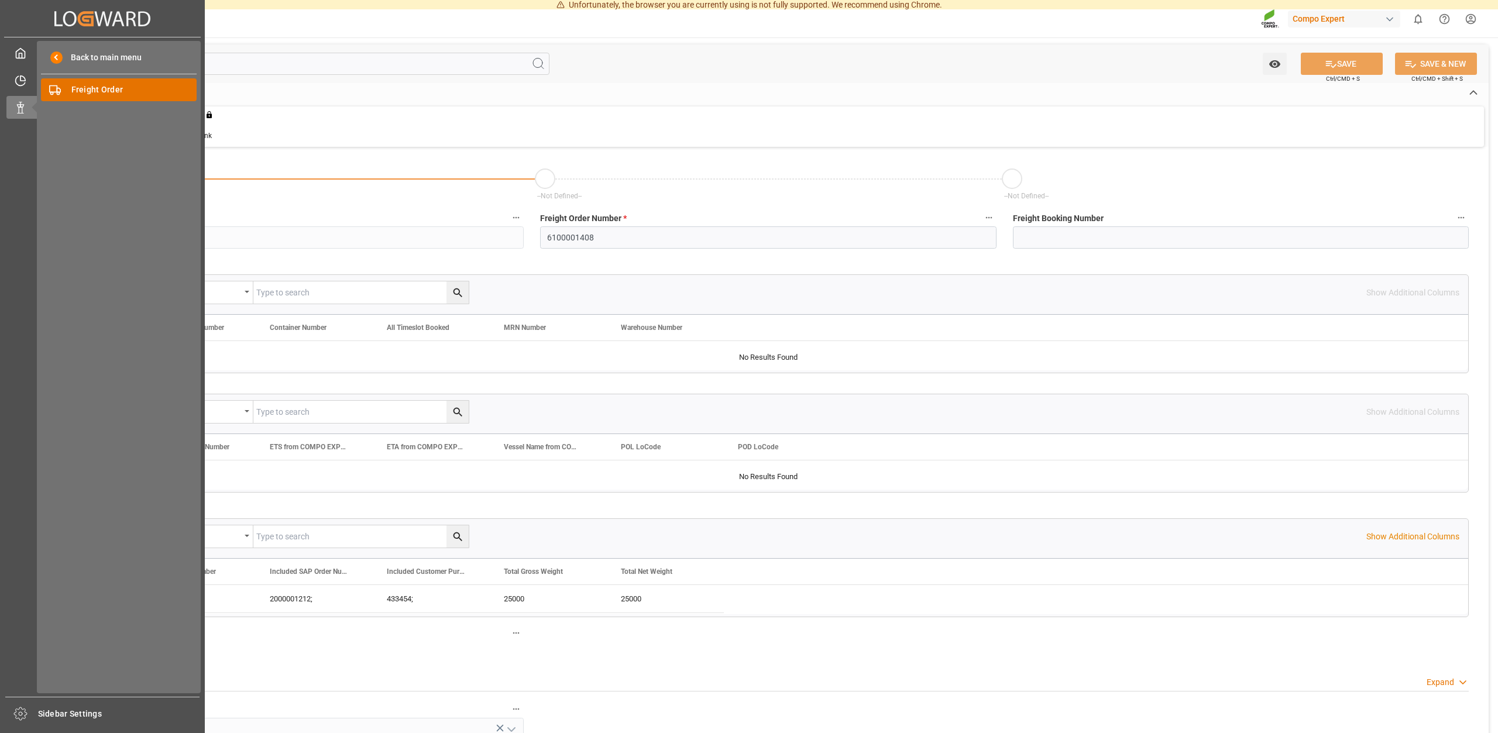
click at [108, 85] on span "Freight Order" at bounding box center [134, 90] width 126 height 12
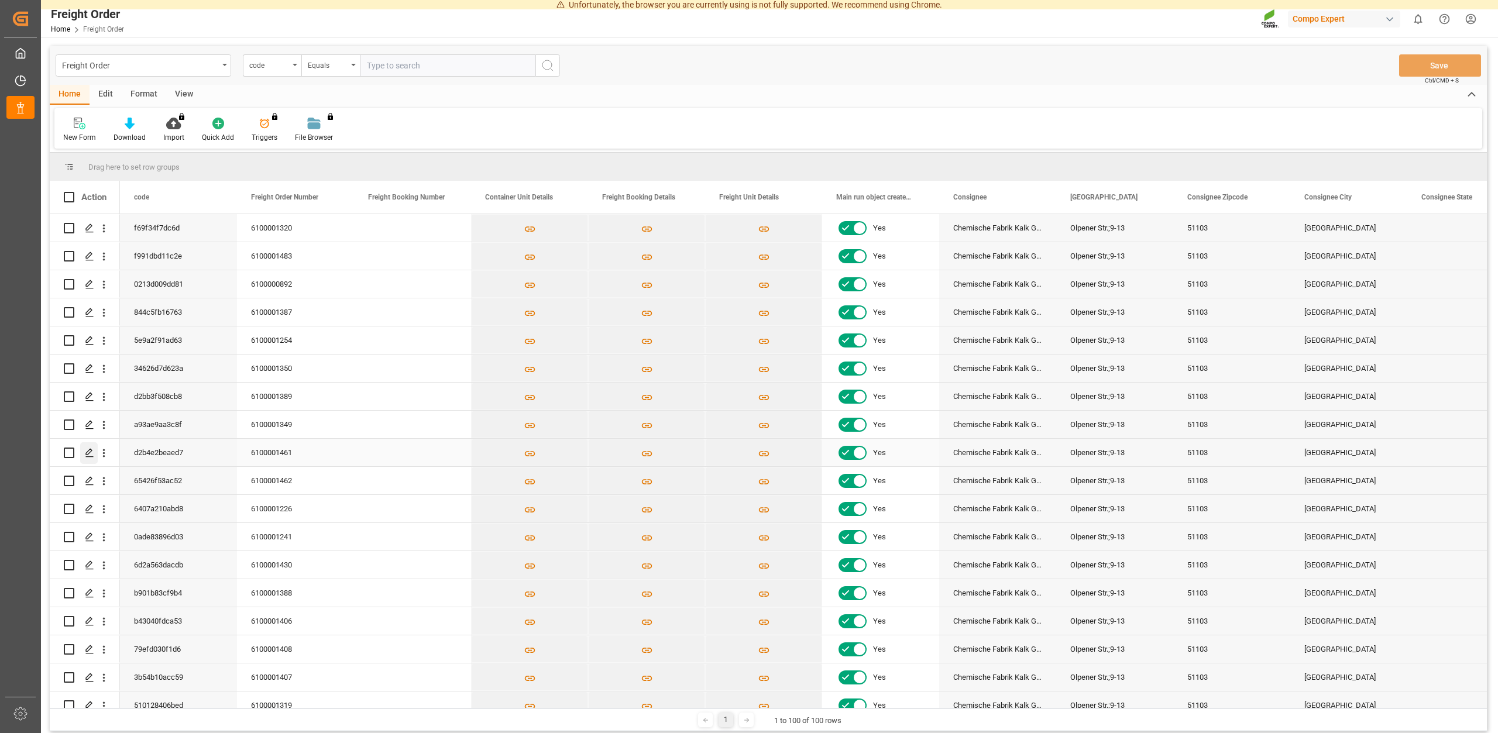
click at [89, 454] on polygon "Press SPACE to select this row." at bounding box center [89, 452] width 6 height 6
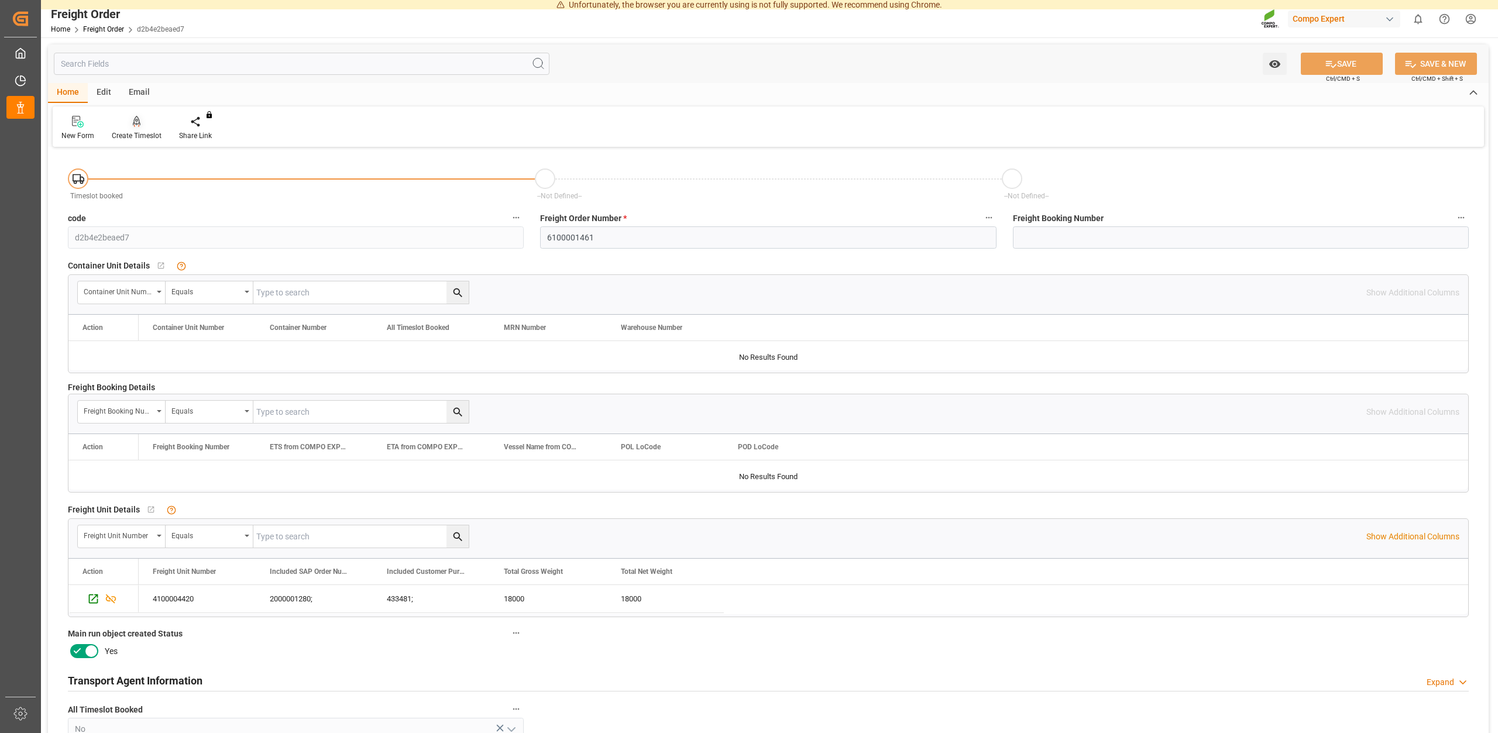
click at [138, 139] on div "Create Timeslot" at bounding box center [137, 136] width 50 height 11
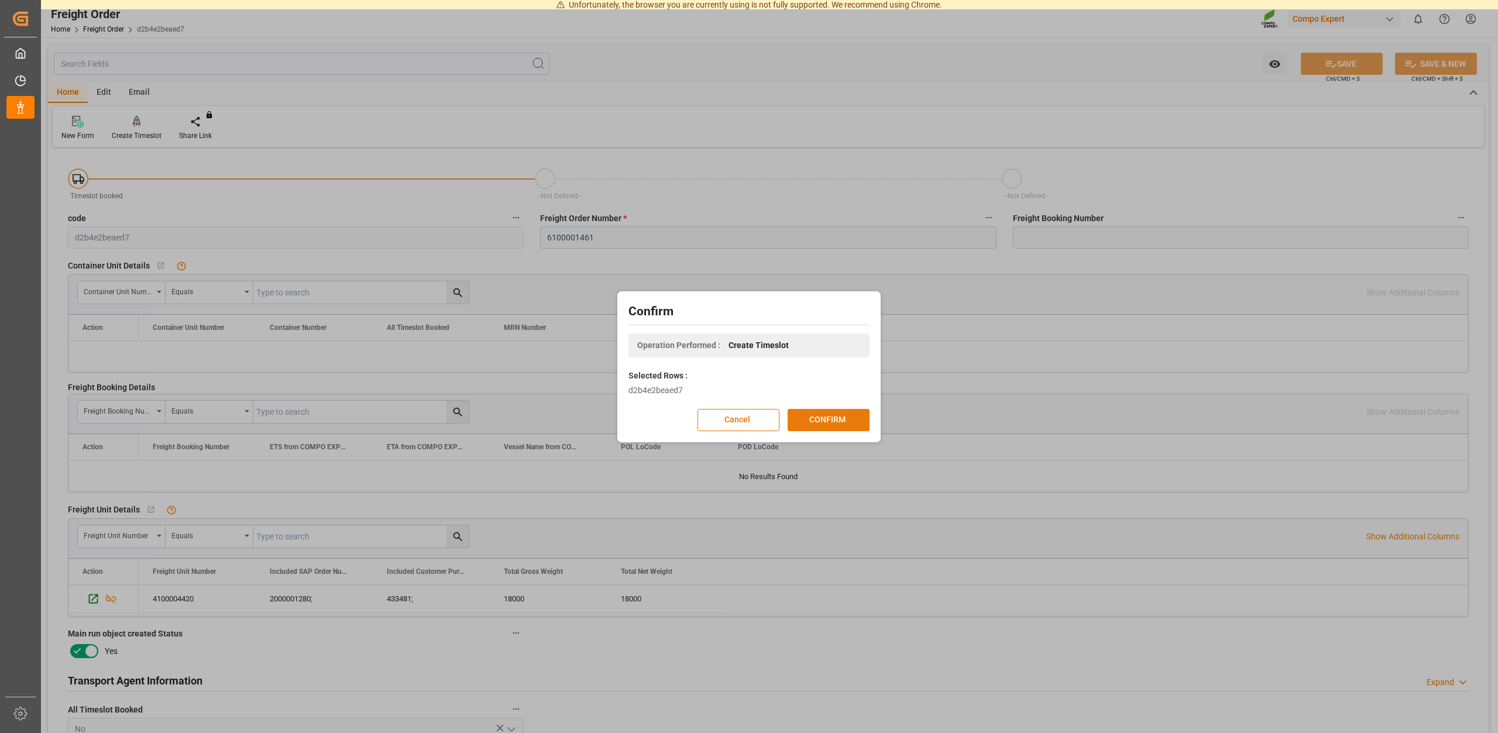
click at [821, 415] on button "CONFIRM" at bounding box center [829, 420] width 82 height 22
click at [788, 188] on div "Confirm Operation Performed : Create Timeslot Selected Rows : d2b4e2beaed7 Canc…" at bounding box center [749, 366] width 1498 height 733
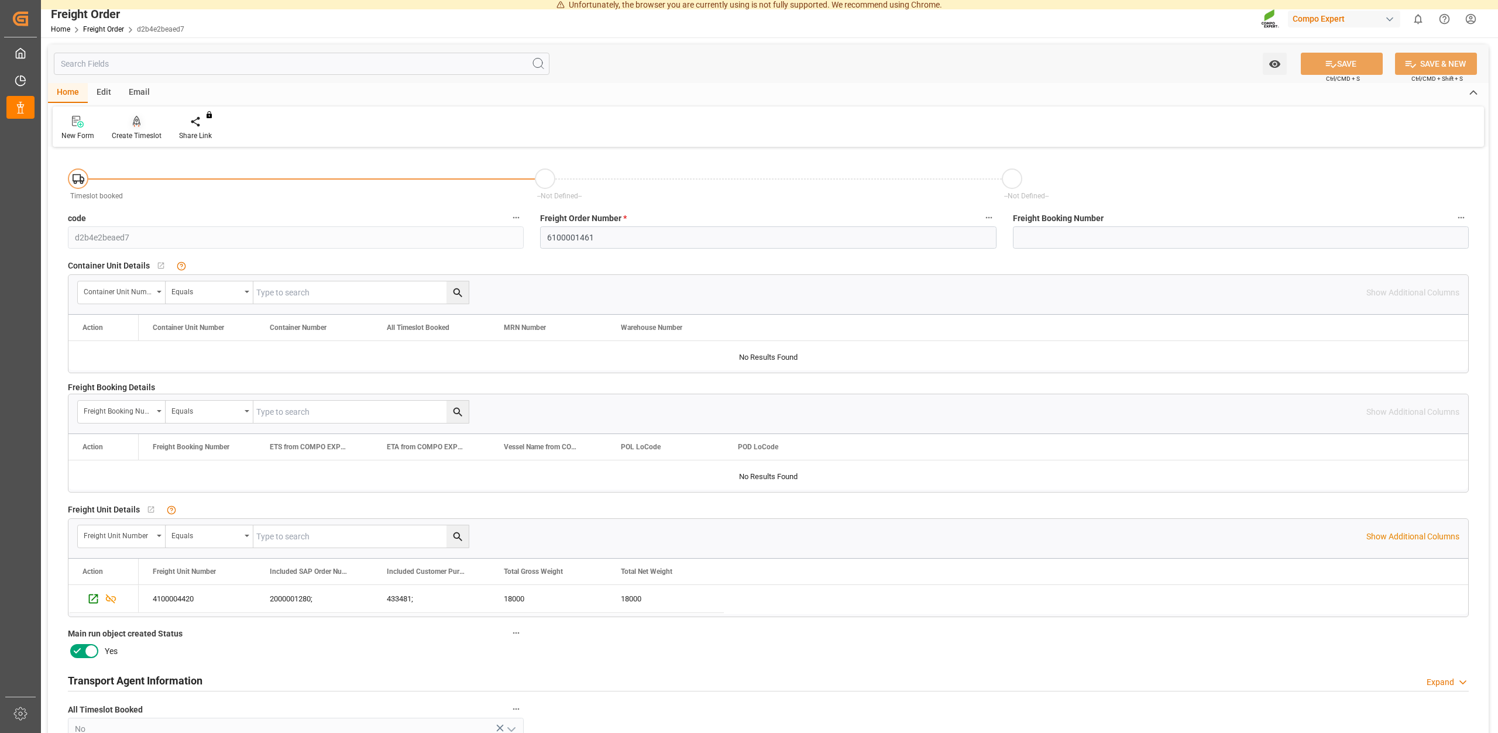
click at [145, 136] on div "Create Timeslot" at bounding box center [137, 136] width 50 height 11
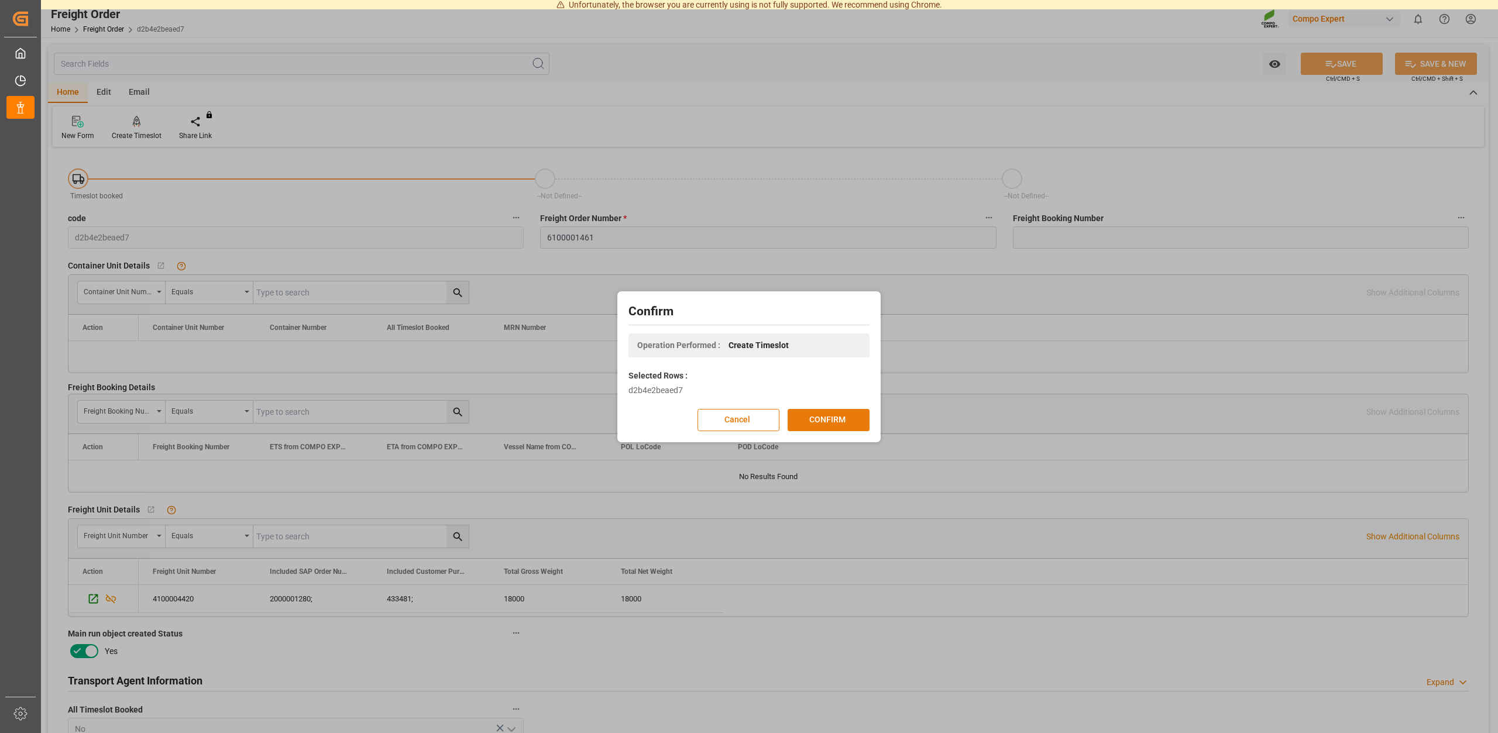
click at [834, 426] on button "CONFIRM" at bounding box center [829, 420] width 82 height 22
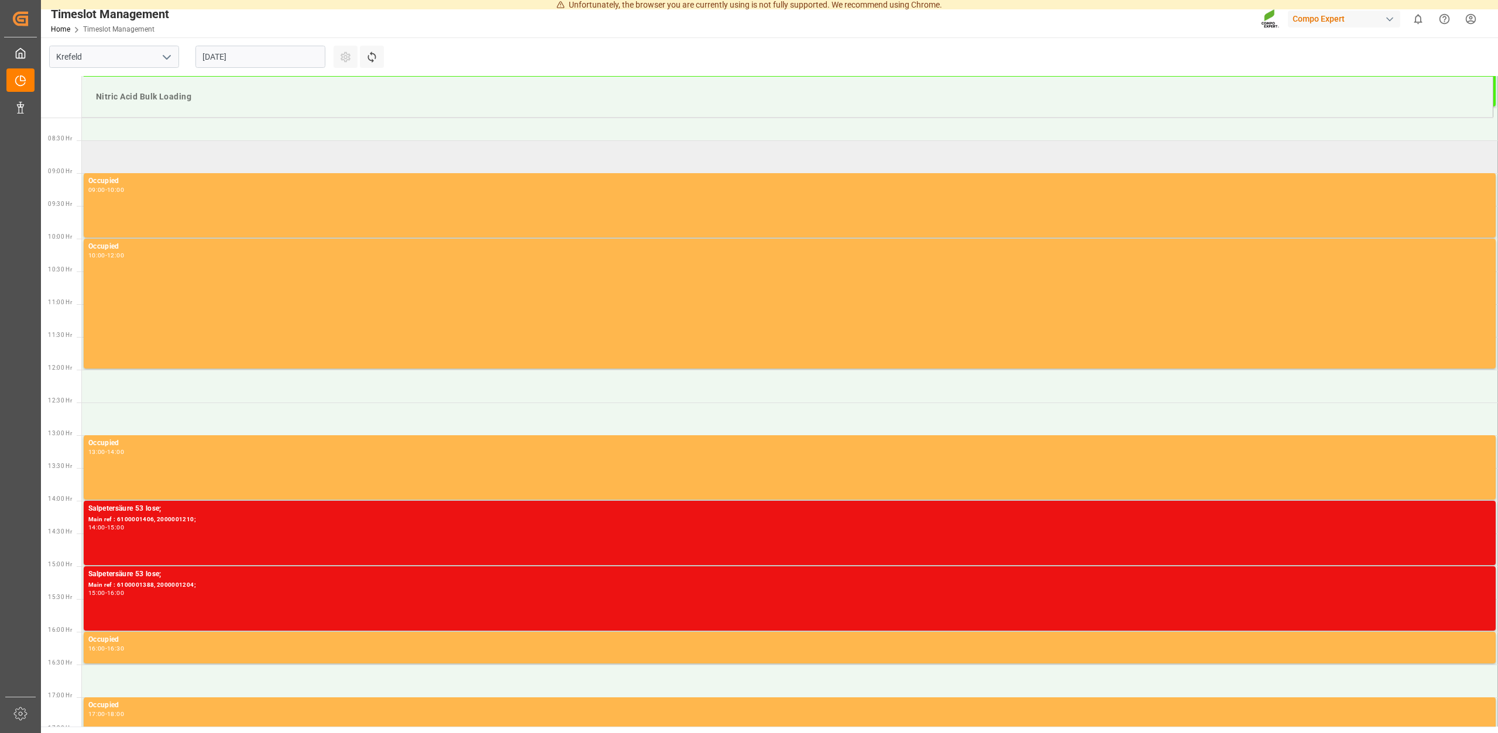
scroll to position [296, 0]
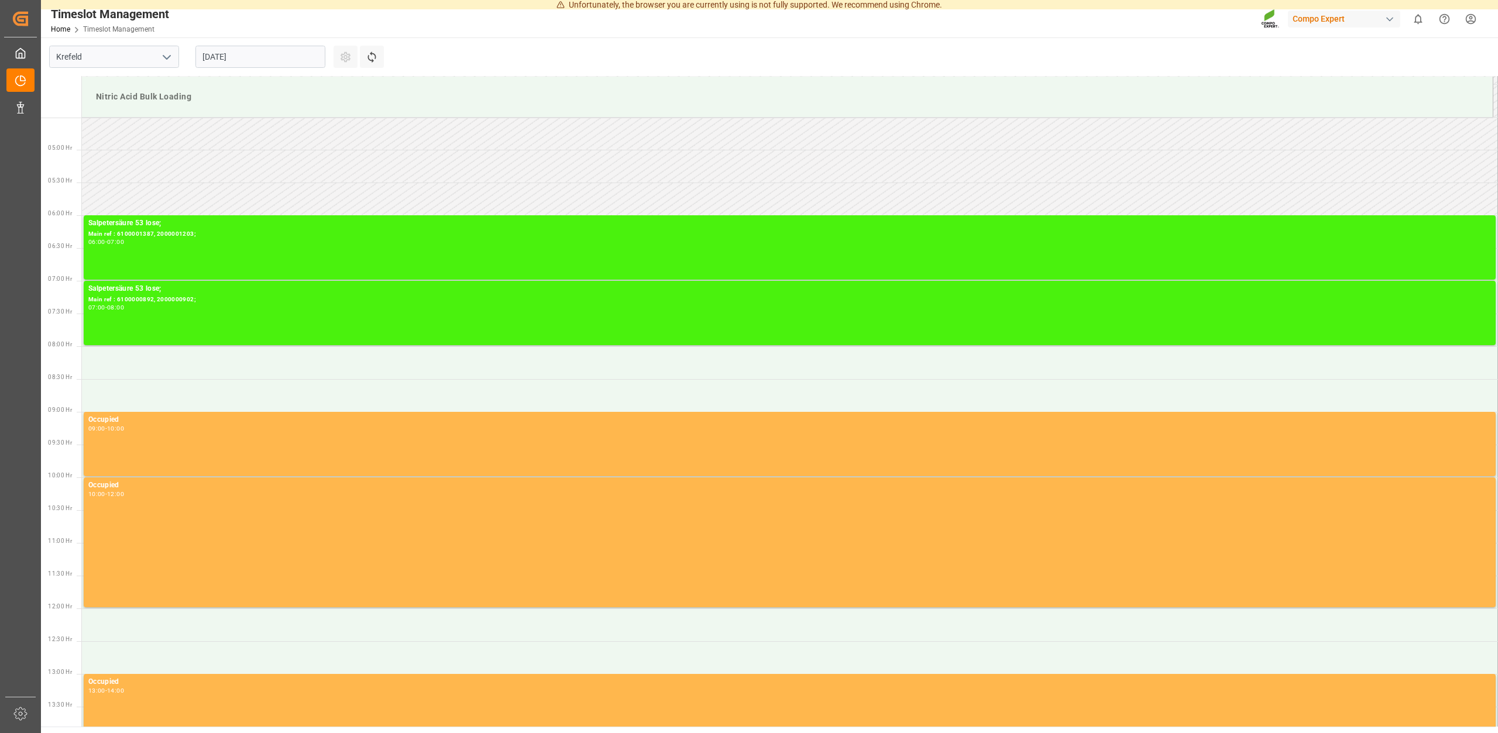
click at [262, 51] on input "[DATE]" at bounding box center [260, 57] width 130 height 22
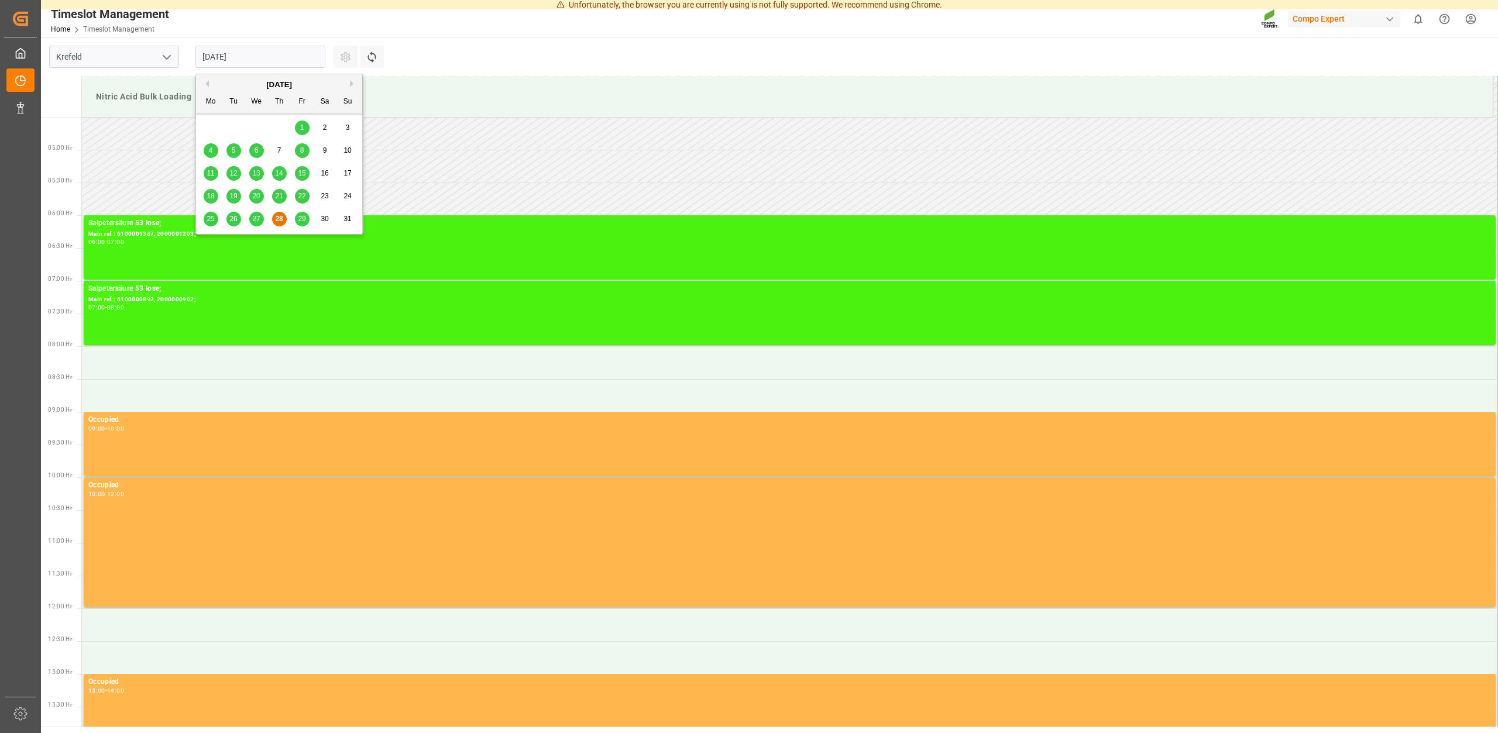
click at [301, 219] on span "29" at bounding box center [302, 219] width 8 height 8
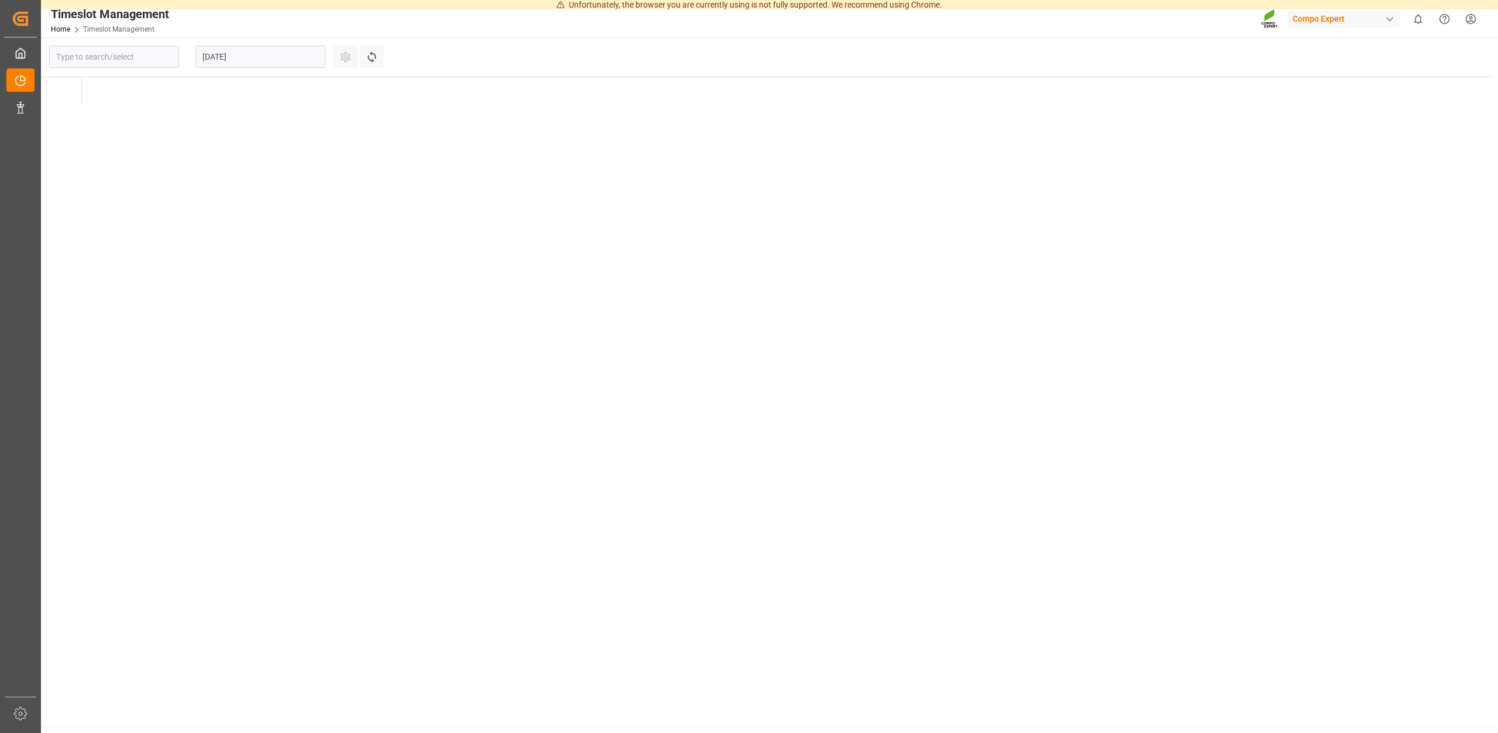
type input "Krefeld"
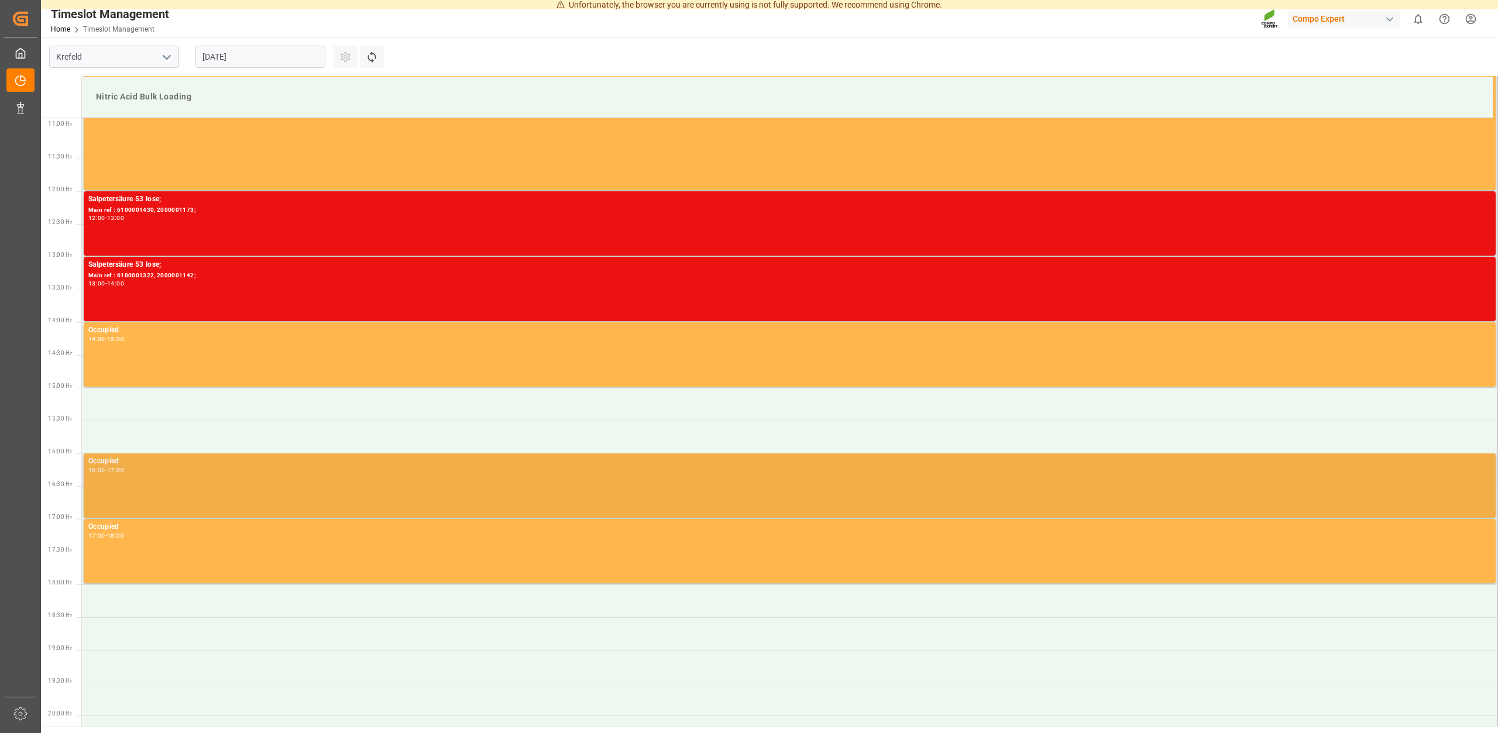
scroll to position [713, 0]
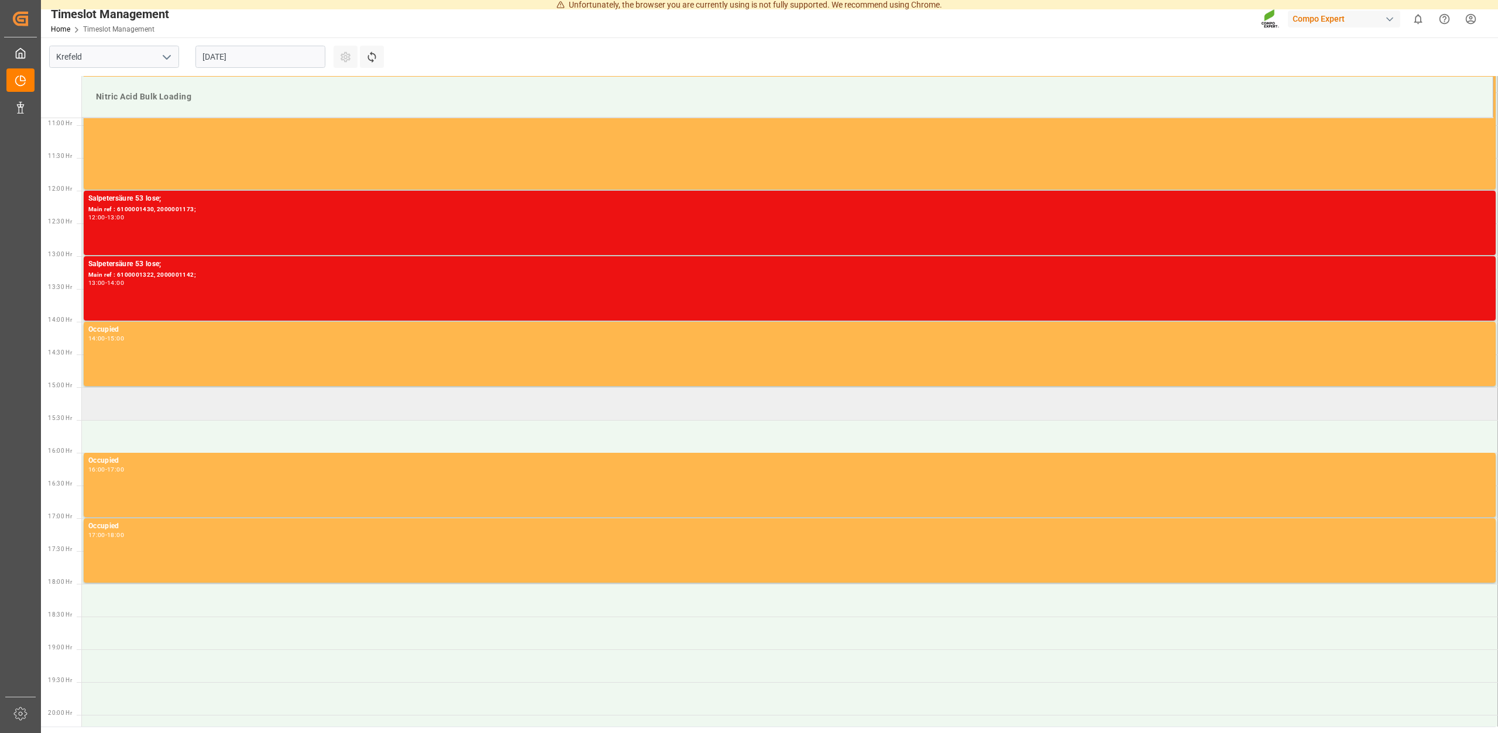
click at [205, 410] on td at bounding box center [790, 403] width 1416 height 33
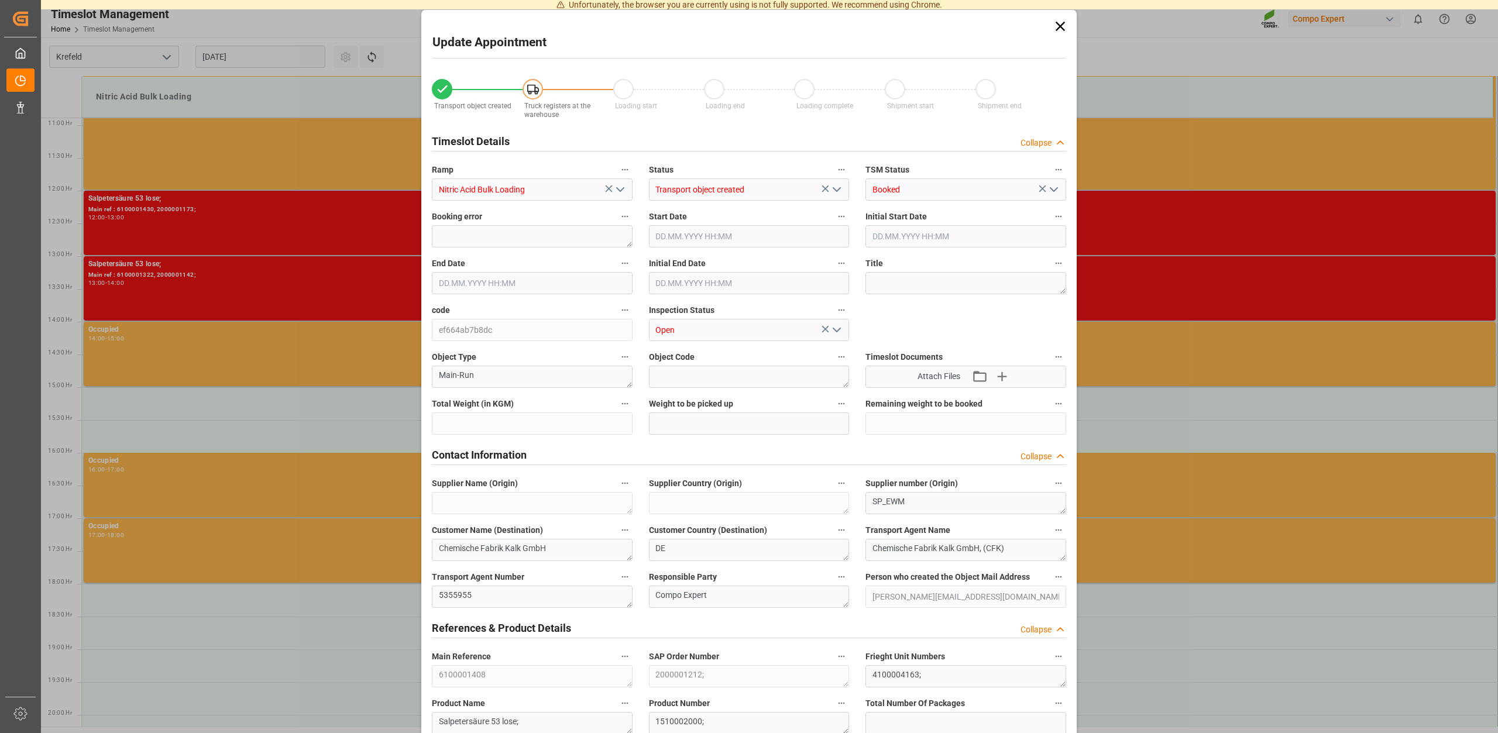
type input "29.08.2025 15:00"
type input "29.08.2025 15:30"
type input "25000"
type input "0"
type input "25.08.2025 15:19"
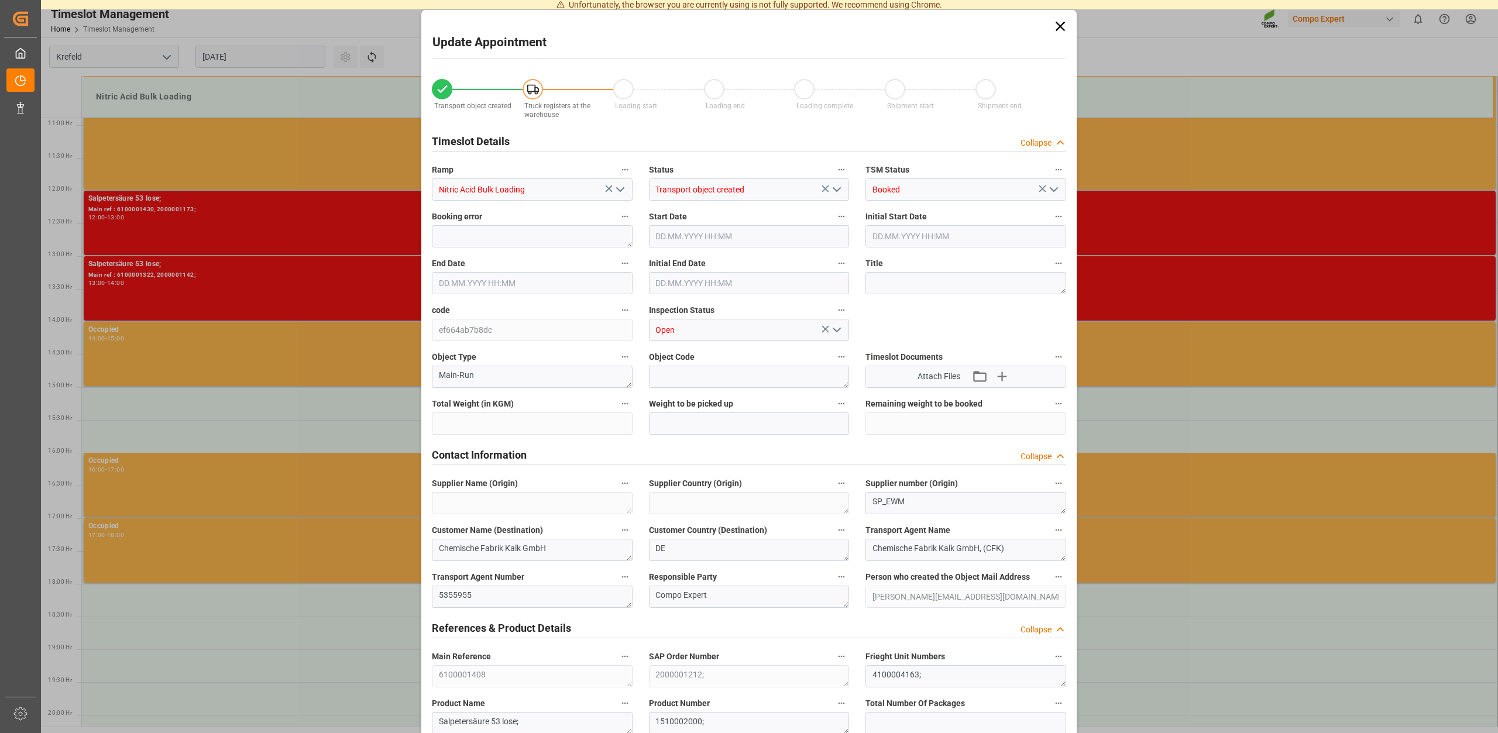
type input "28.08.2025 10:15"
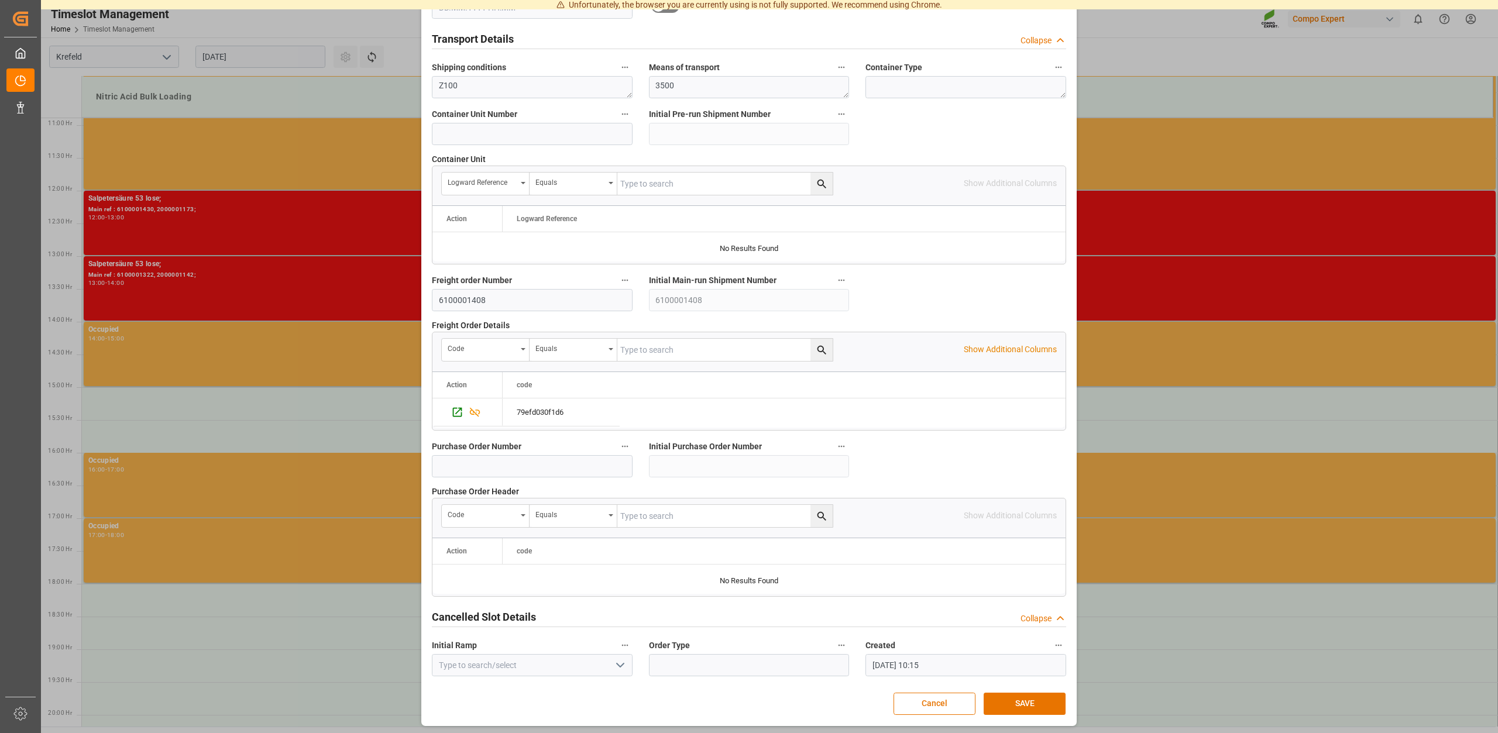
scroll to position [891, 0]
click at [1036, 695] on button "SAVE" at bounding box center [1025, 702] width 82 height 22
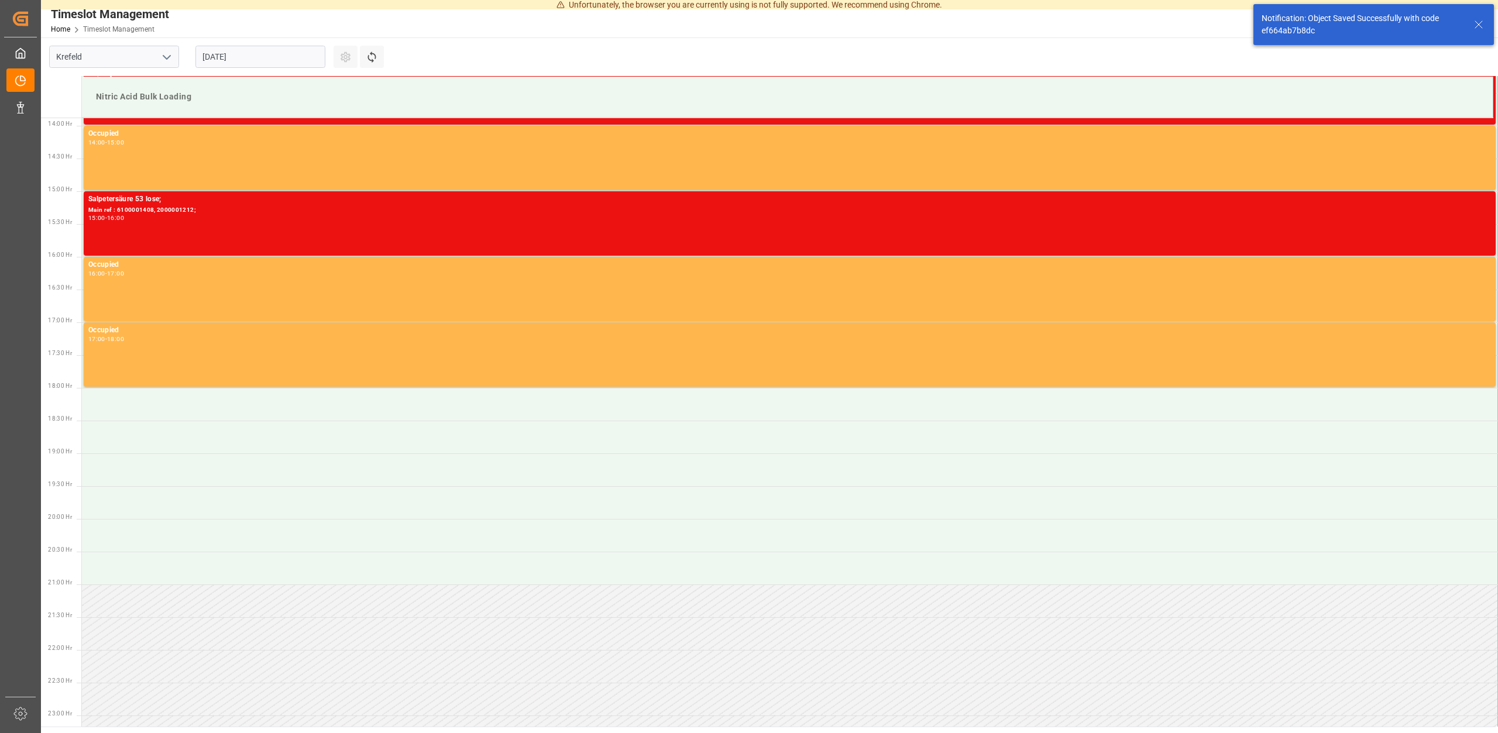
scroll to position [910, 0]
click at [259, 58] on input "[DATE]" at bounding box center [260, 57] width 130 height 22
drag, startPoint x: 543, startPoint y: 84, endPoint x: 722, endPoint y: 20, distance: 189.9
click at [544, 81] on td "Nitric Acid Bulk Loading" at bounding box center [788, 97] width 1412 height 41
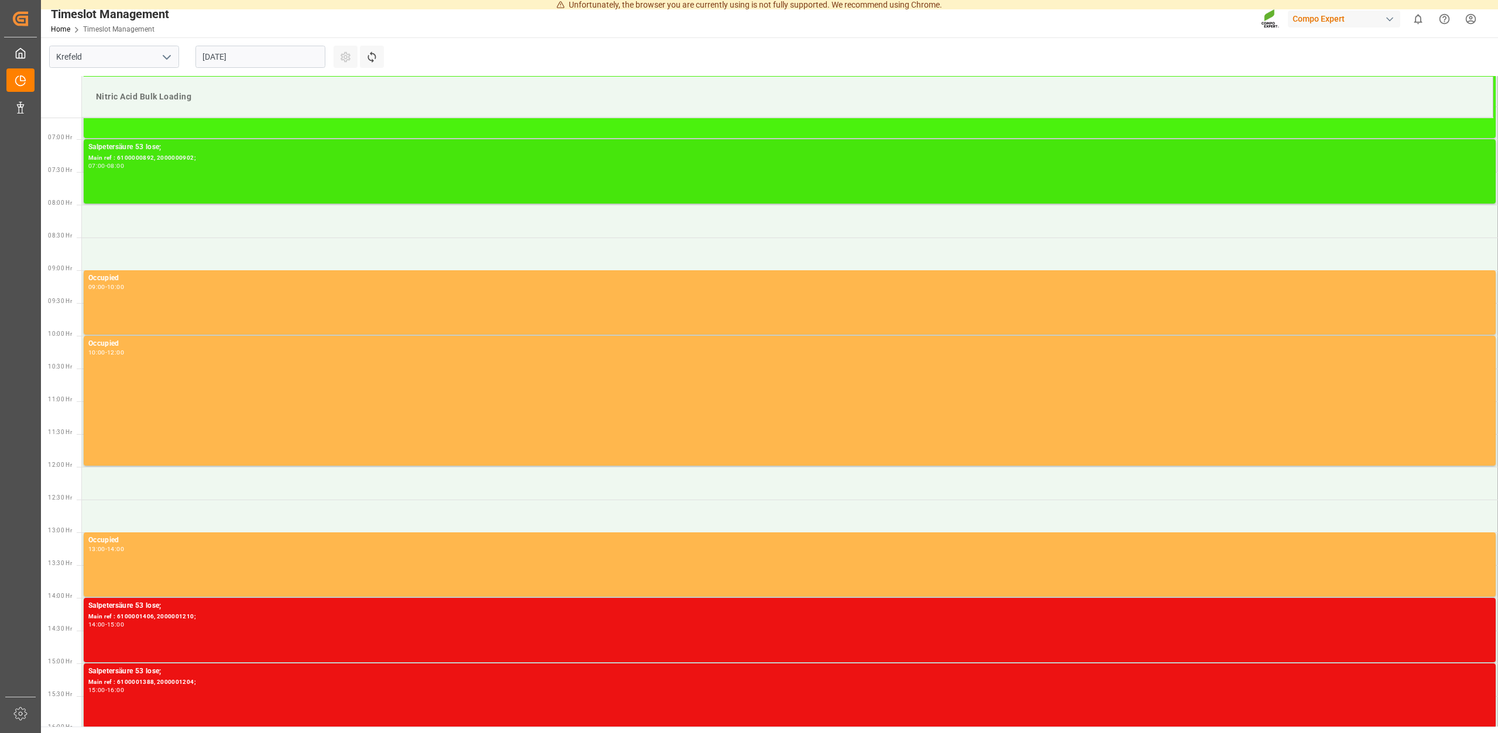
scroll to position [415, 0]
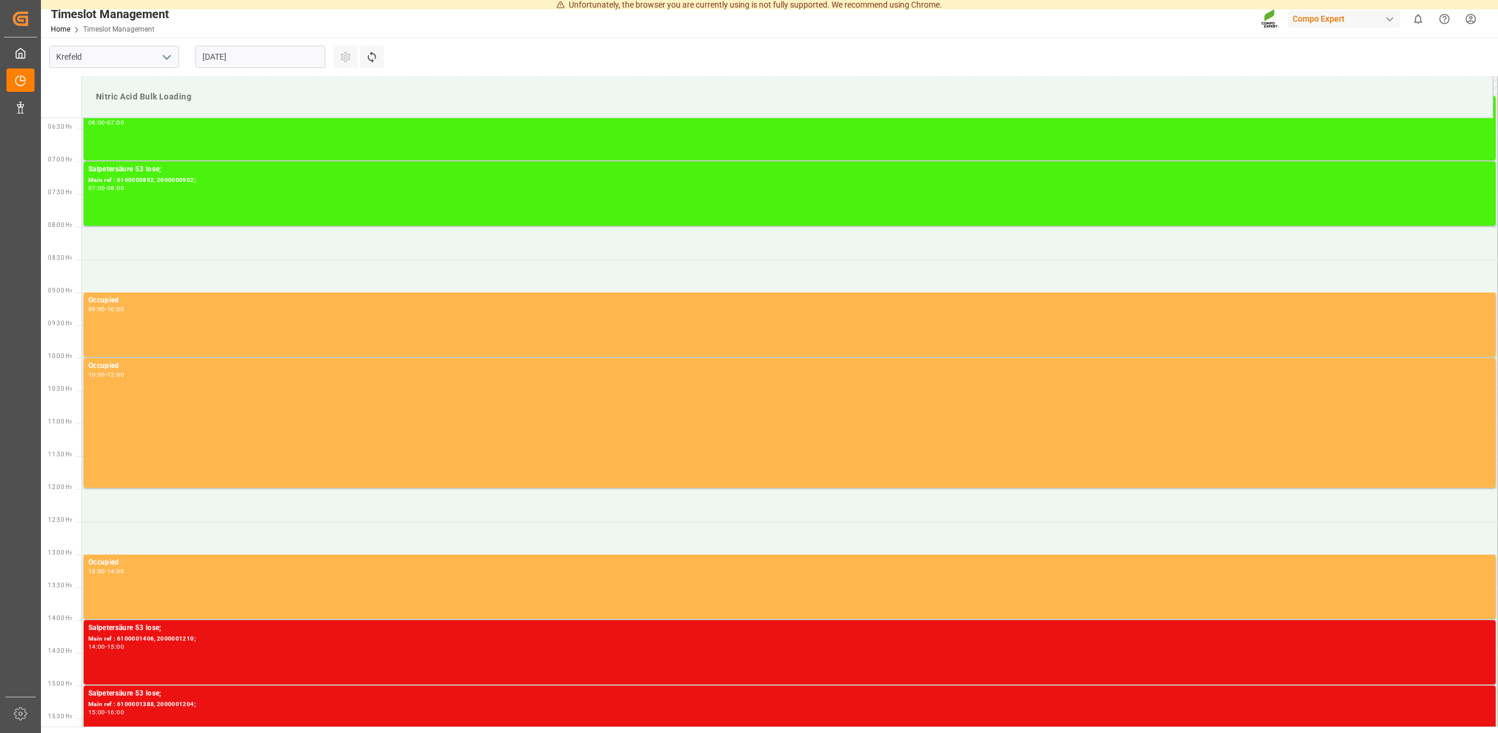
click at [297, 60] on input "[DATE]" at bounding box center [260, 57] width 130 height 22
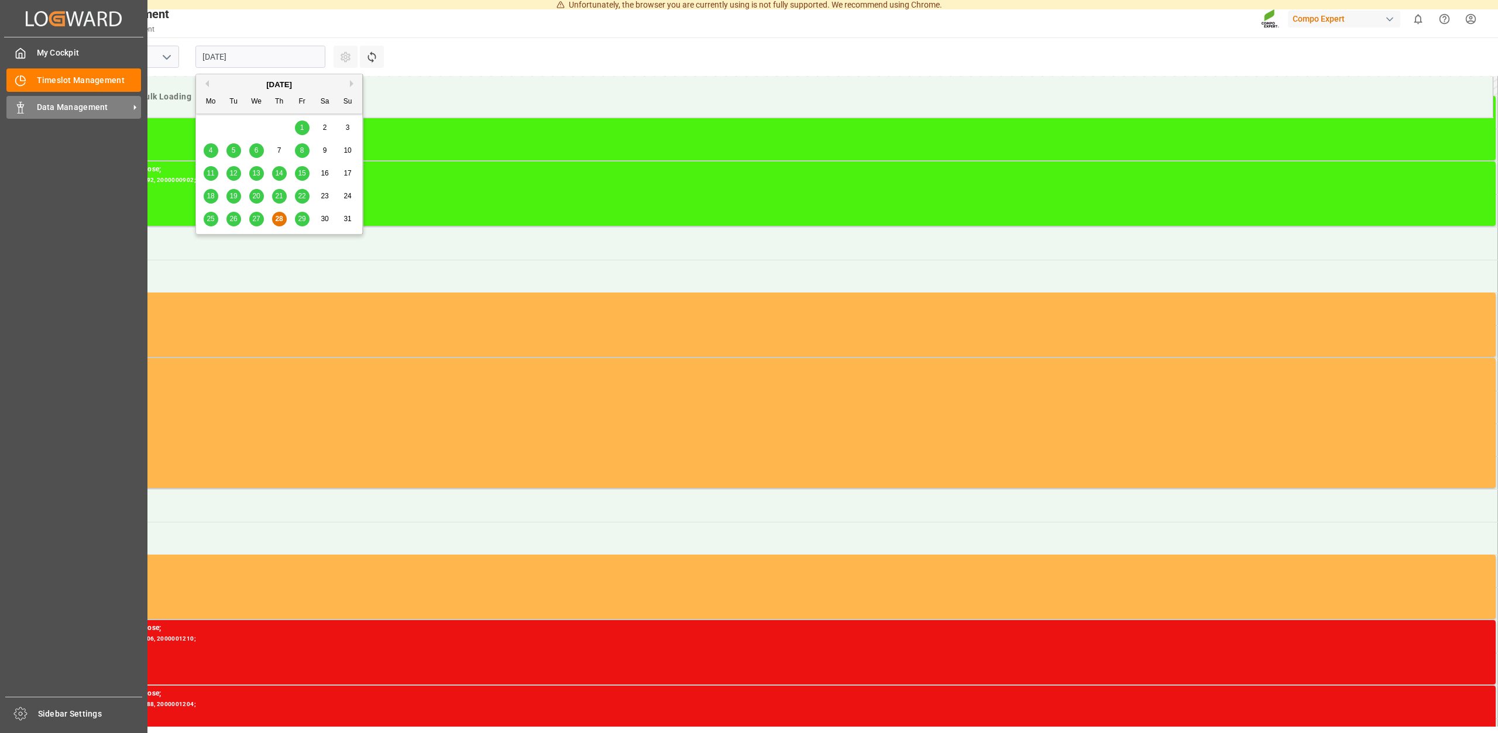
click at [34, 104] on div "Data Management Data Management" at bounding box center [73, 107] width 135 height 23
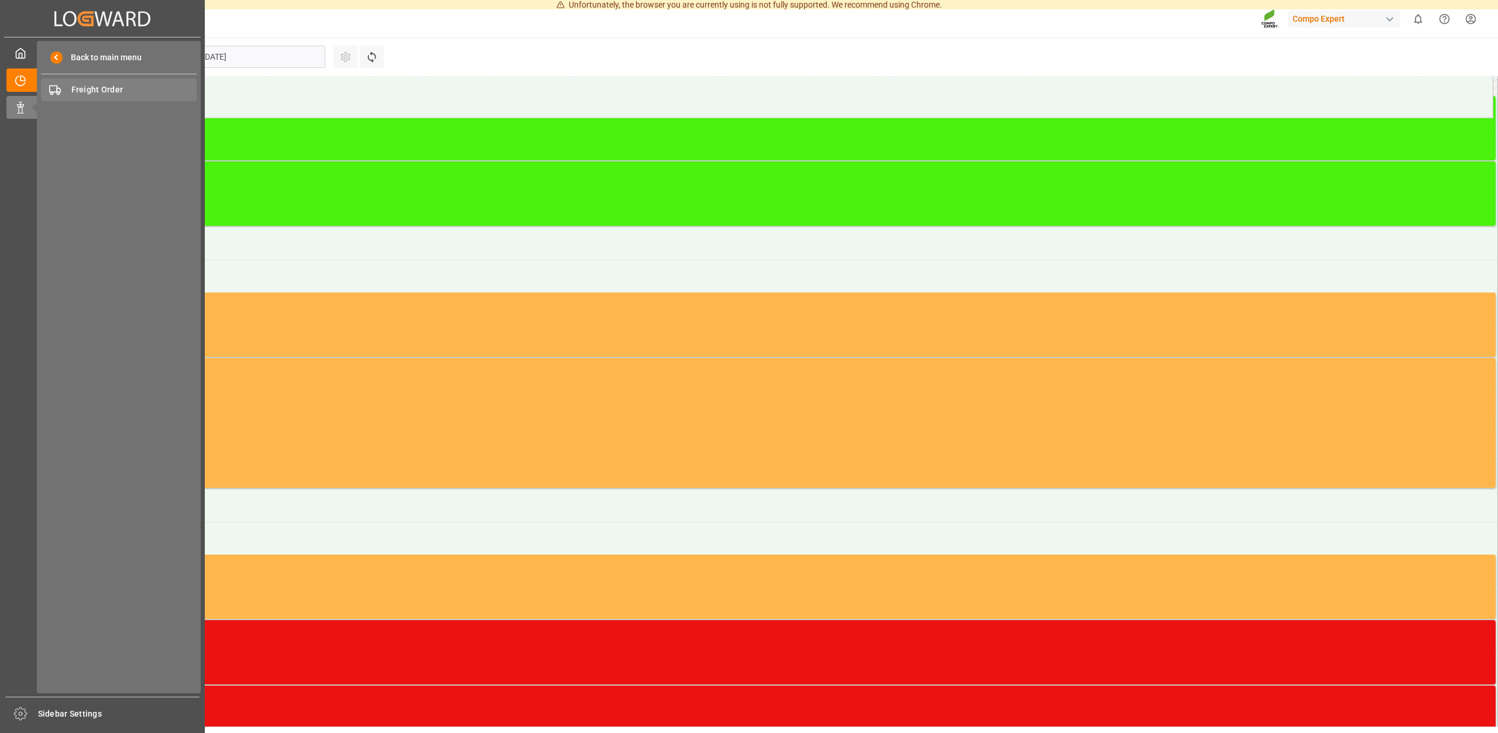
click at [87, 87] on span "Freight Order" at bounding box center [134, 90] width 126 height 12
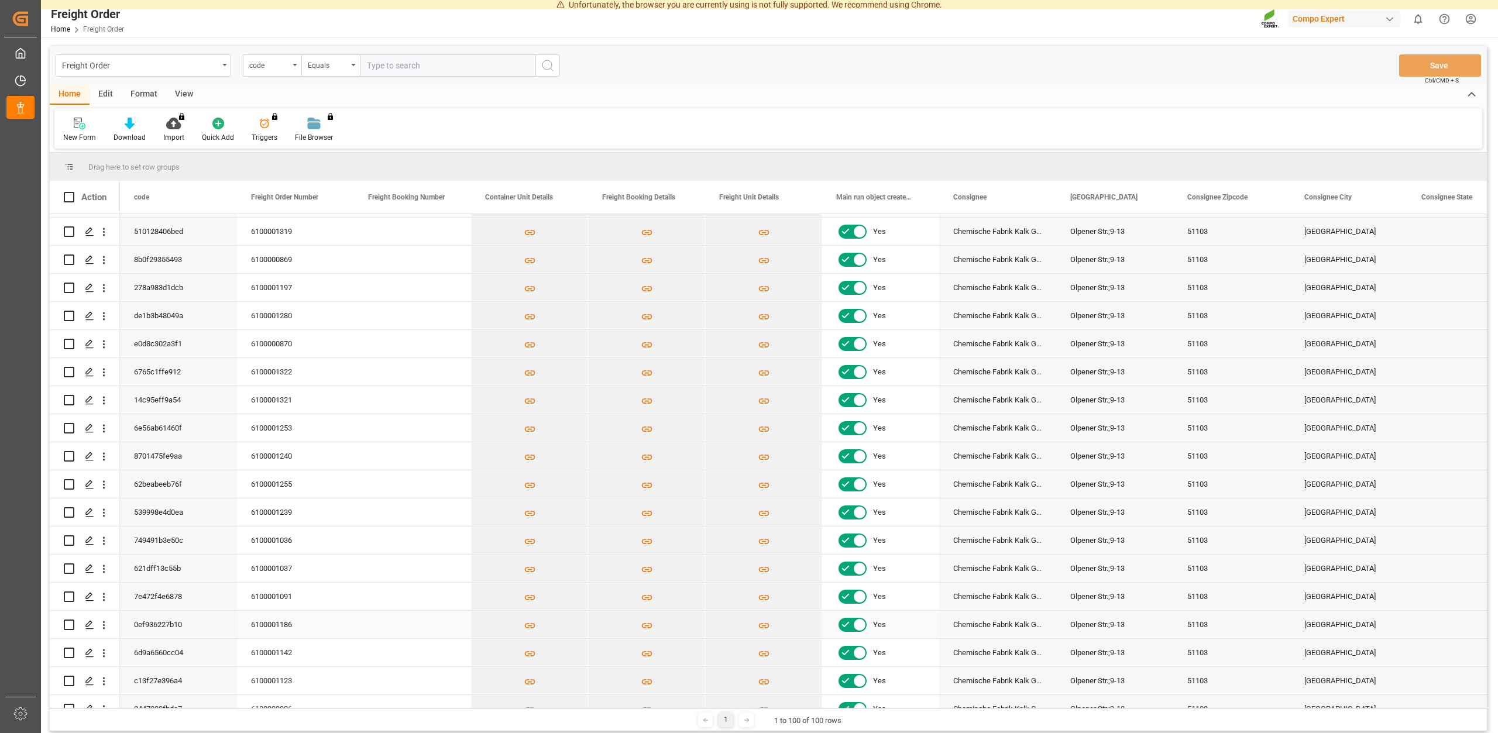
scroll to position [211, 0]
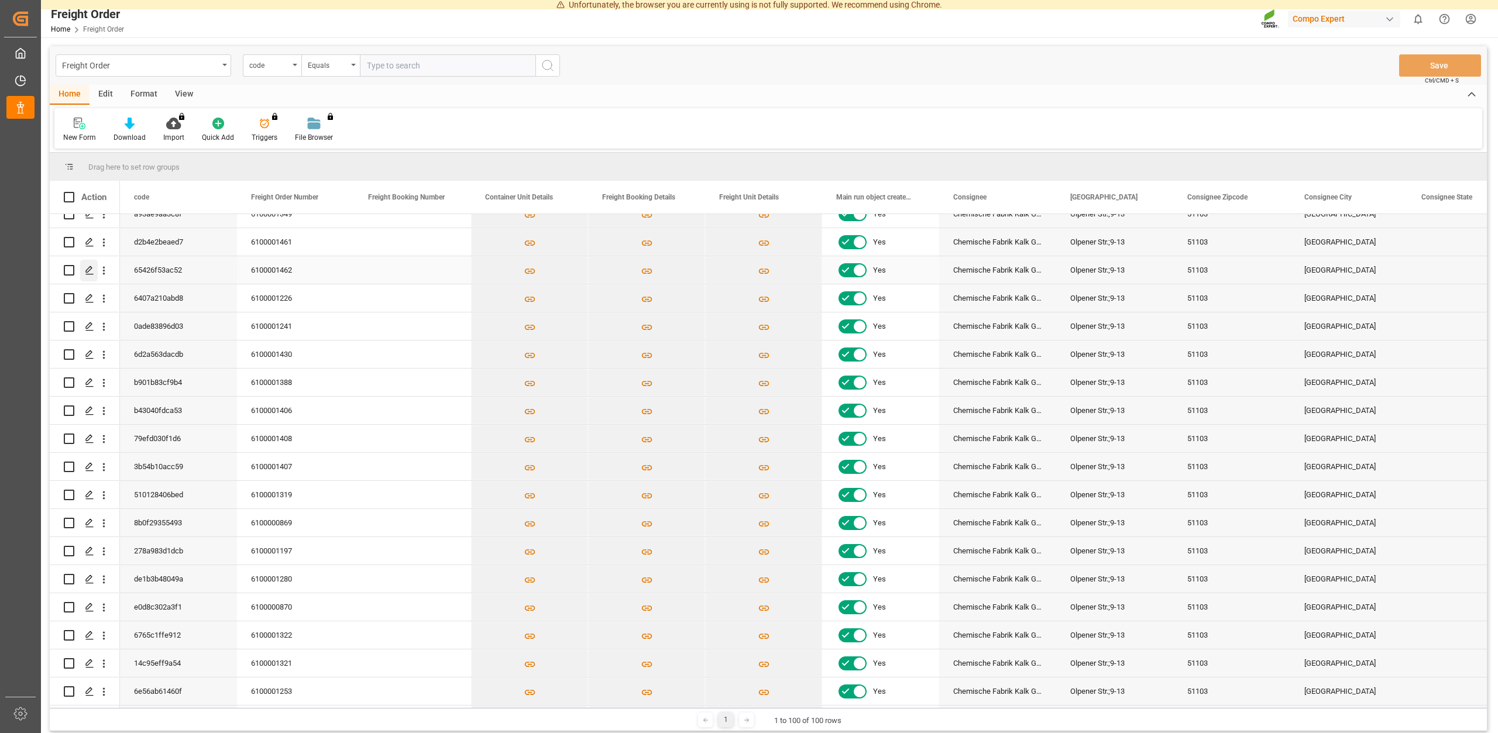
click at [88, 266] on icon "Press SPACE to select this row." at bounding box center [89, 270] width 9 height 9
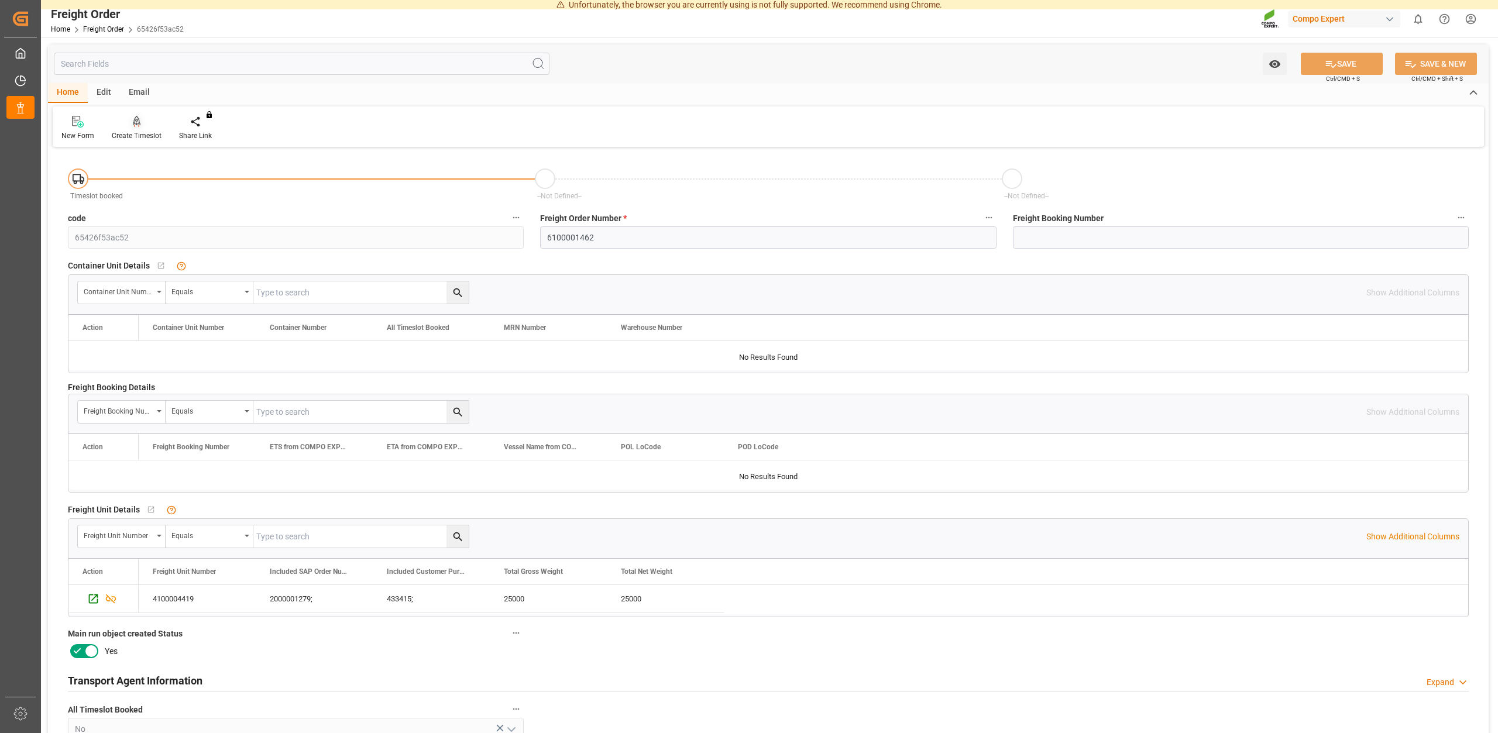
click at [136, 129] on div "Create Timeslot" at bounding box center [136, 128] width 67 height 26
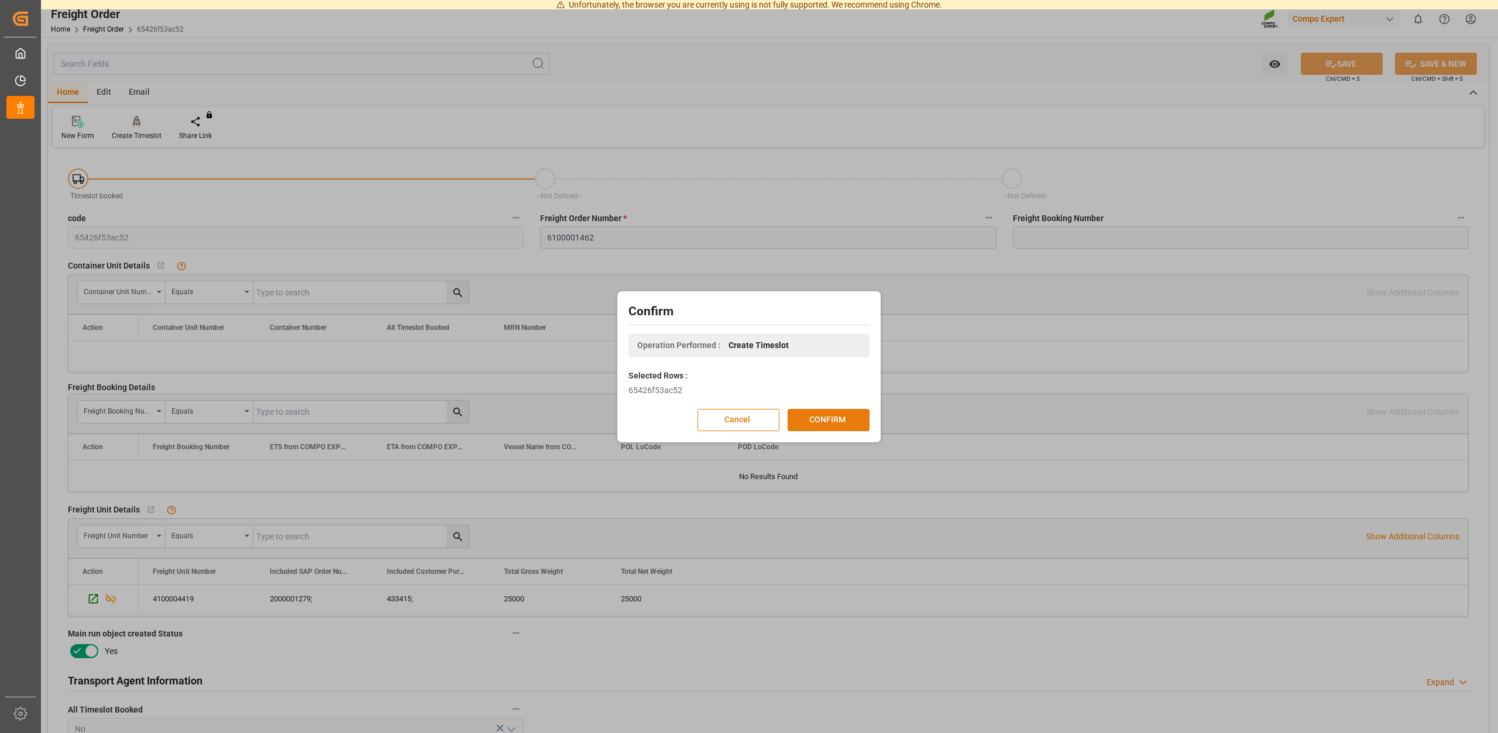
click at [827, 421] on button "CONFIRM" at bounding box center [829, 420] width 82 height 22
click at [1049, 398] on div "Confirm Operation Performed : Create Timeslot Selected Rows : 65426f53ac52 Canc…" at bounding box center [749, 366] width 1498 height 733
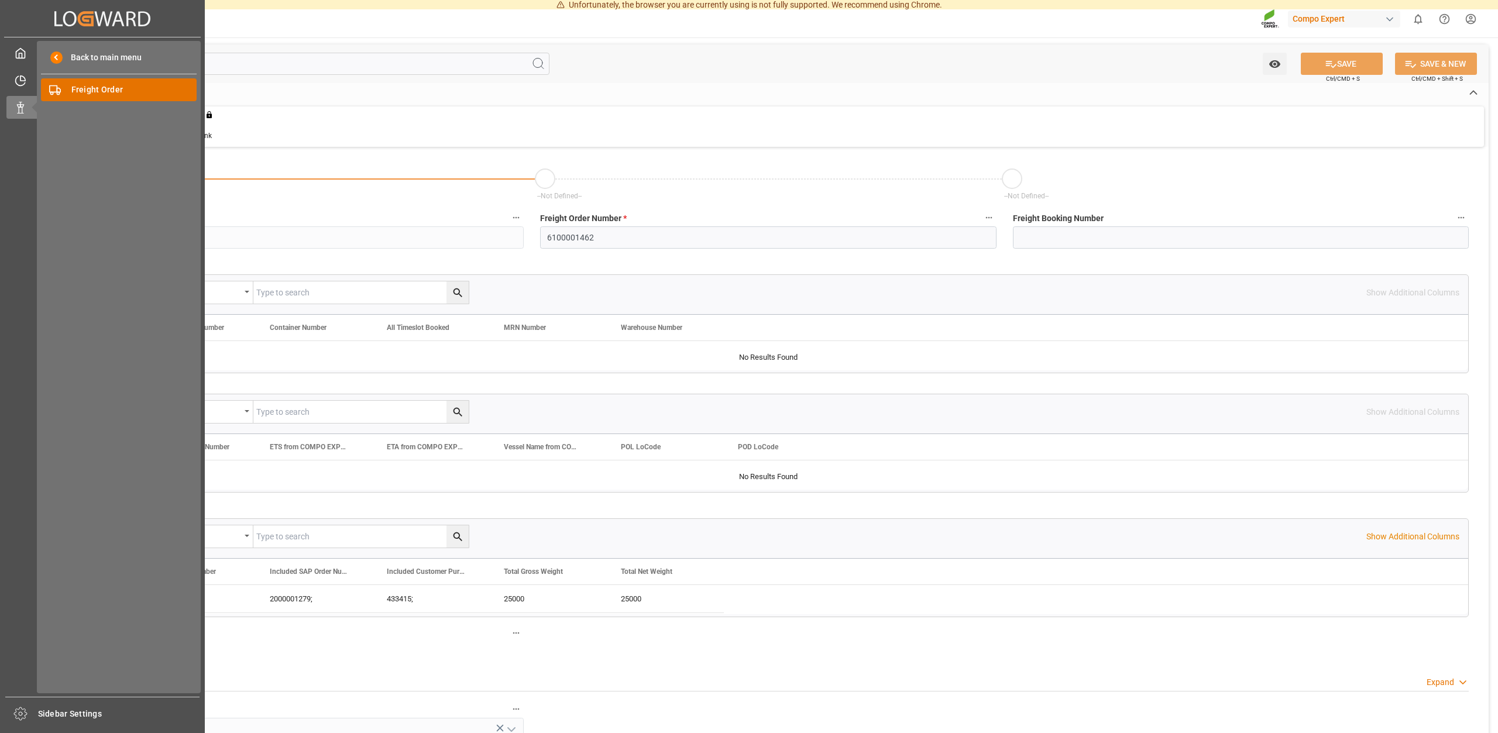
click at [109, 85] on span "Freight Order" at bounding box center [134, 90] width 126 height 12
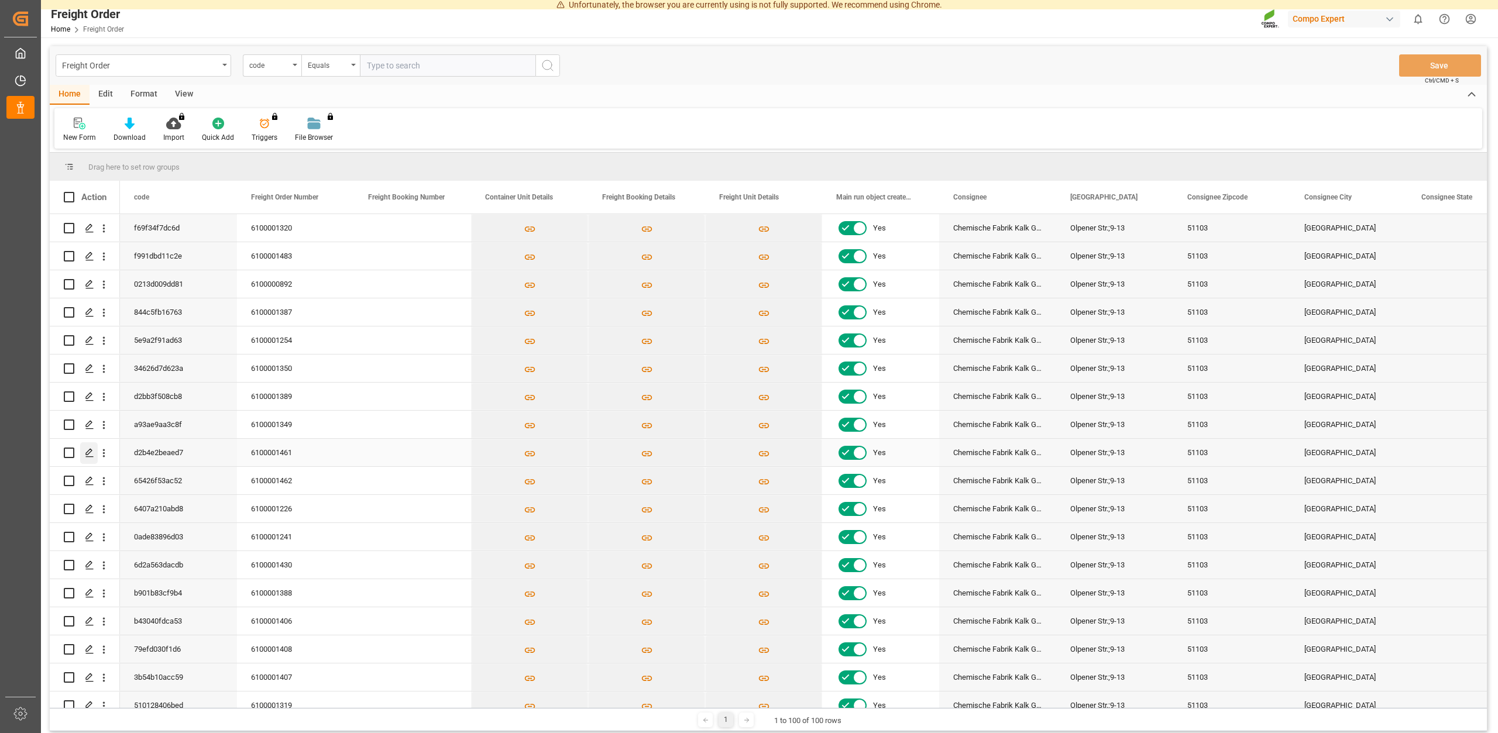
click at [90, 454] on icon "Press SPACE to select this row." at bounding box center [89, 452] width 9 height 9
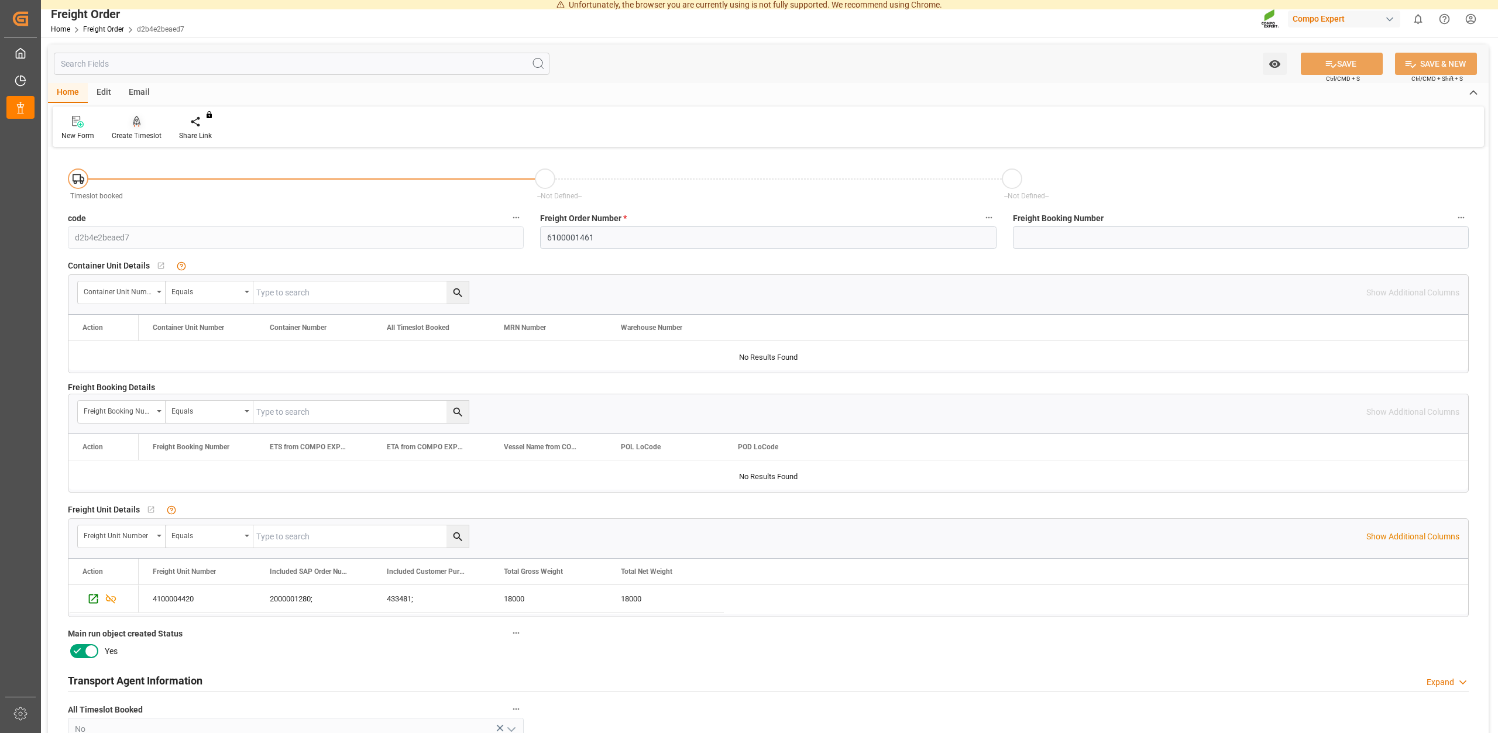
click at [136, 132] on div "Create Timeslot" at bounding box center [137, 136] width 50 height 11
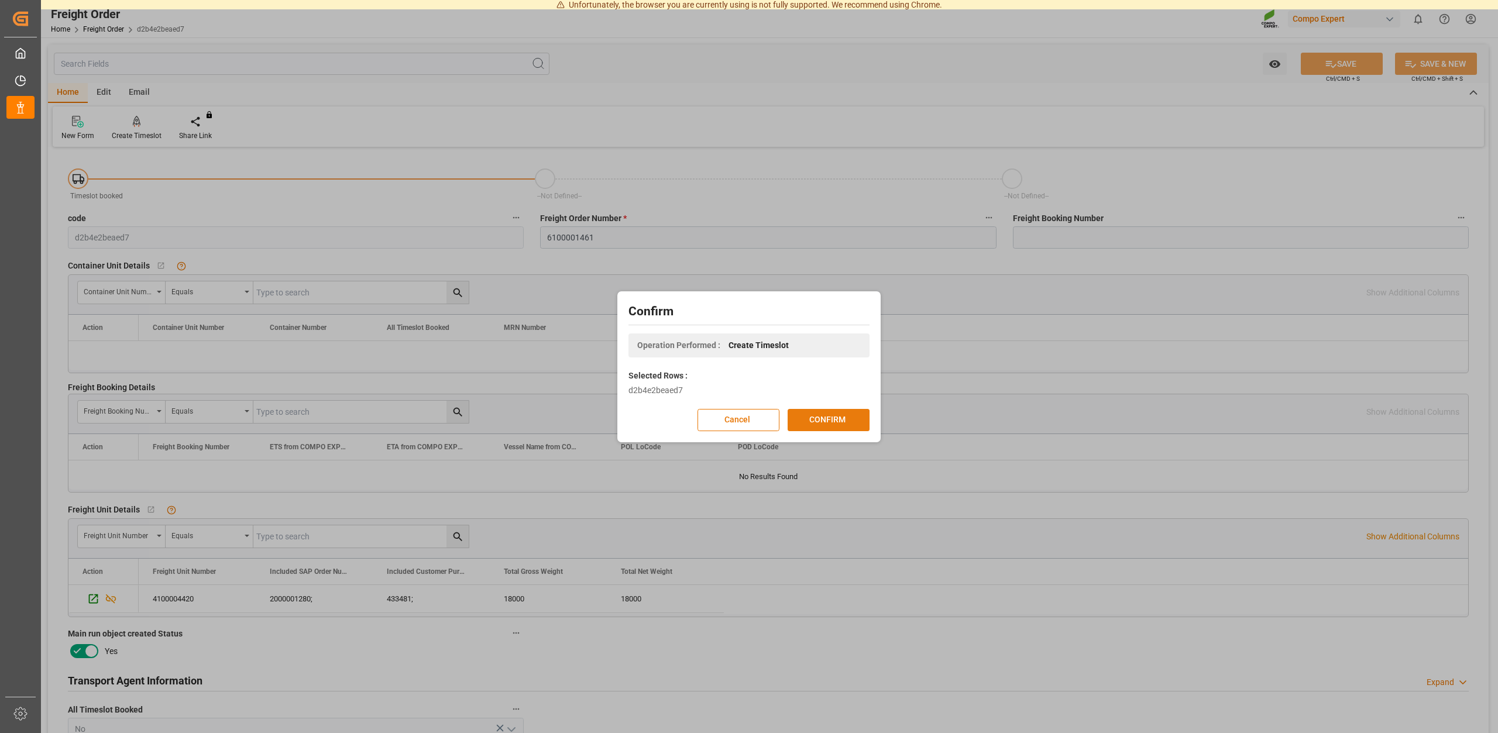
click at [823, 424] on button "CONFIRM" at bounding box center [829, 420] width 82 height 22
click at [1139, 320] on div "Confirm Operation Performed : Create Timeslot Selected Rows : d2b4e2beaed7 Canc…" at bounding box center [749, 366] width 1498 height 733
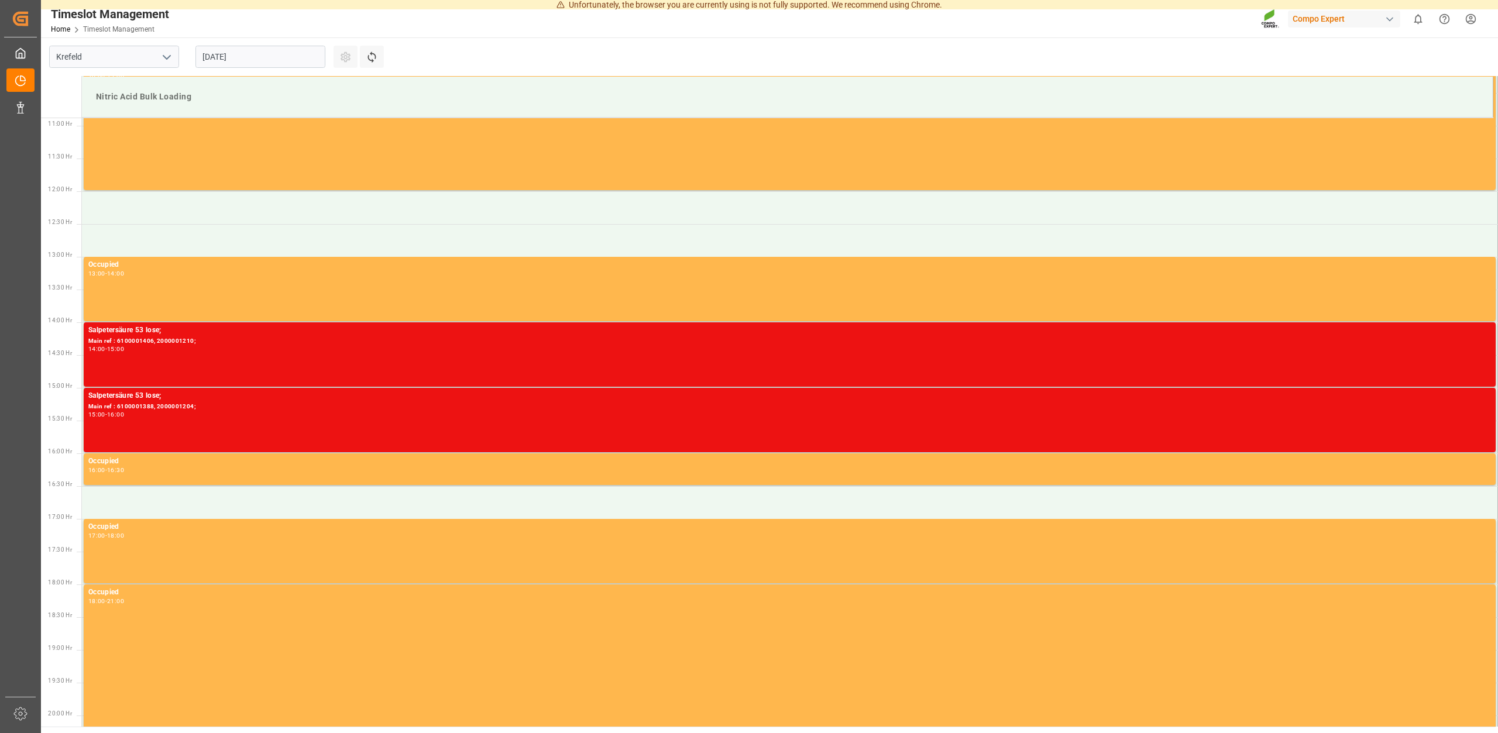
scroll to position [713, 0]
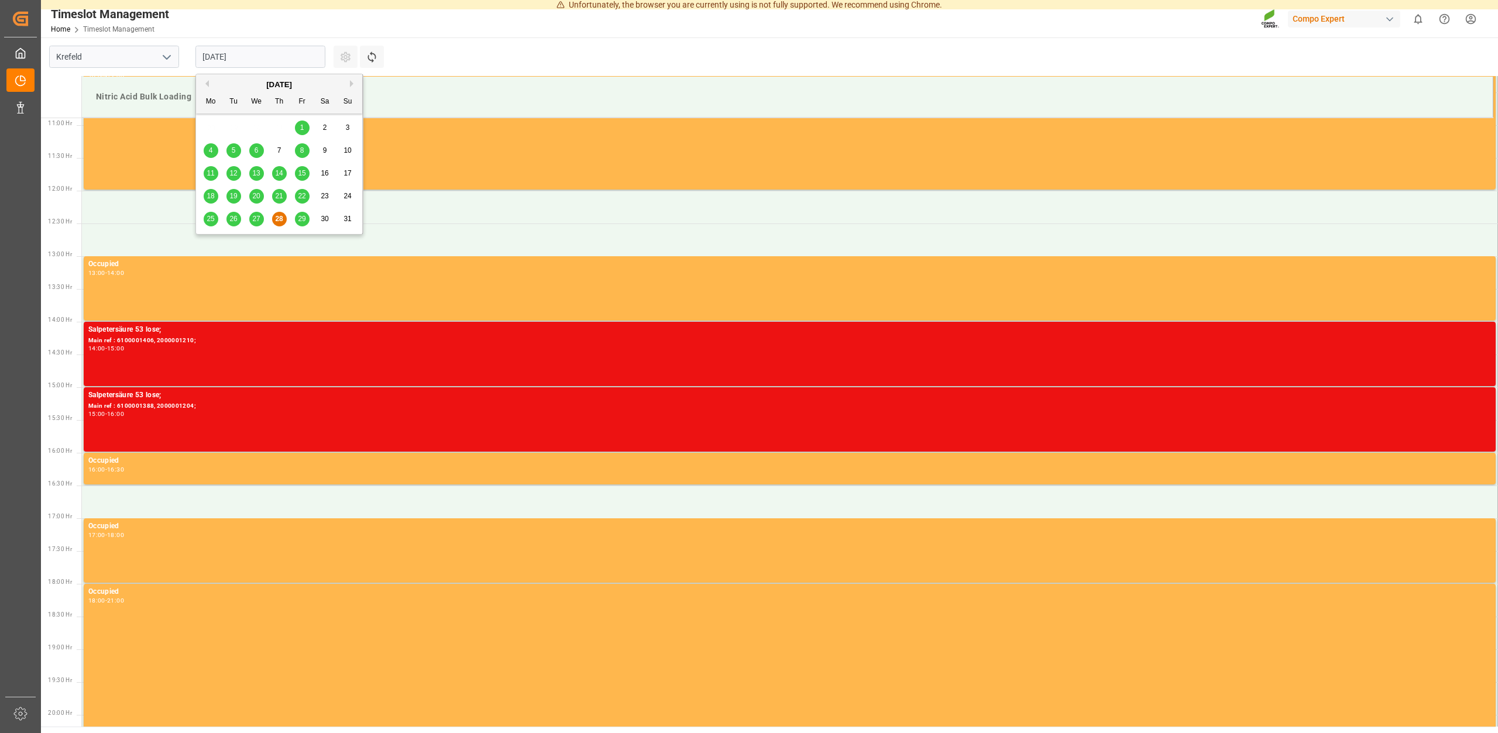
drag, startPoint x: 270, startPoint y: 61, endPoint x: 278, endPoint y: 59, distance: 8.2
click at [277, 57] on input "[DATE]" at bounding box center [260, 57] width 130 height 22
click at [298, 225] on div "29" at bounding box center [302, 219] width 15 height 14
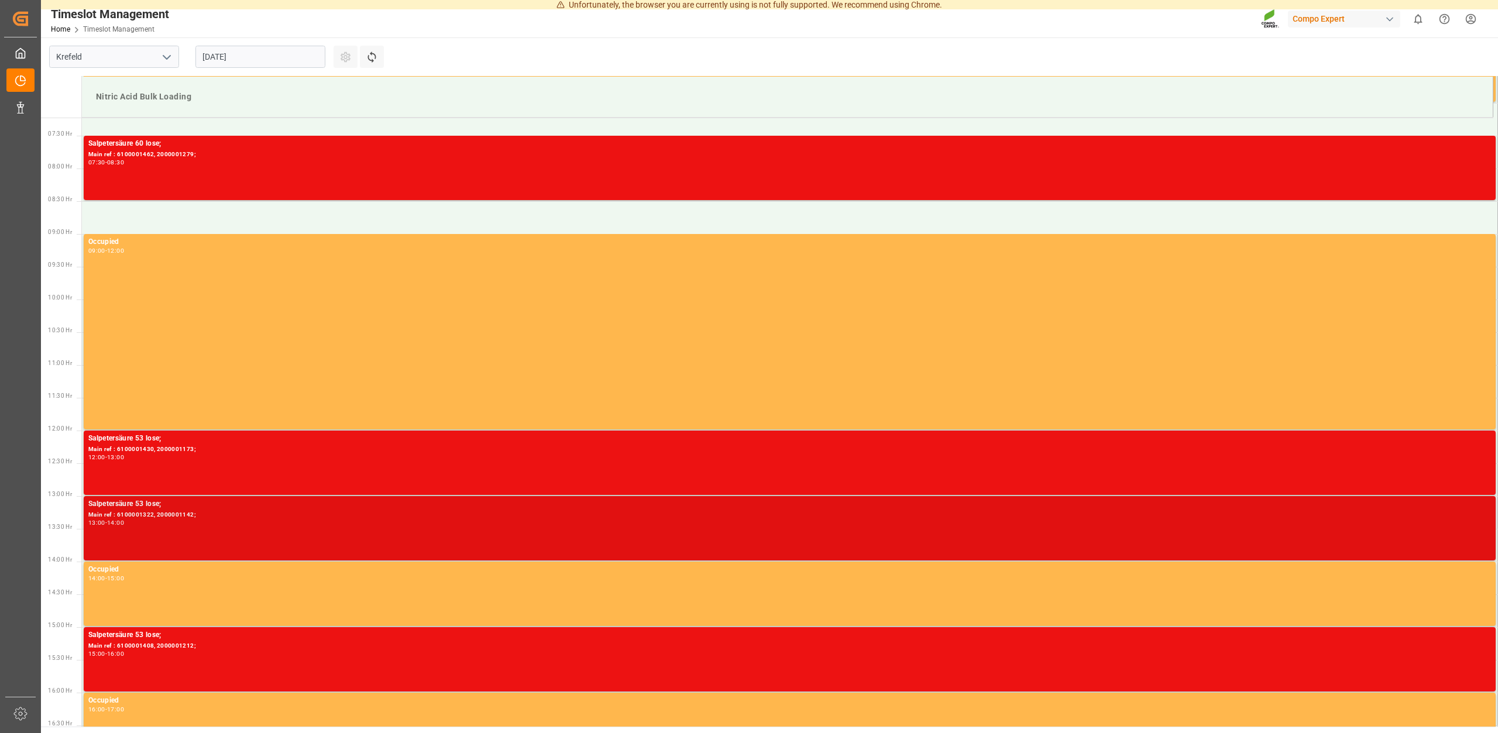
scroll to position [415, 0]
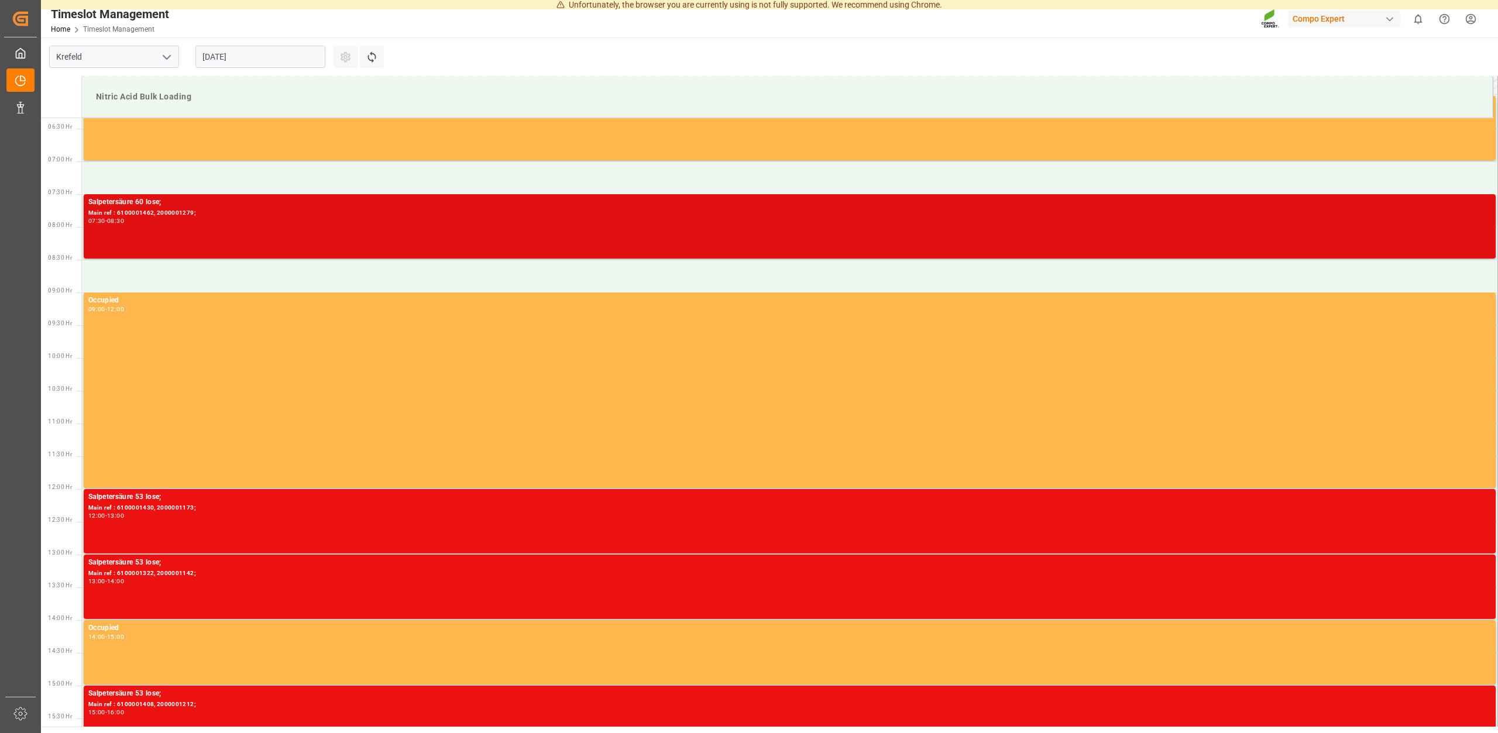
click at [143, 216] on div "Main ref : 6100001462, 2000001279;" at bounding box center [789, 213] width 1403 height 10
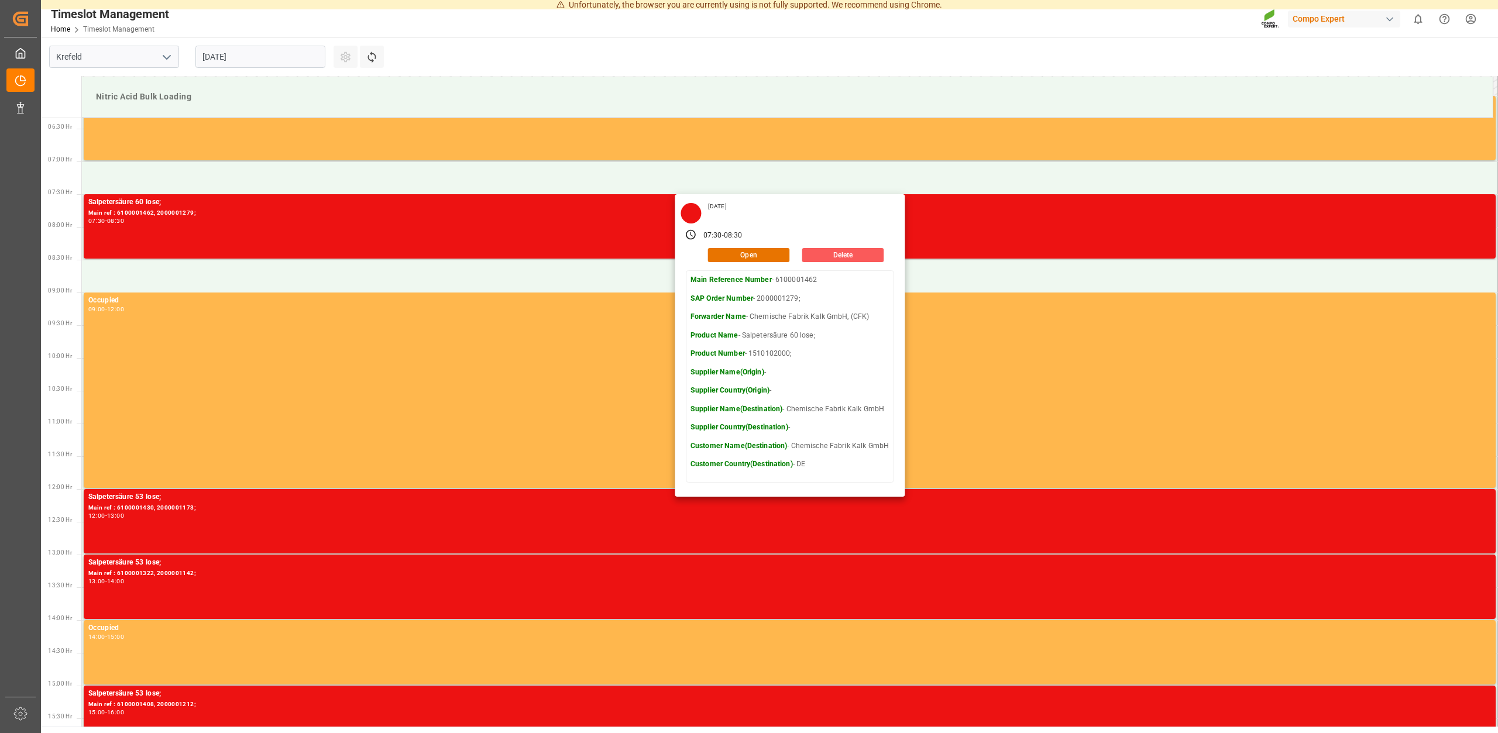
click at [844, 260] on div "Friday, August 29, 2025 07:30 - 08:30 Open Delete Main Reference Number - 61000…" at bounding box center [790, 345] width 230 height 303
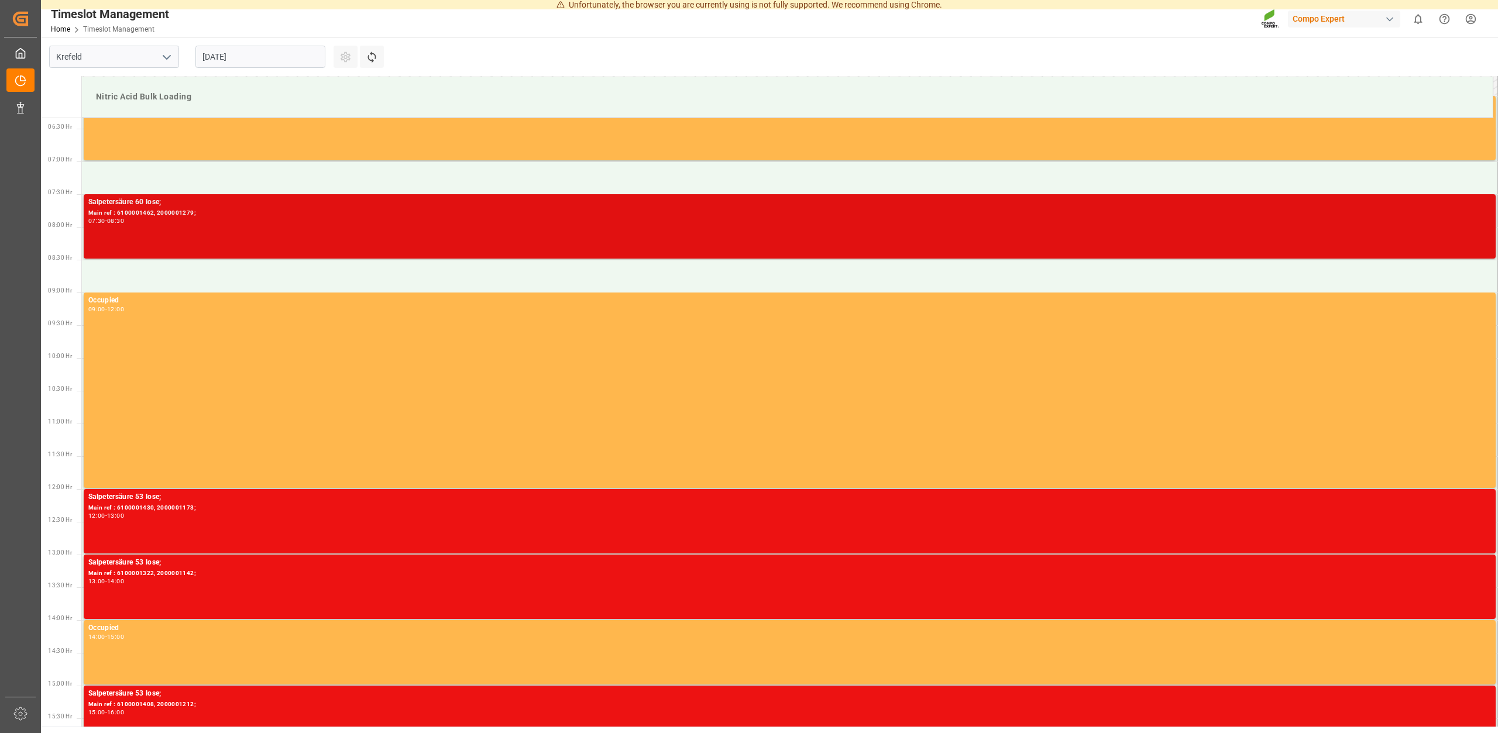
click at [152, 214] on div "Main ref : 6100001462, 2000001279;" at bounding box center [789, 213] width 1403 height 10
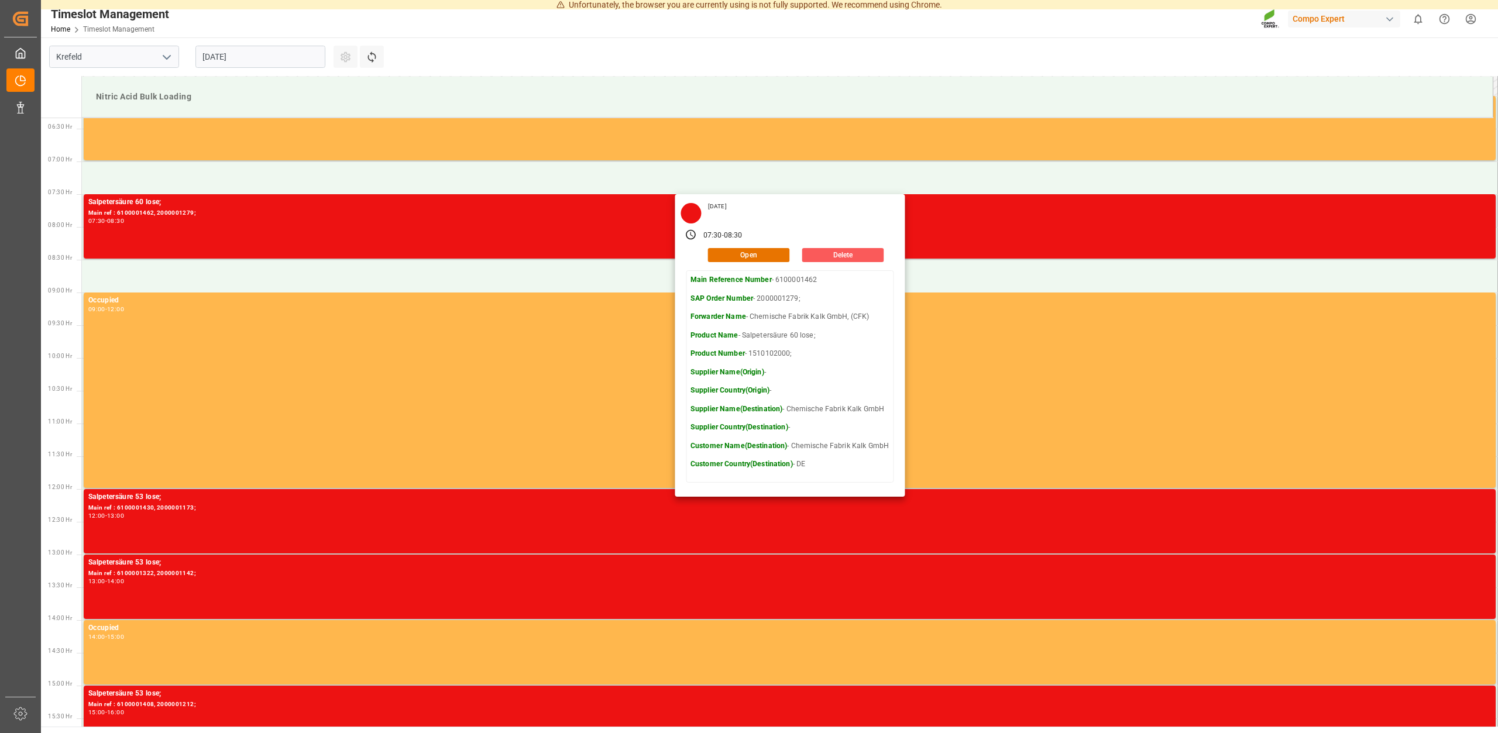
click at [839, 255] on button "Delete" at bounding box center [843, 255] width 82 height 14
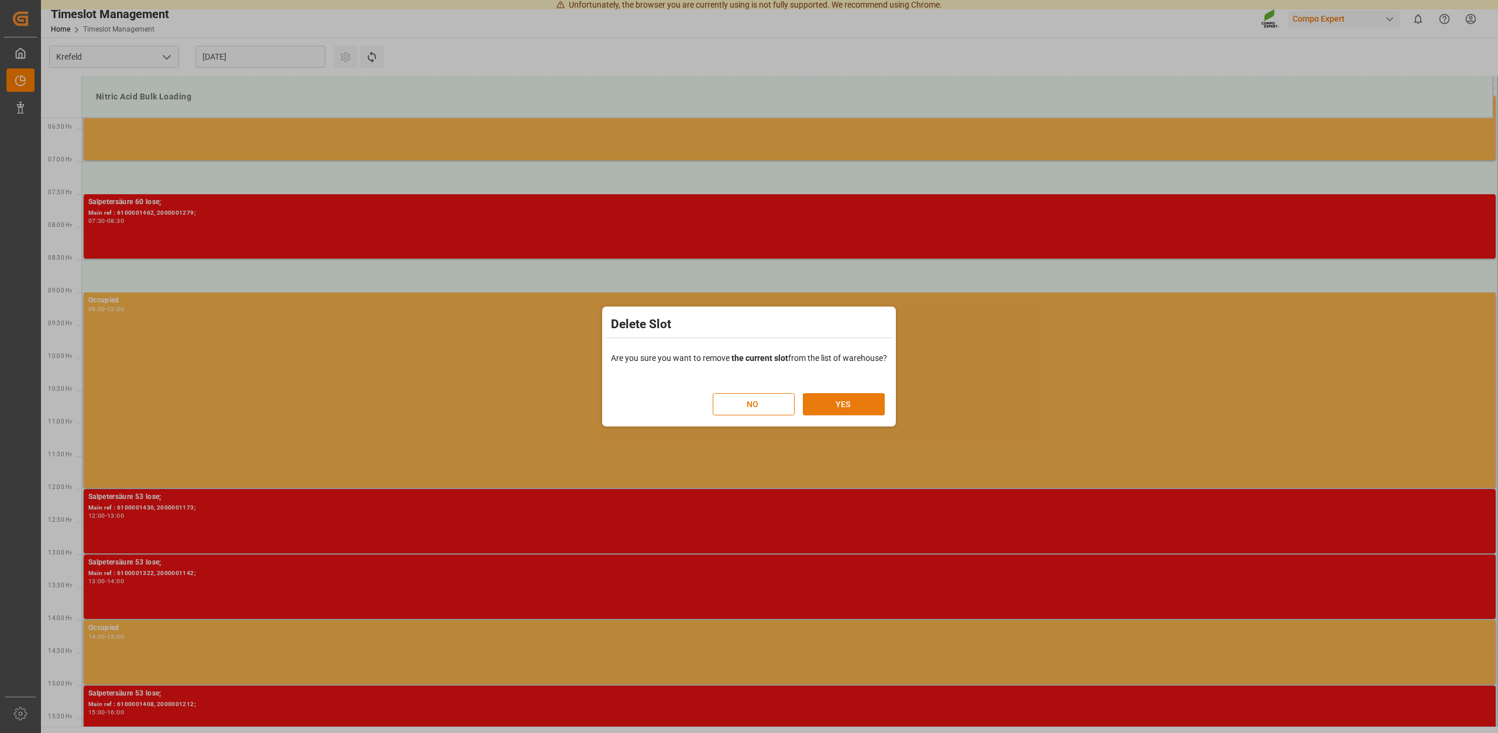
click at [836, 400] on button "YES" at bounding box center [844, 404] width 82 height 22
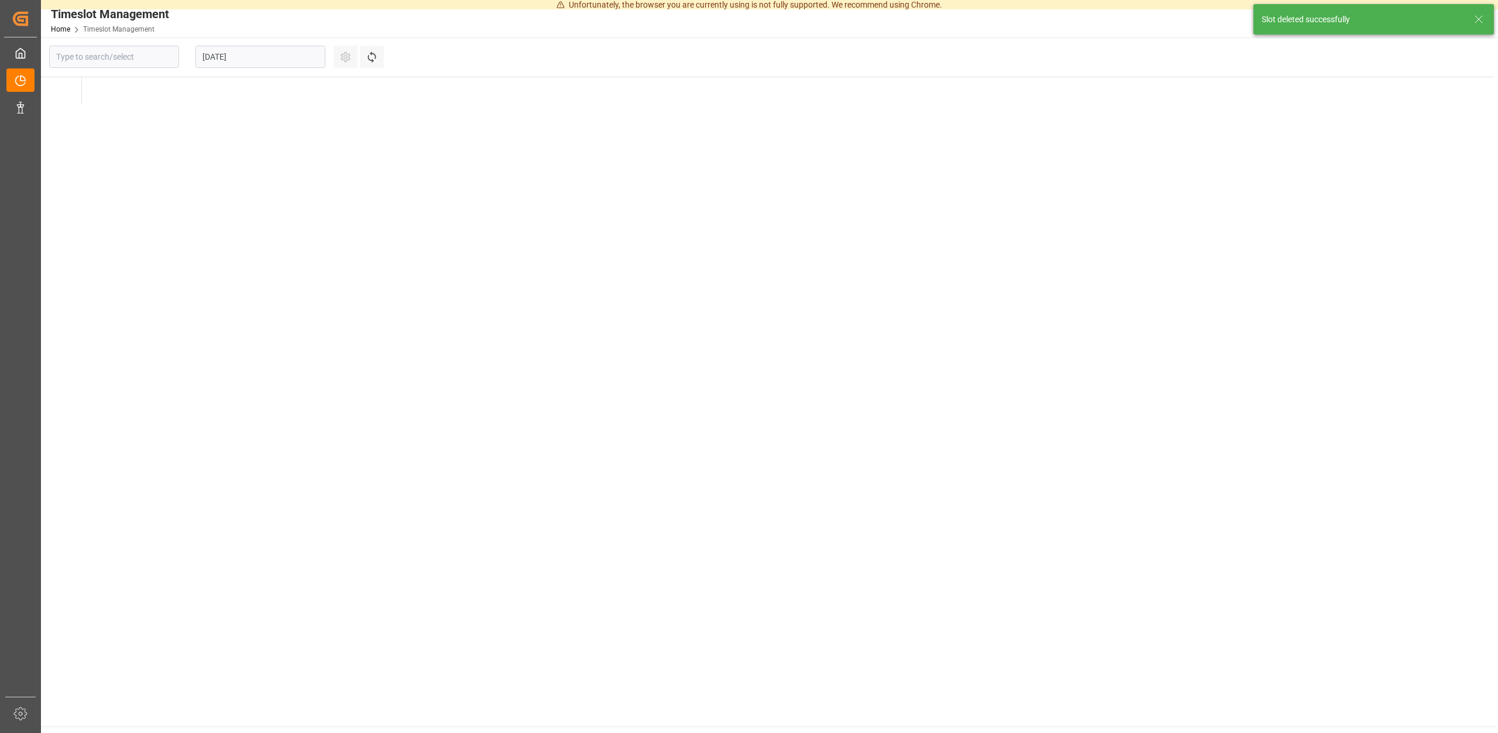
type input "Krefeld"
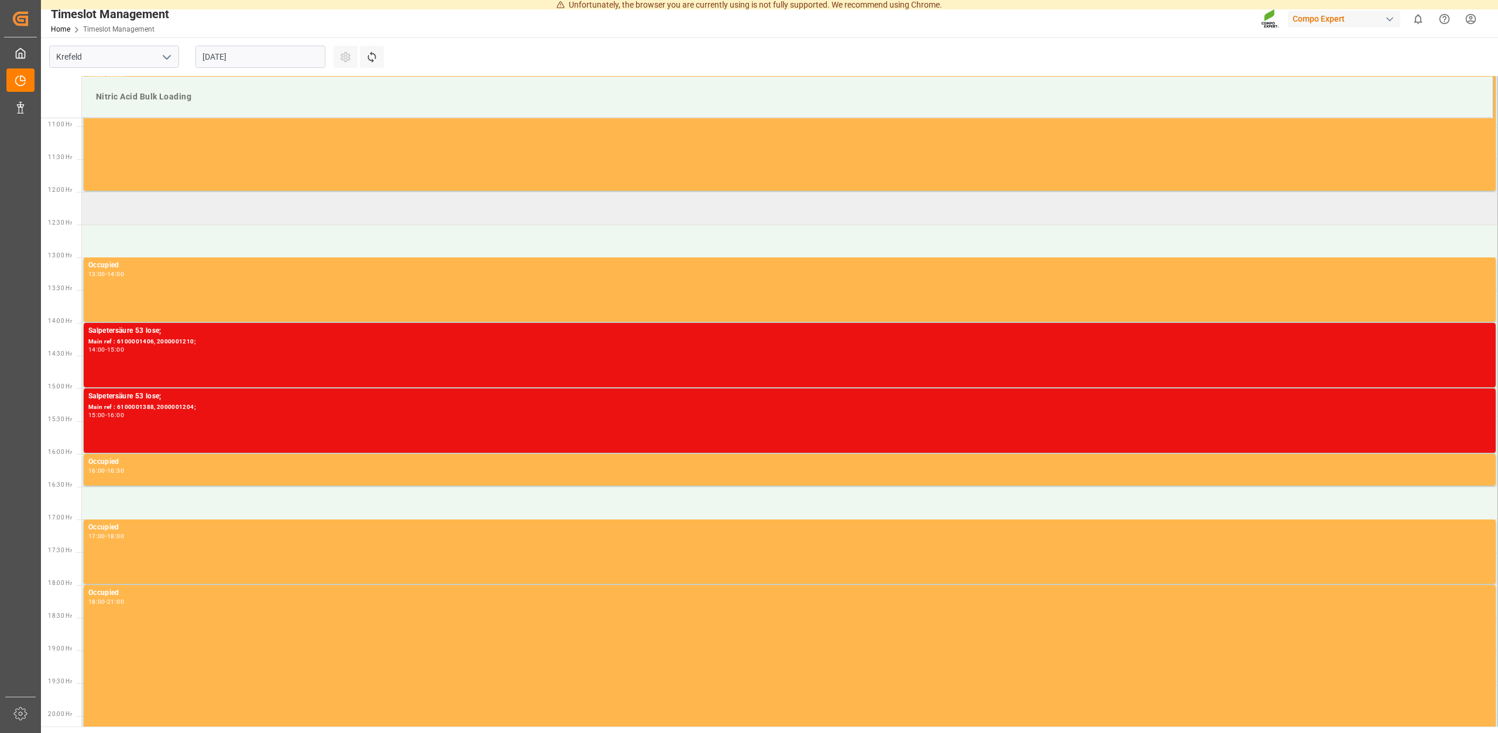
scroll to position [713, 0]
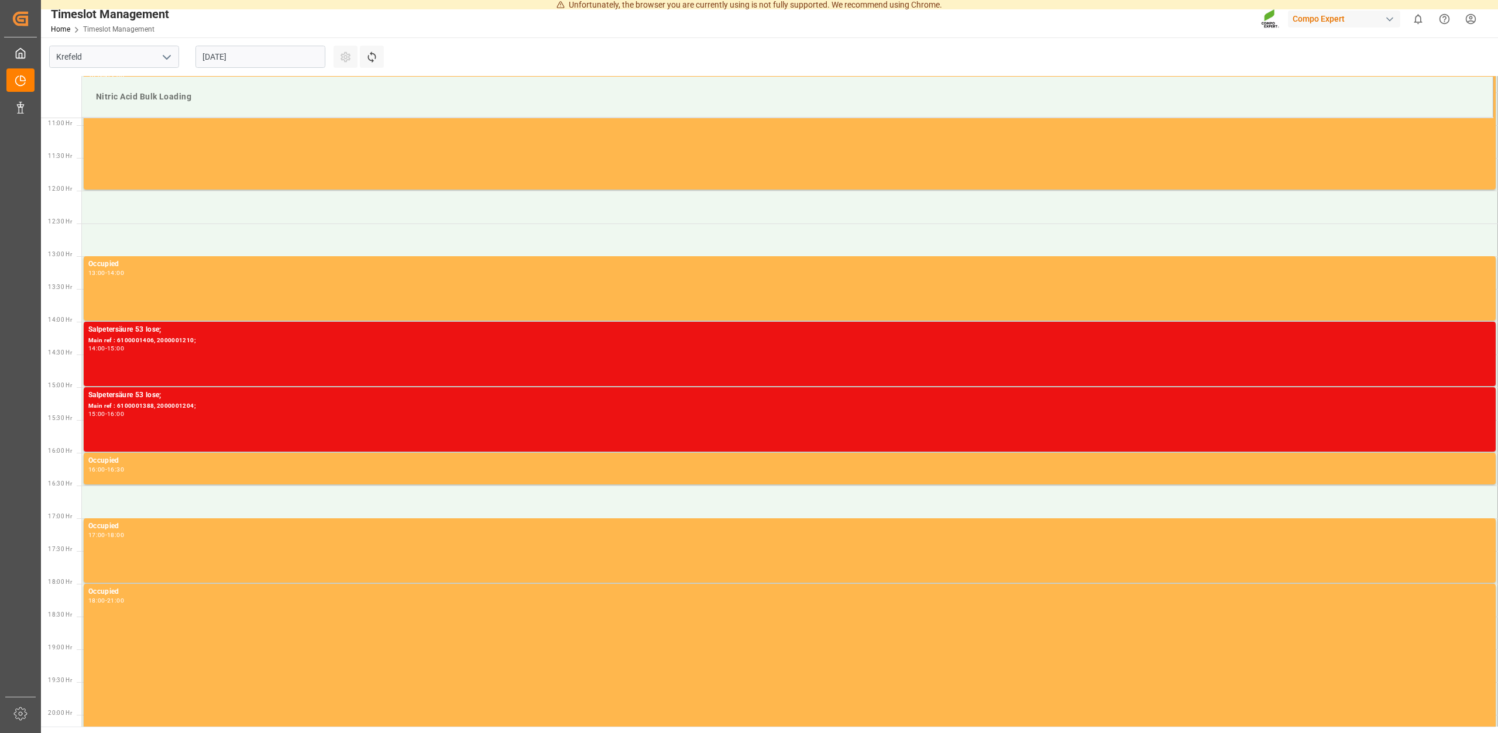
click at [282, 61] on input "[DATE]" at bounding box center [260, 57] width 130 height 22
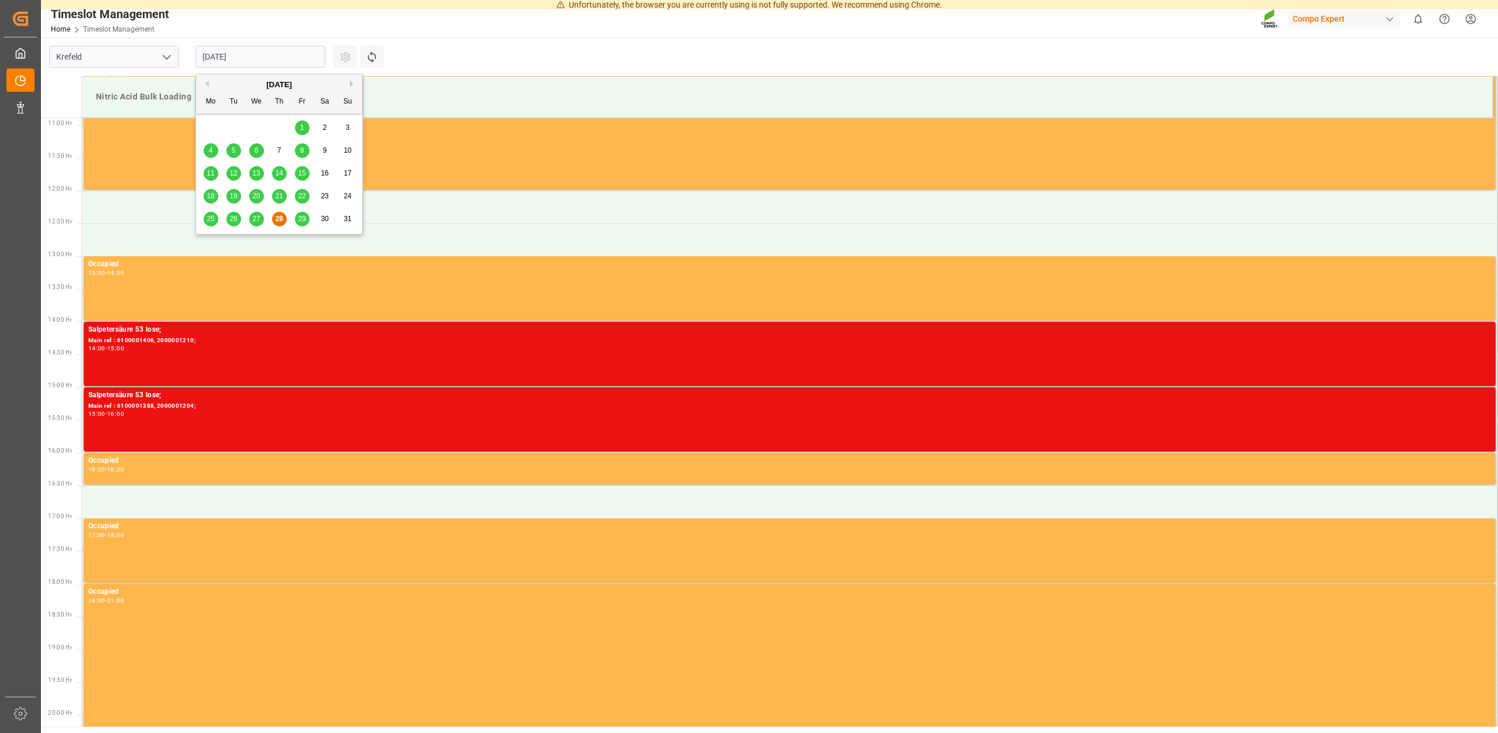
click at [295, 217] on div "25 26 27 28 29 30 31" at bounding box center [280, 219] width 160 height 23
click at [299, 217] on span "29" at bounding box center [302, 219] width 8 height 8
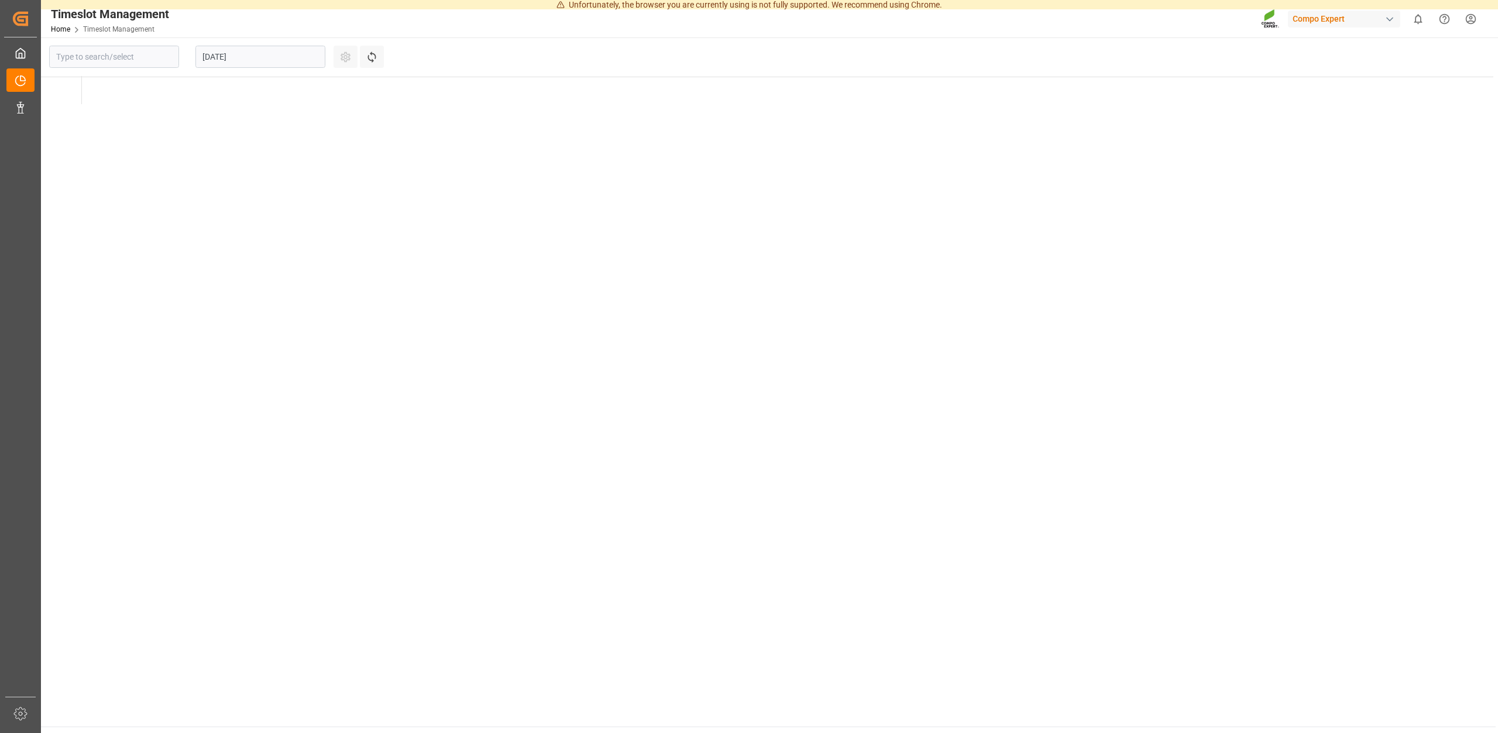
type input "Krefeld"
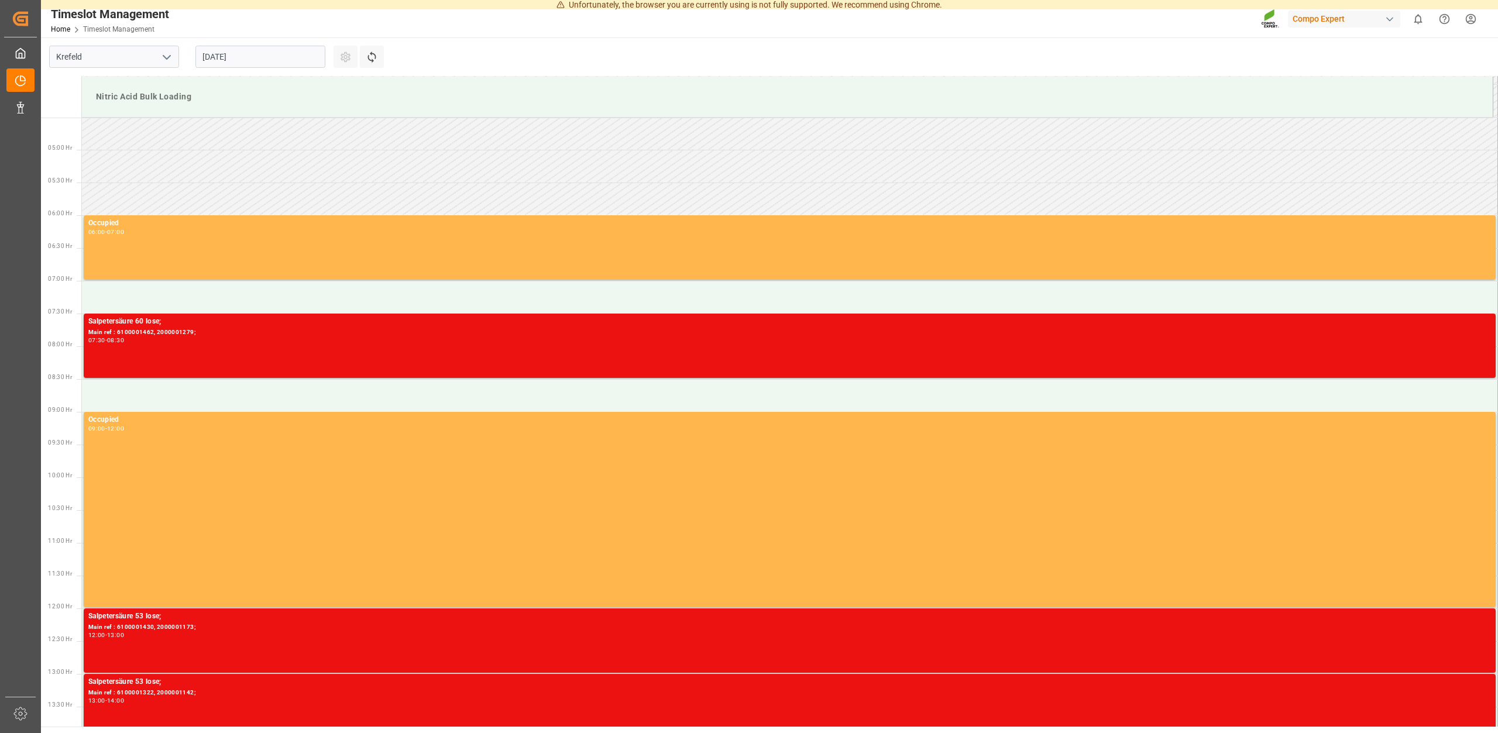
scroll to position [57, 0]
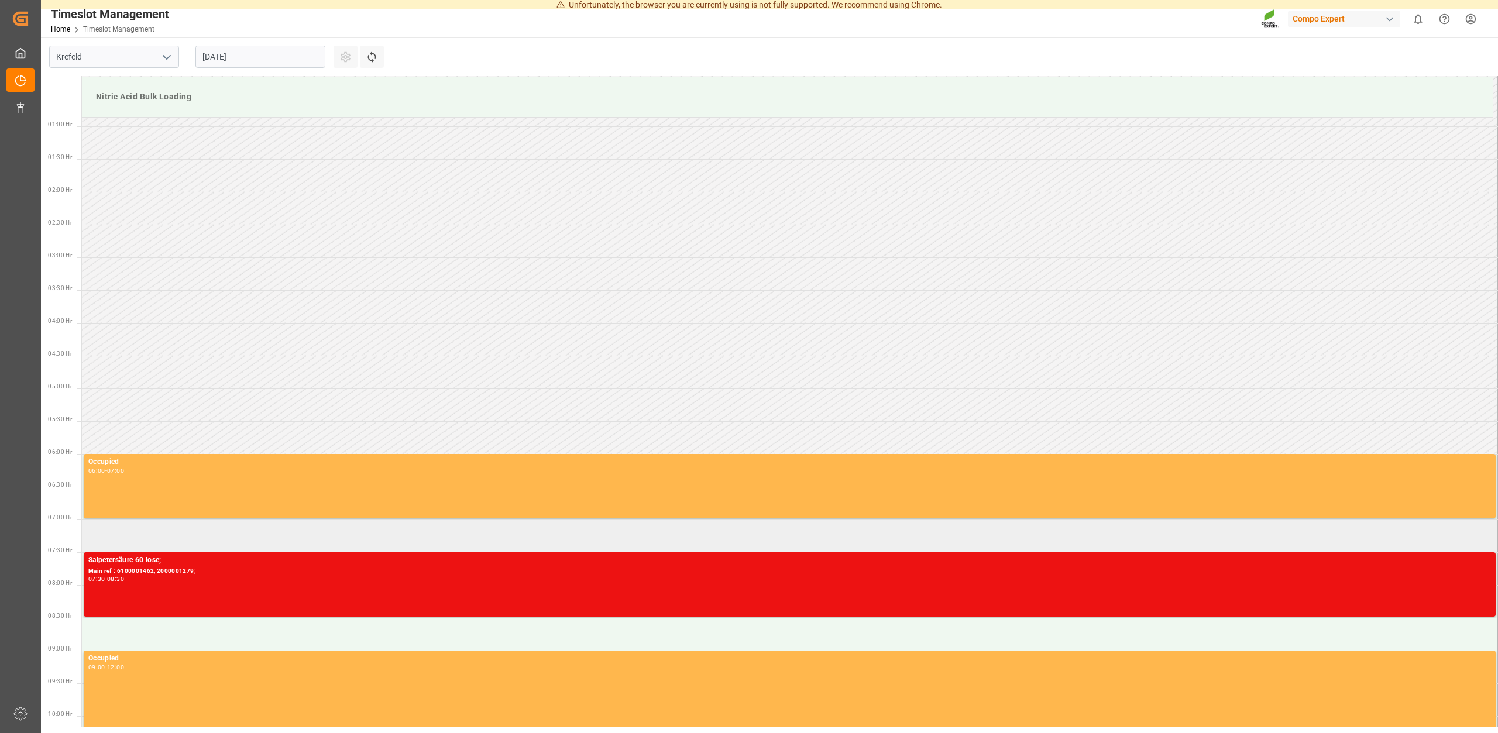
click at [122, 534] on td at bounding box center [790, 536] width 1416 height 33
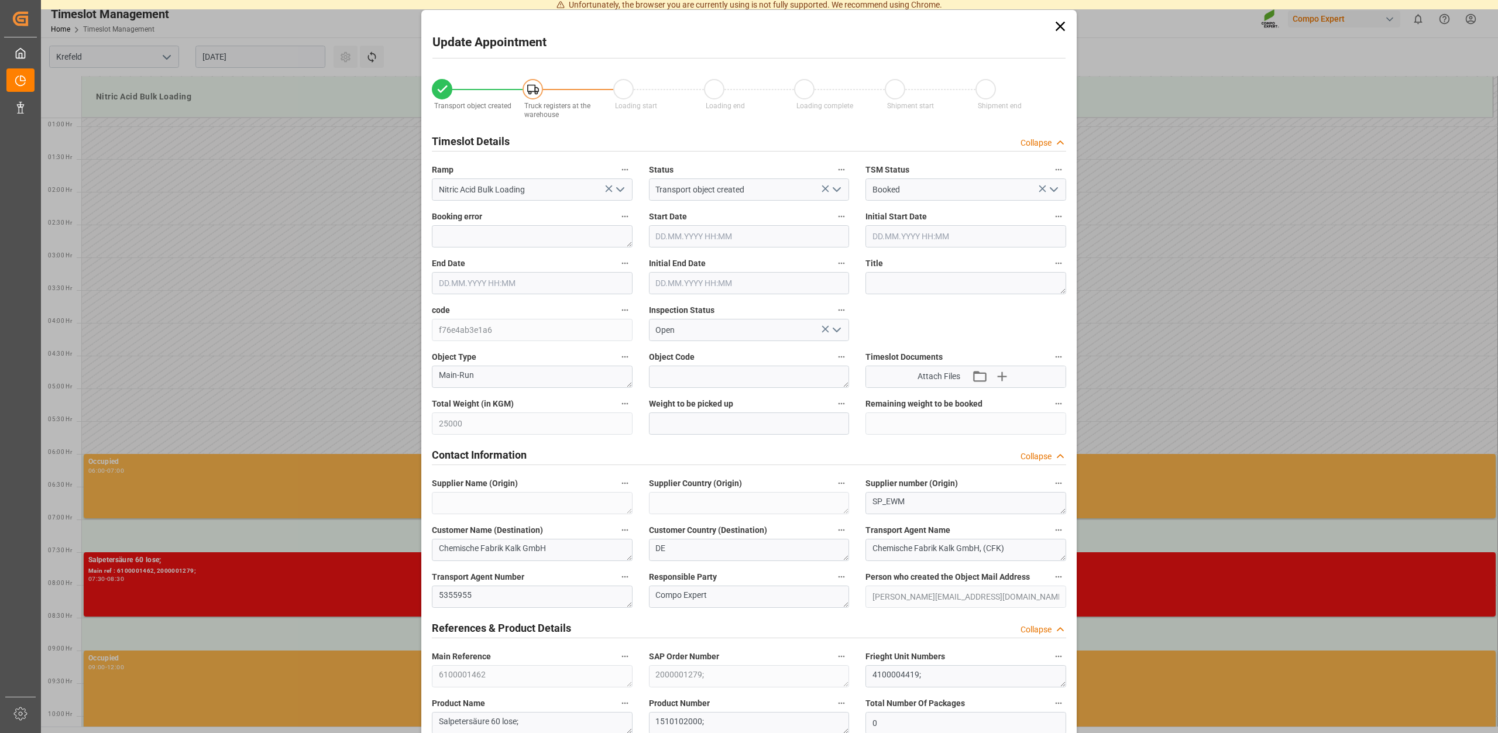
type input "29.08.2025 07:00"
type input "29.08.2025 07:30"
type input "27.08.2025 12:06"
type input "28.08.2025 10:17"
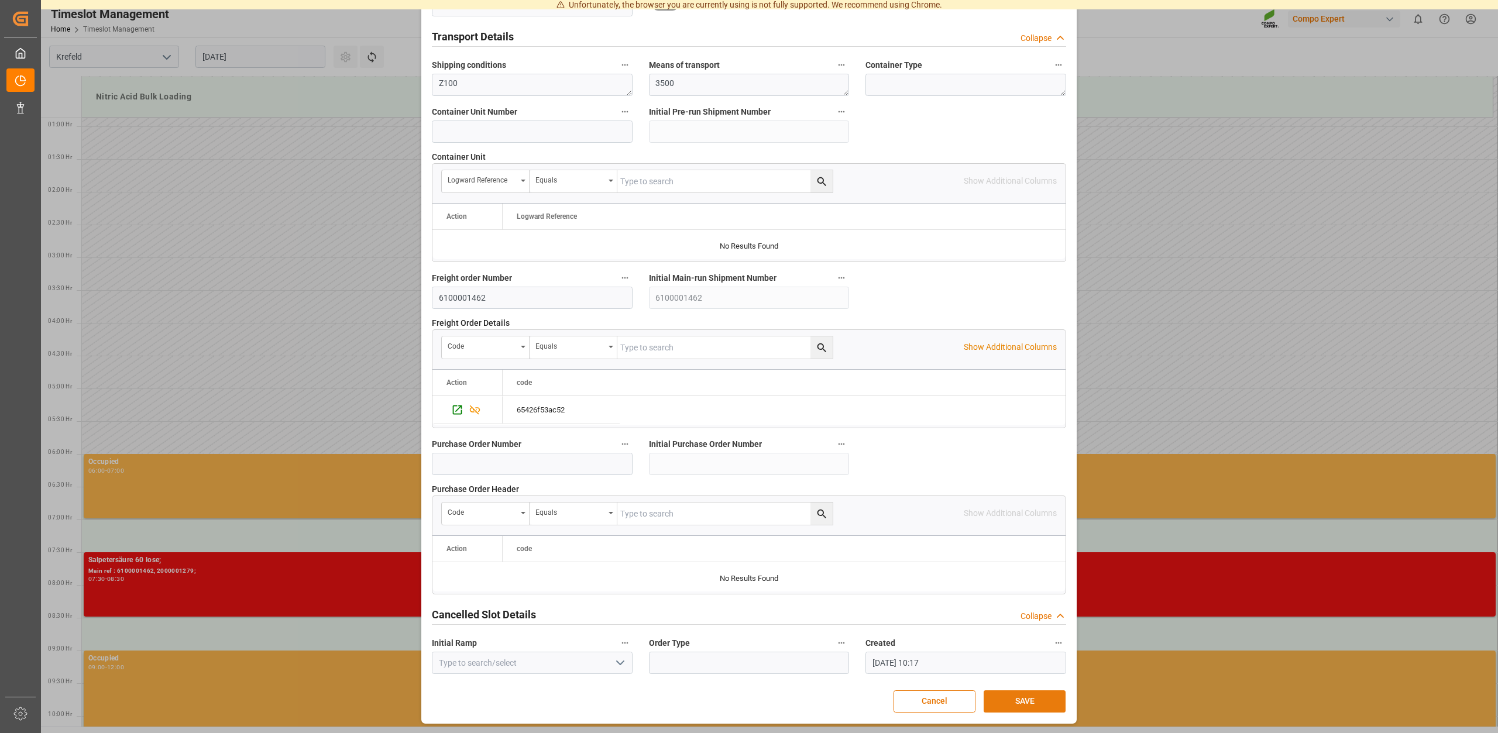
click at [1028, 701] on button "SAVE" at bounding box center [1025, 702] width 82 height 22
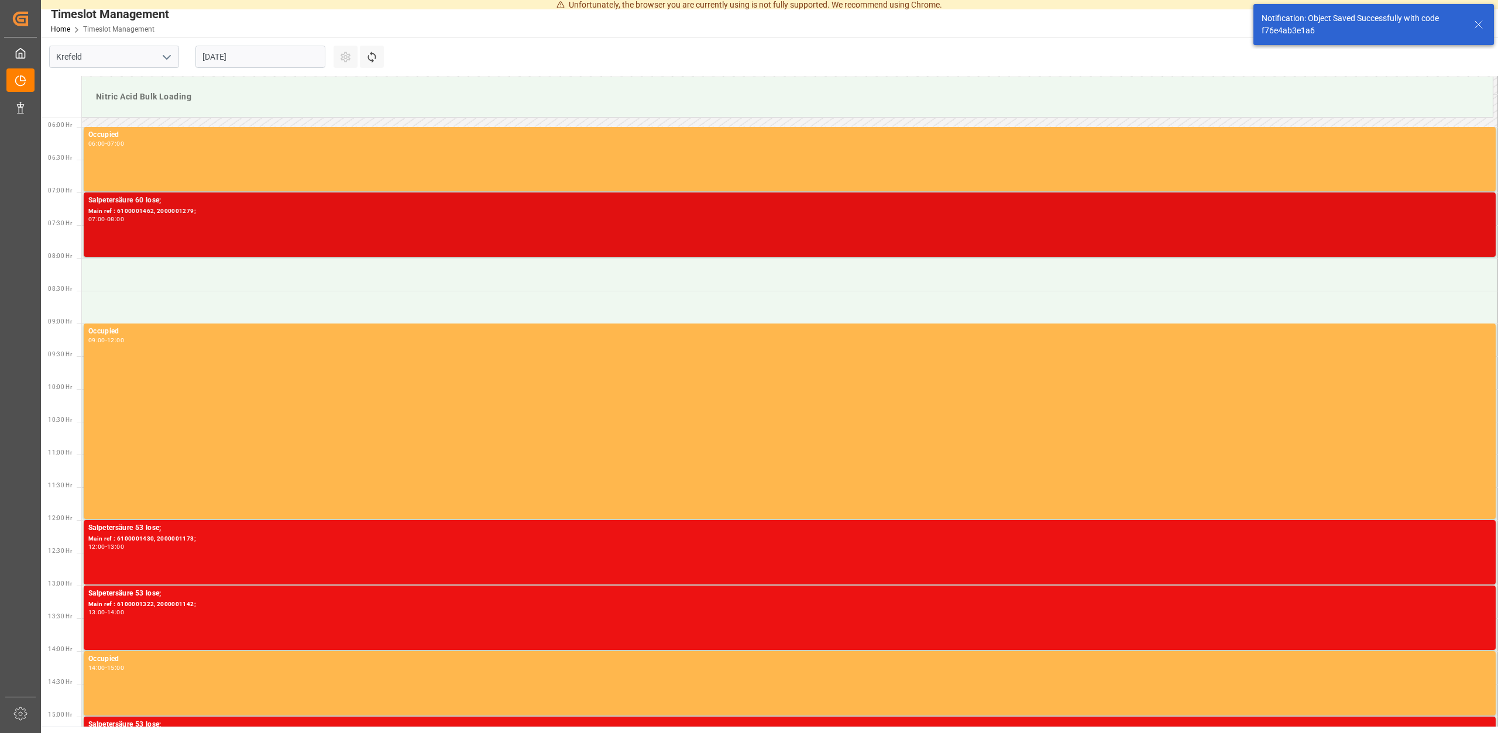
scroll to position [386, 0]
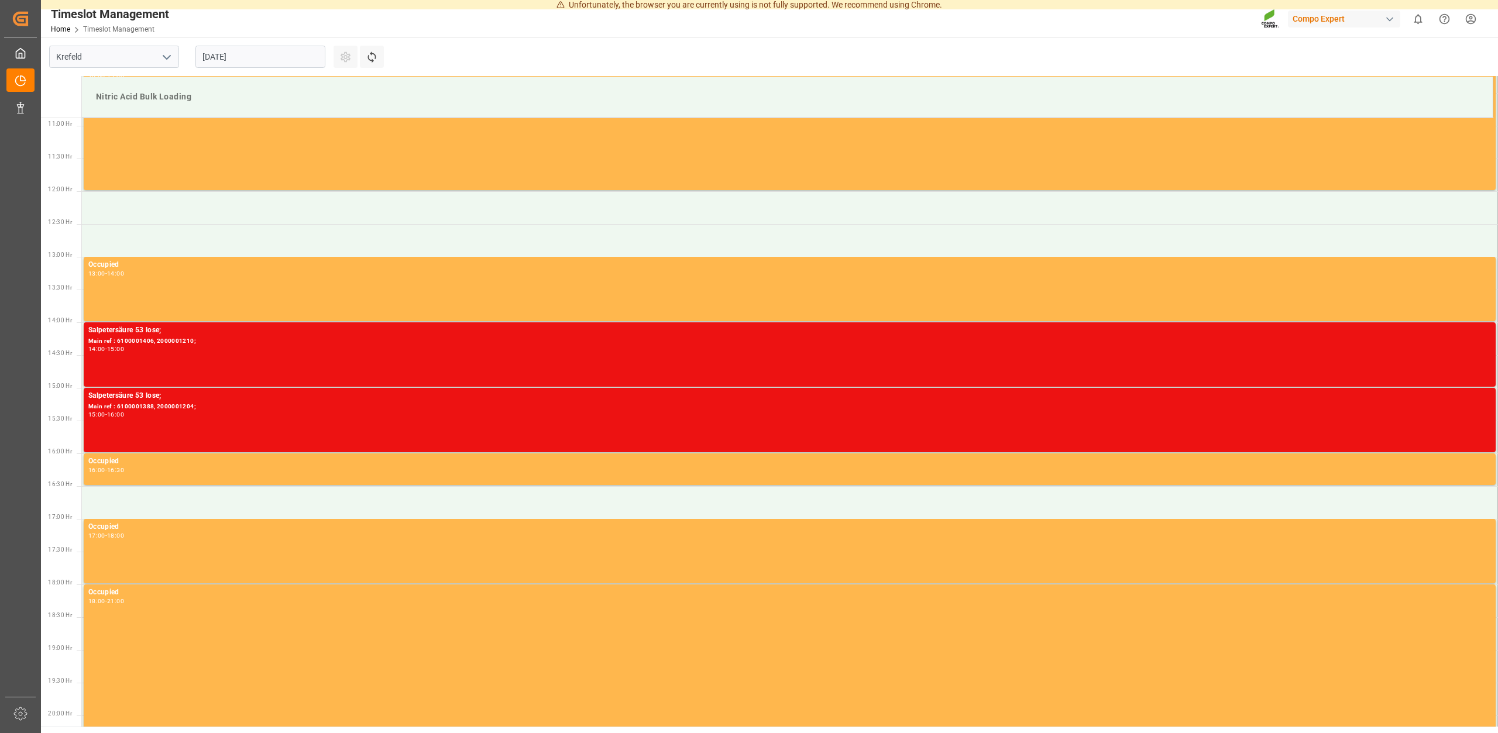
scroll to position [713, 0]
click at [250, 61] on input "[DATE]" at bounding box center [260, 57] width 130 height 22
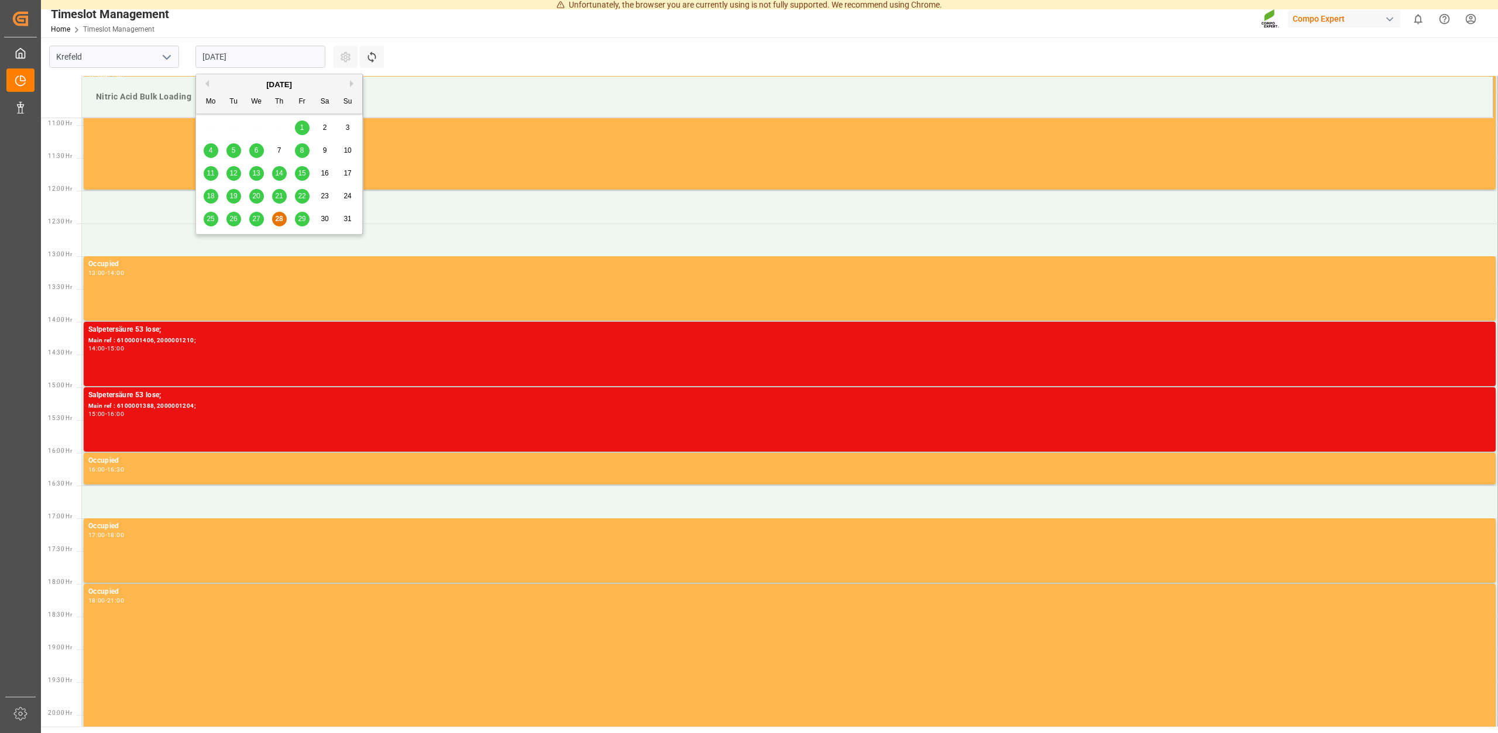
click at [308, 214] on div "29" at bounding box center [302, 219] width 15 height 14
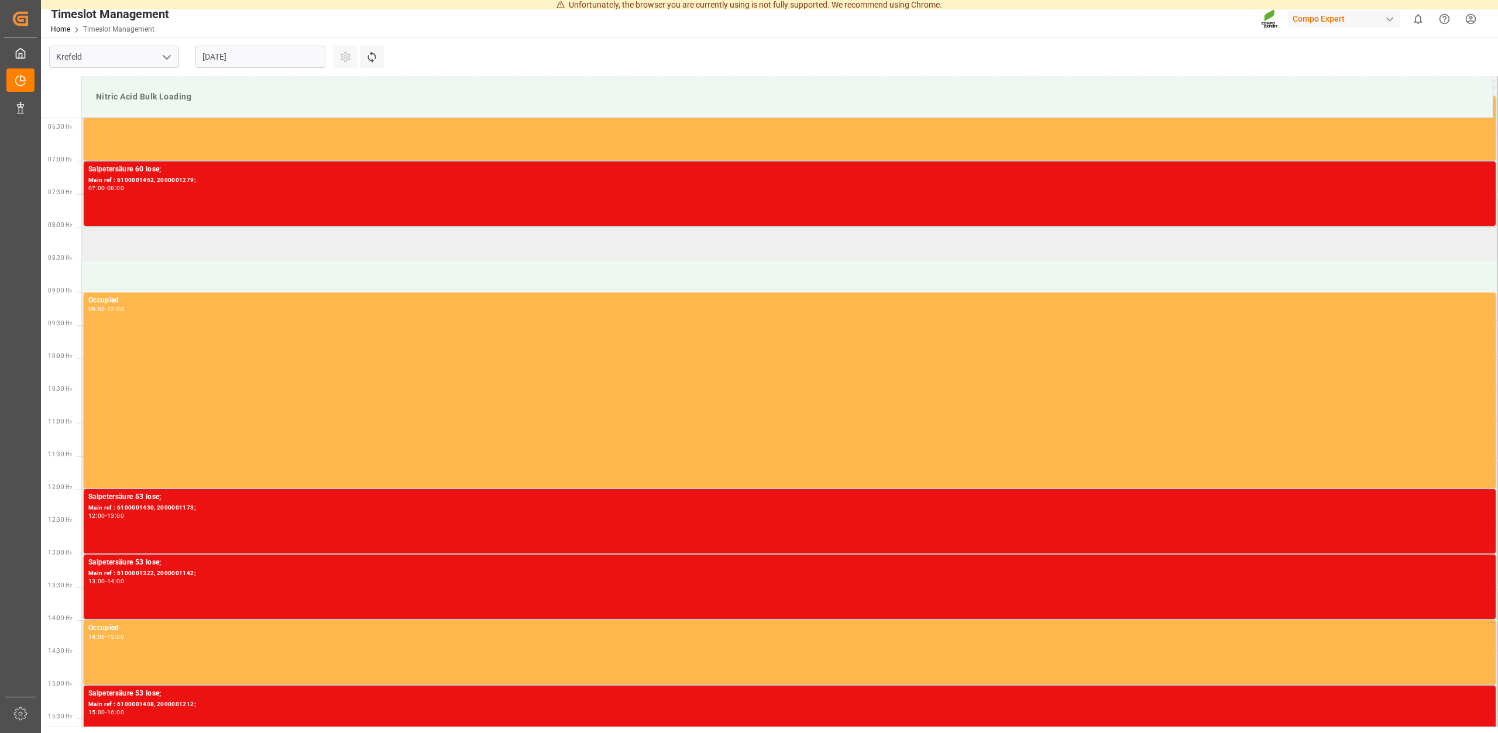
scroll to position [176, 0]
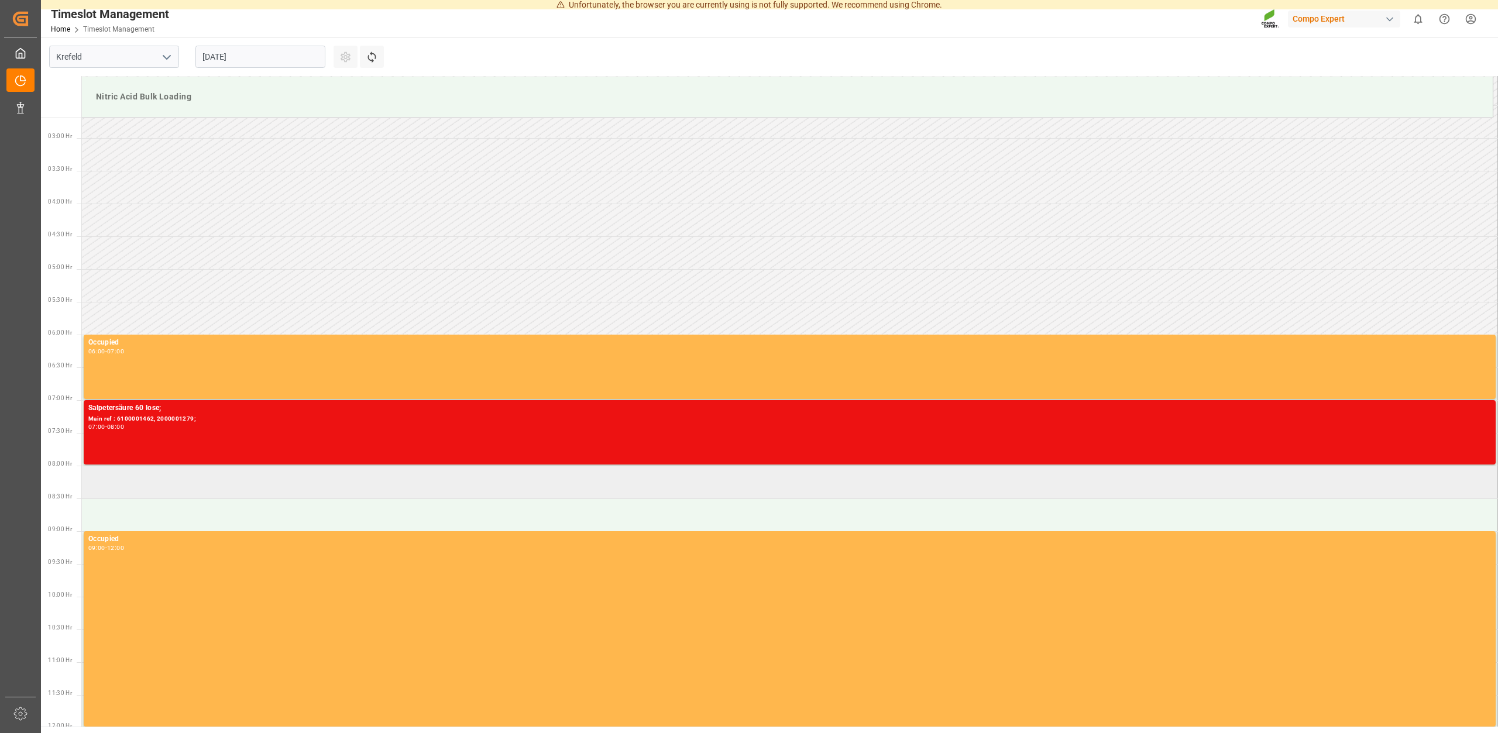
click at [115, 483] on td at bounding box center [790, 482] width 1416 height 33
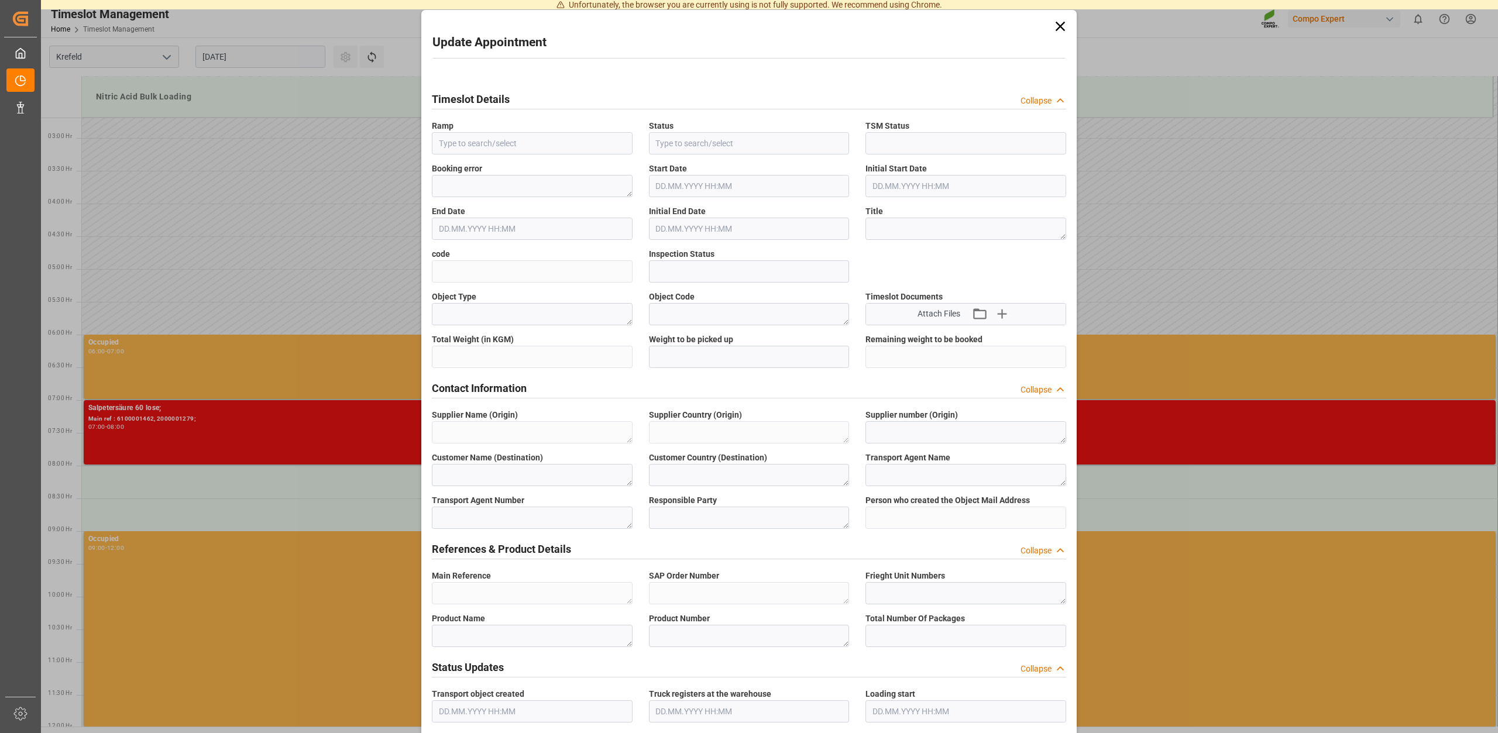
type input "Nitric Acid Bulk Loading"
type input "Transport object created"
type input "Booked"
type input "50cd6c5f11d6"
type input "Open"
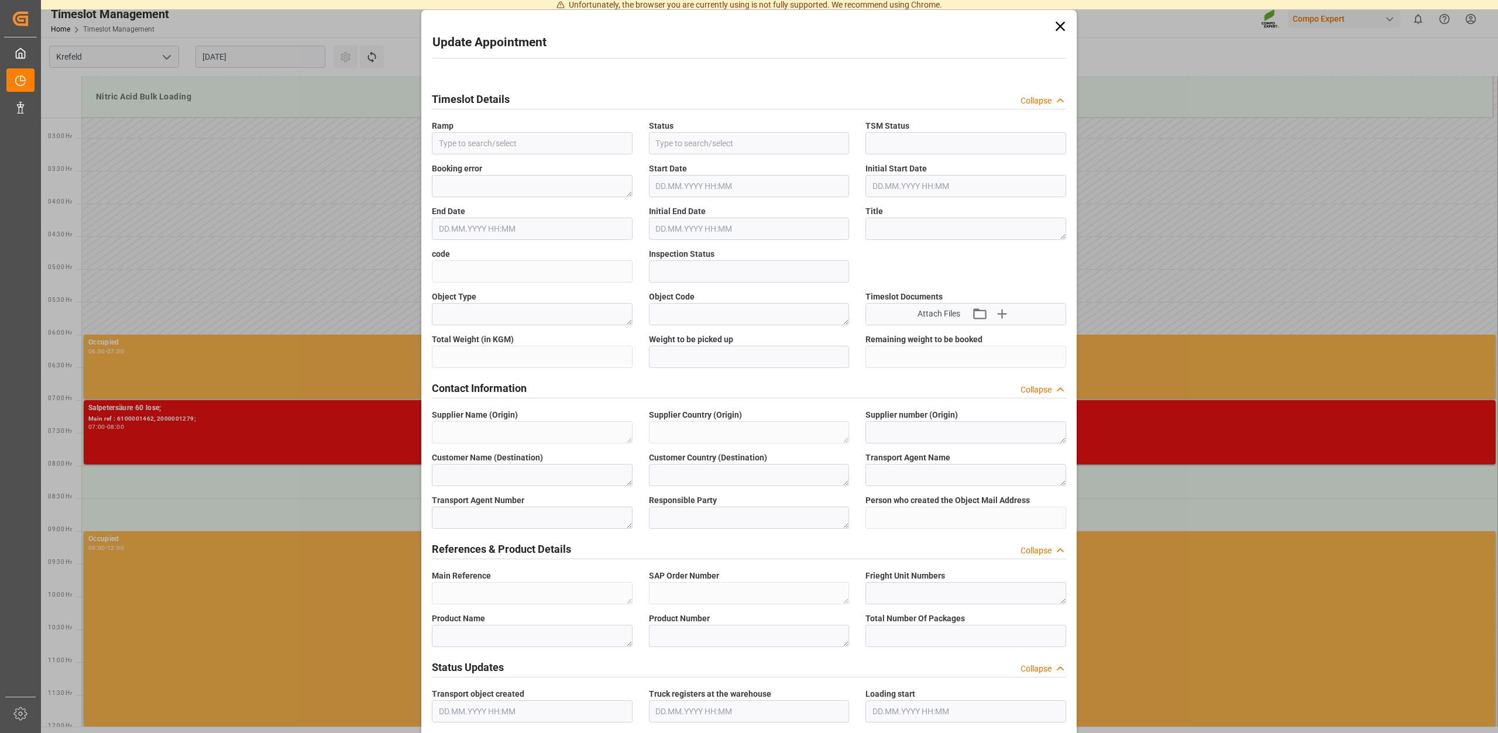
type textarea "Main-Run"
type textarea "SP_EWM"
type textarea "Chemische Fabrik Kalk GmbH"
type textarea "DE"
type textarea "Chemische Fabrik Kalk GmbH, (CFK)"
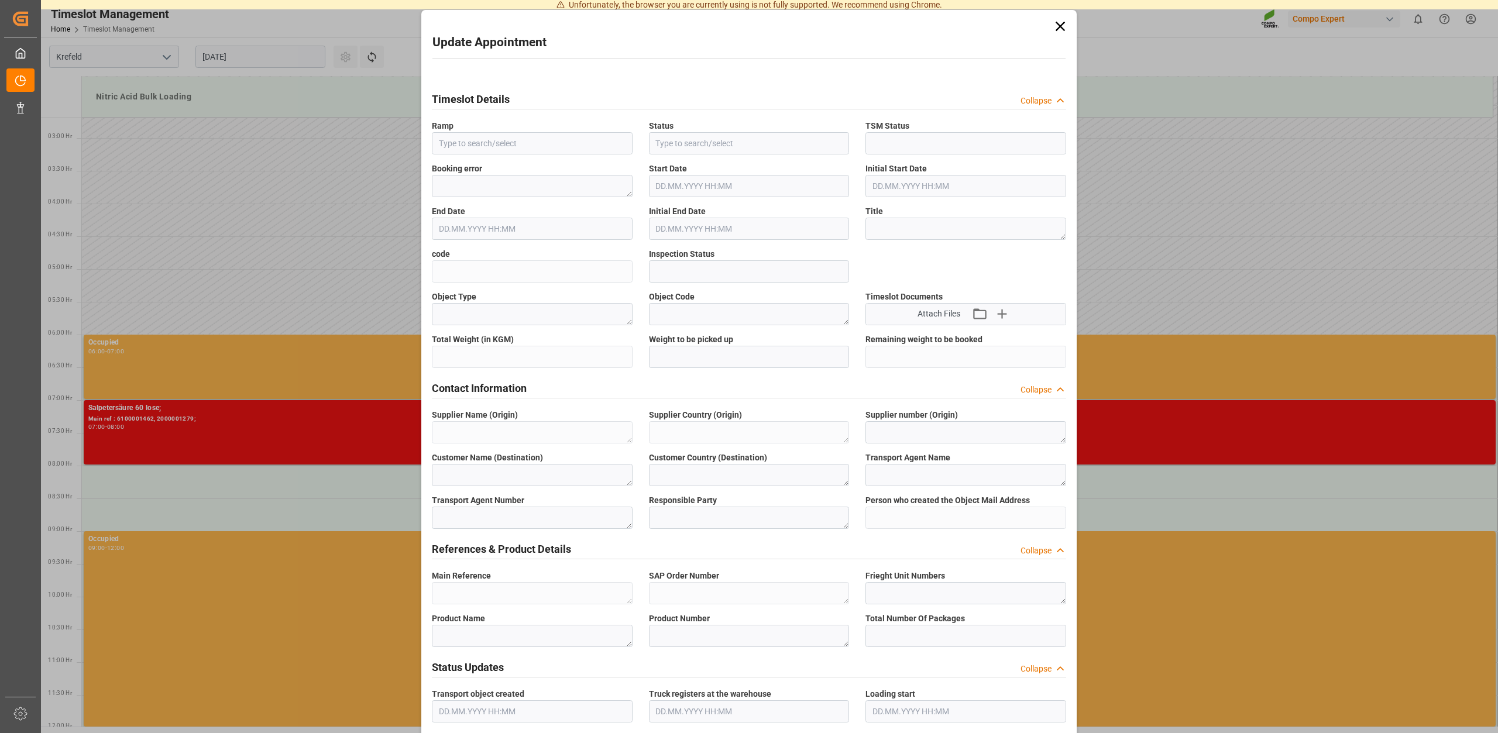
type textarea "5355955"
type textarea "Compo Expert"
type input "[PERSON_NAME][EMAIL_ADDRESS][DOMAIN_NAME]"
type textarea "6100001461"
type textarea "2000001280;"
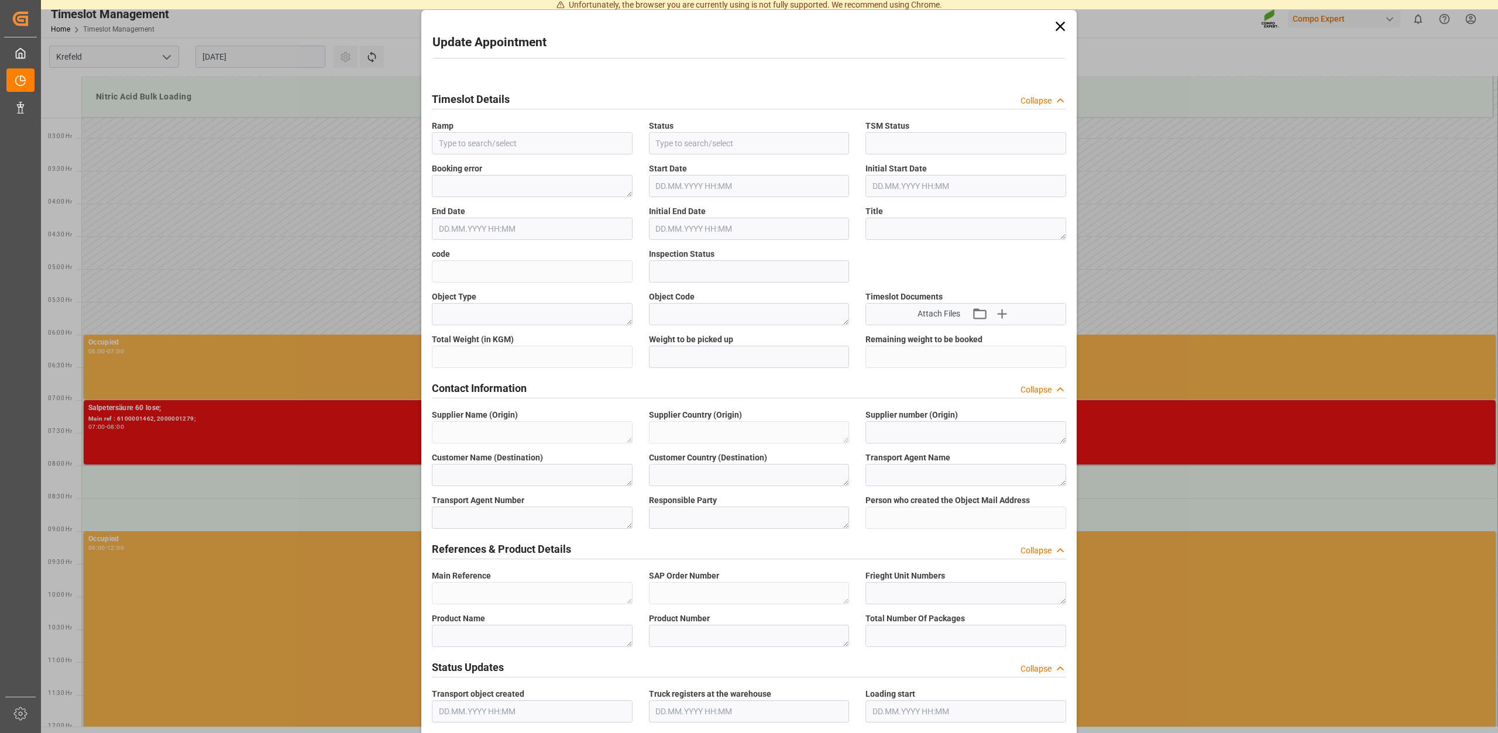
type textarea "4100004420;"
type textarea "Salpetersäure 60 lose;"
type textarea "1510102000;"
type textarea "Z100"
type textarea "3500"
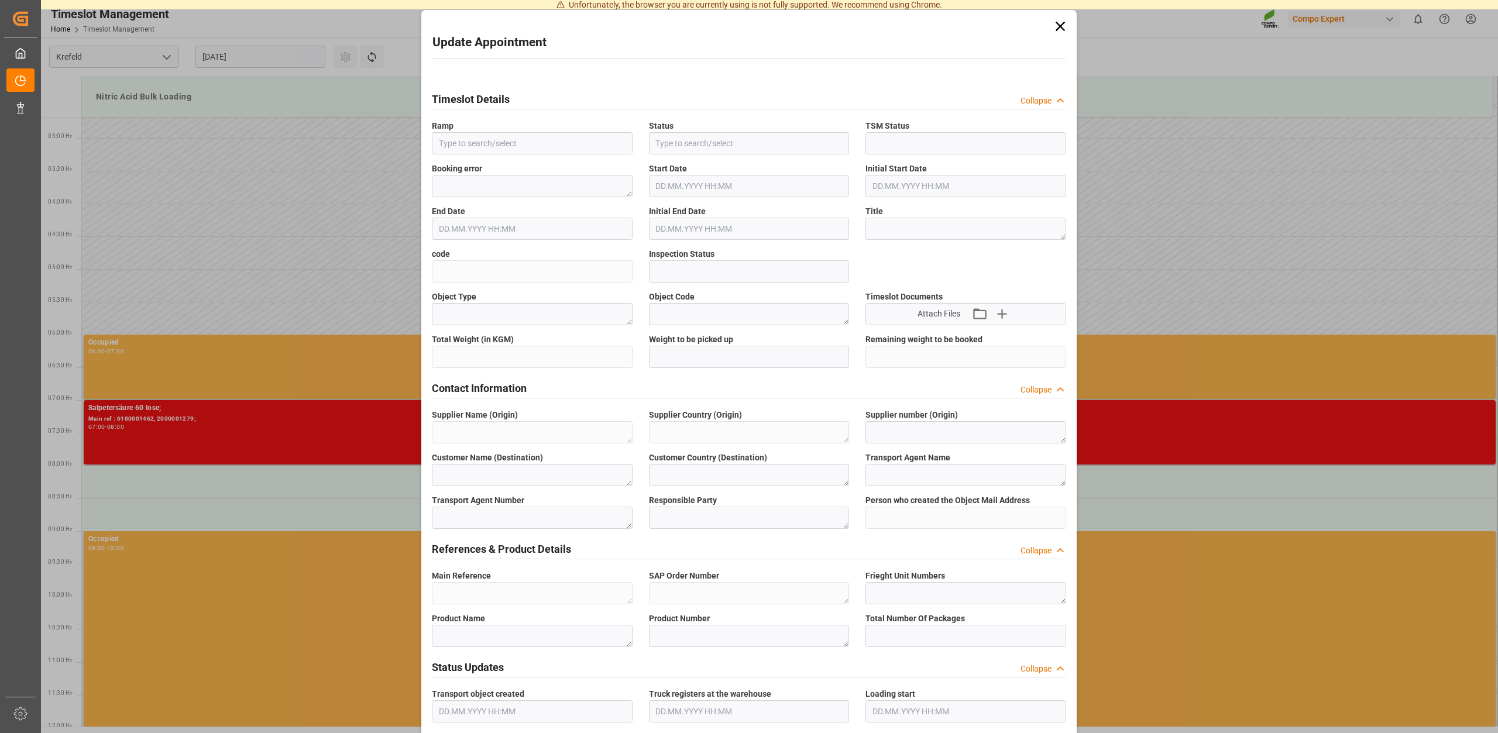
type input "6100001461"
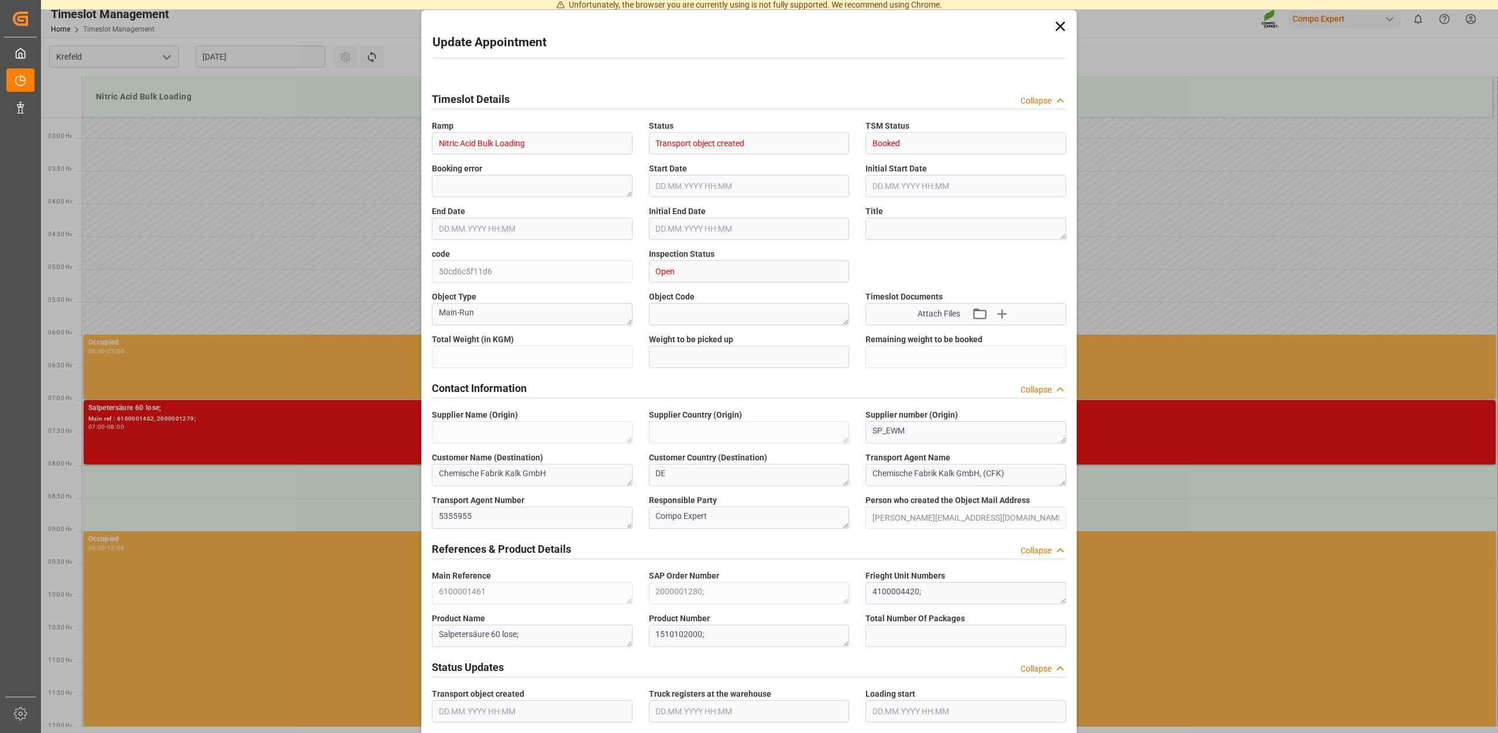
type input "18000"
type input "0"
type input "[DATE] 08:00"
type input "[DATE] 08:30"
type input "[DATE] 12:03"
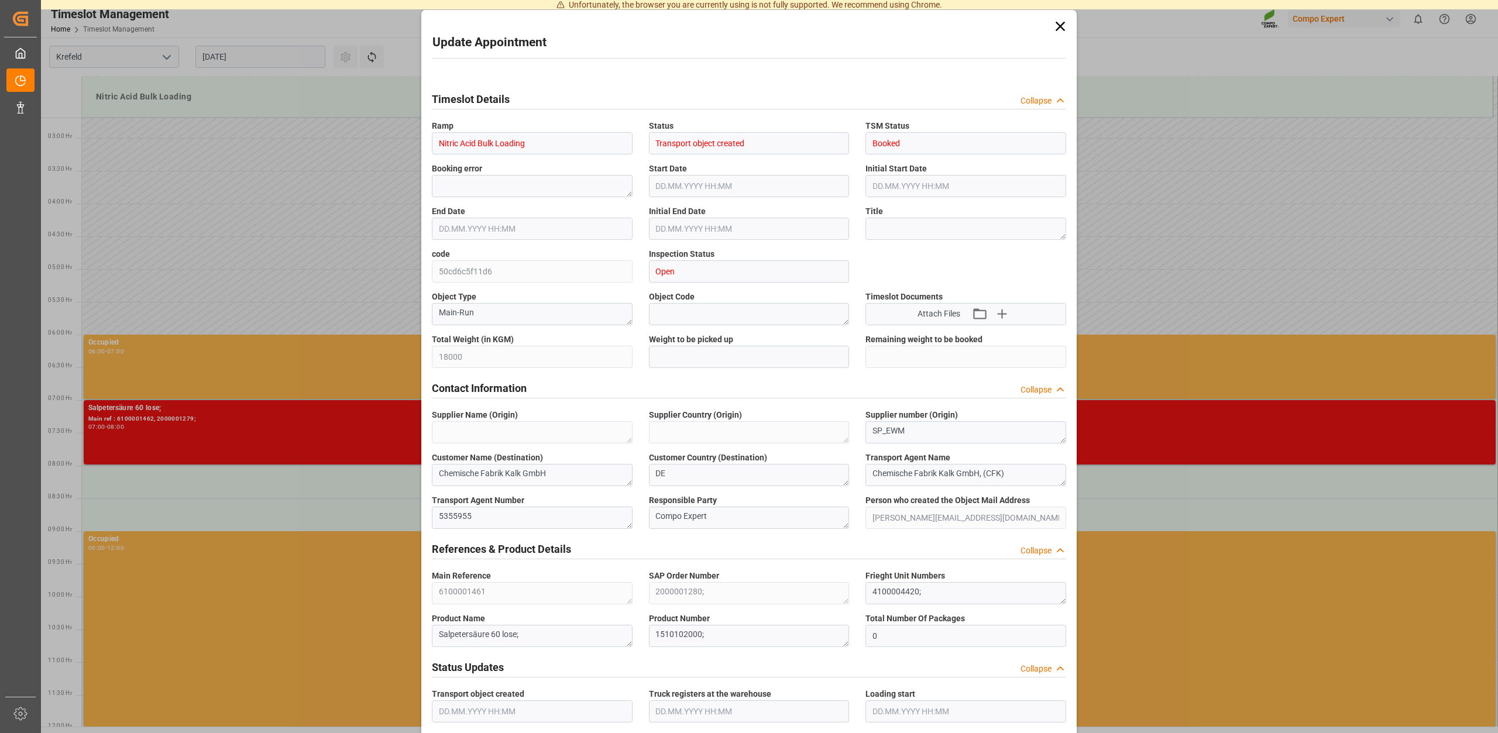
type input "[DATE] 10:18"
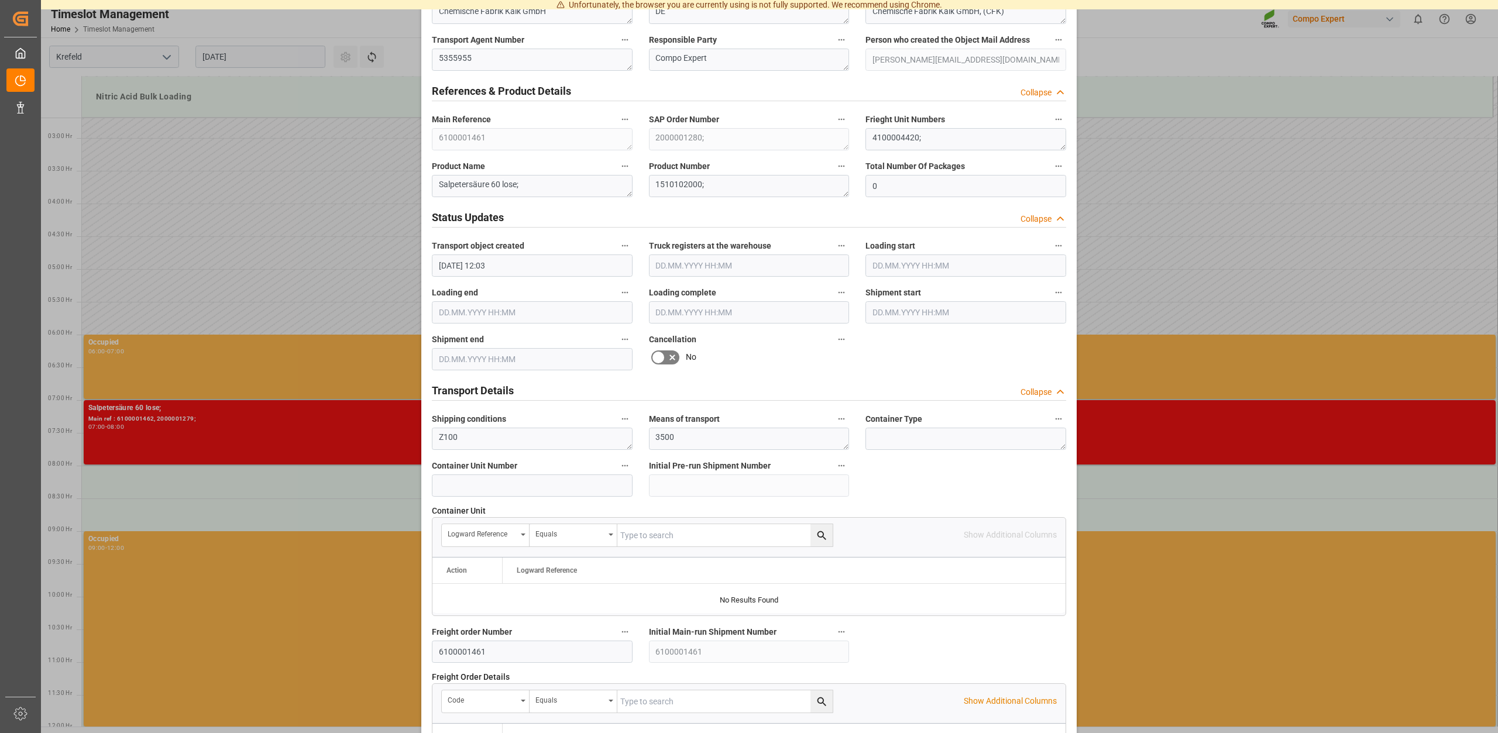
scroll to position [891, 0]
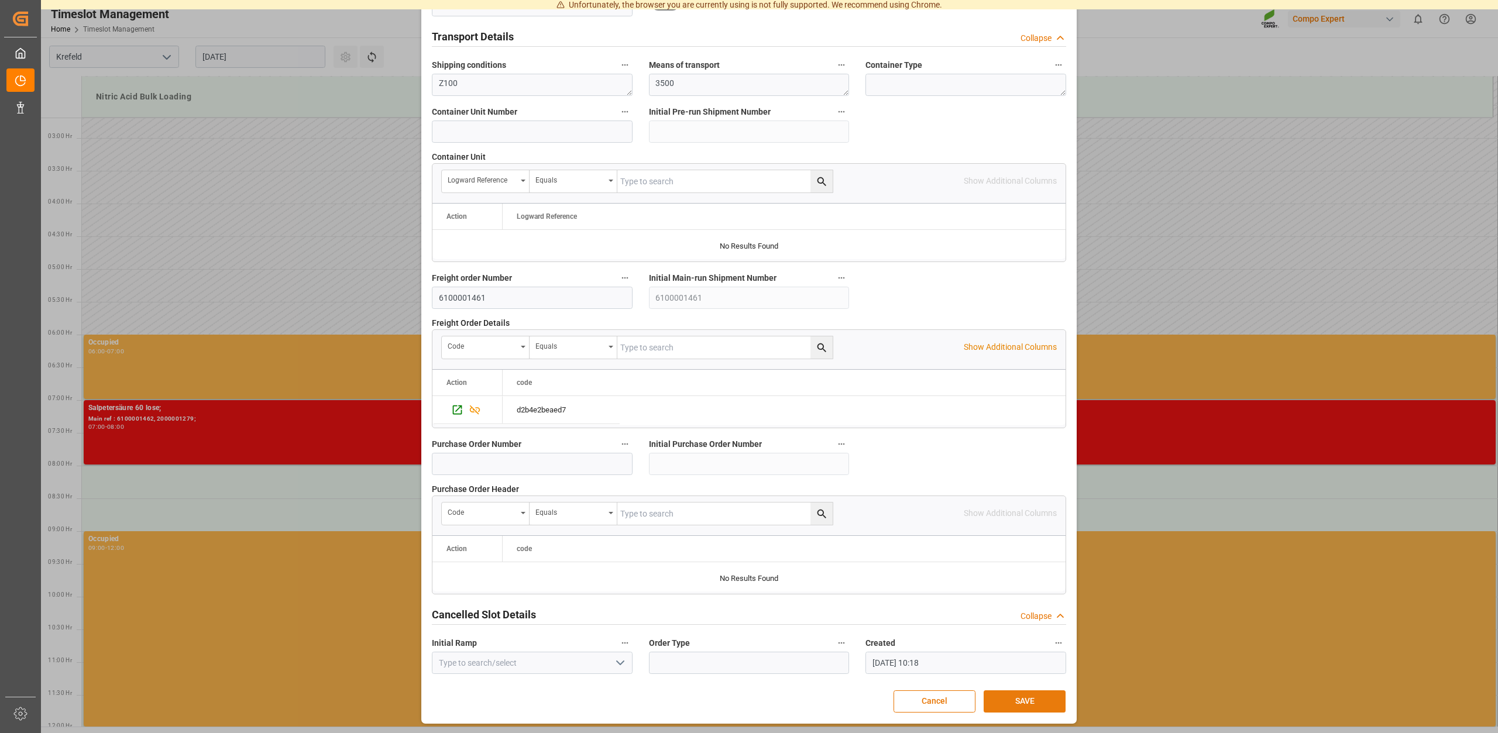
click at [1029, 706] on button "SAVE" at bounding box center [1025, 702] width 82 height 22
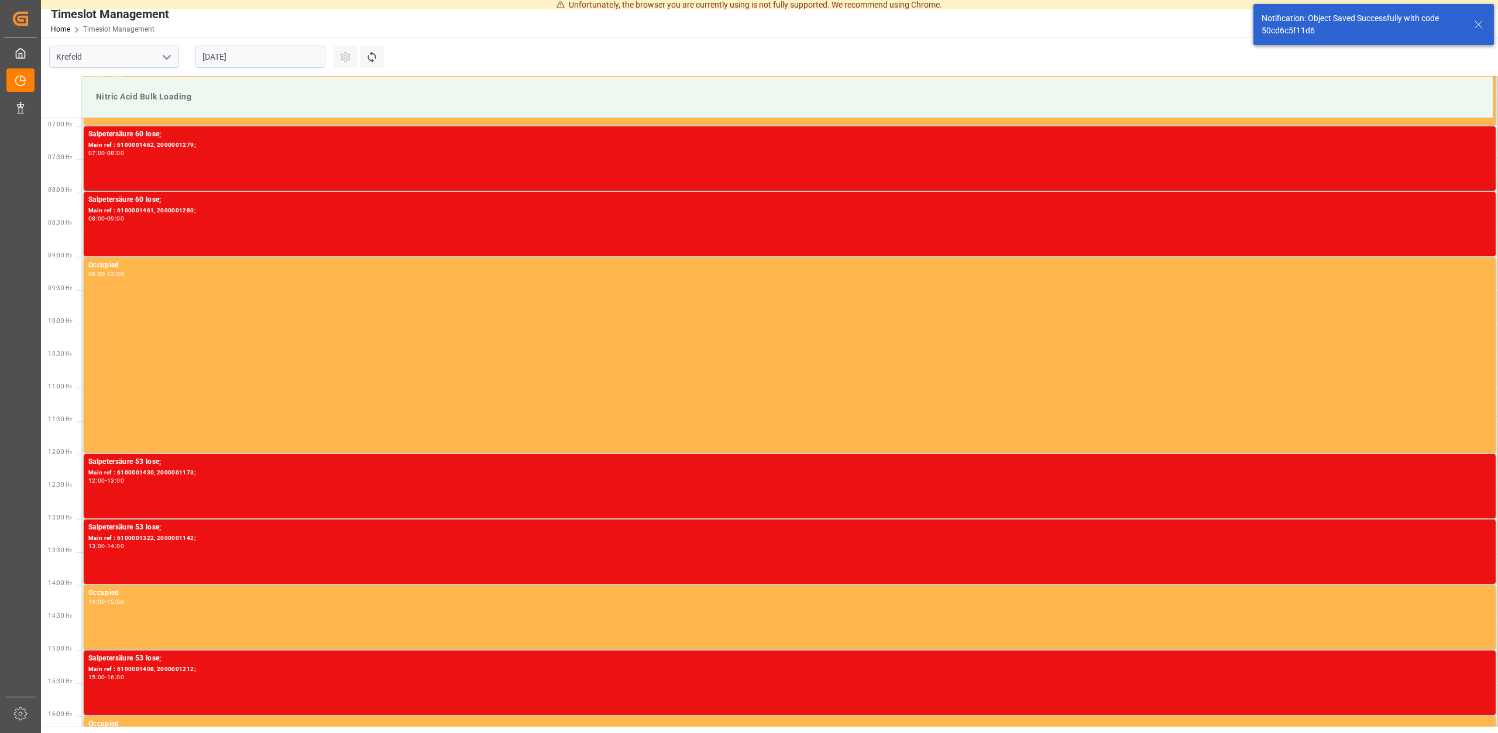
scroll to position [451, 0]
